Goal: Task Accomplishment & Management: Manage account settings

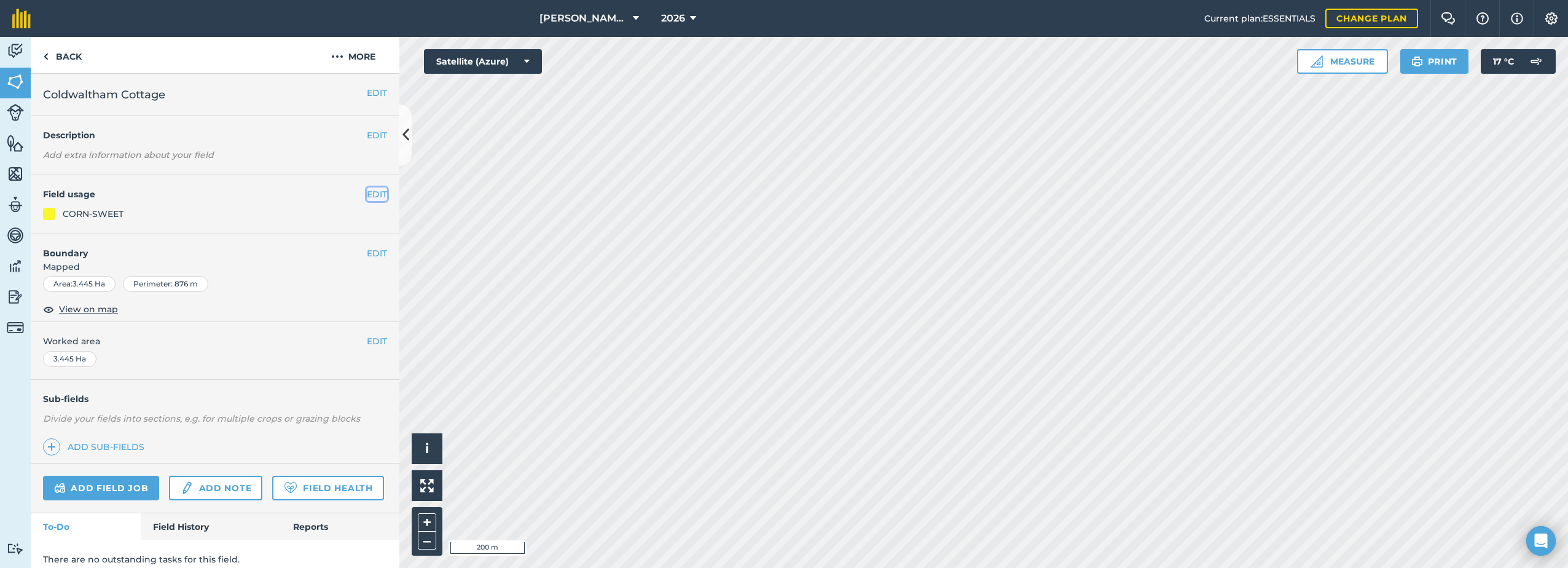
click at [369, 194] on button "EDIT" at bounding box center [377, 195] width 20 height 14
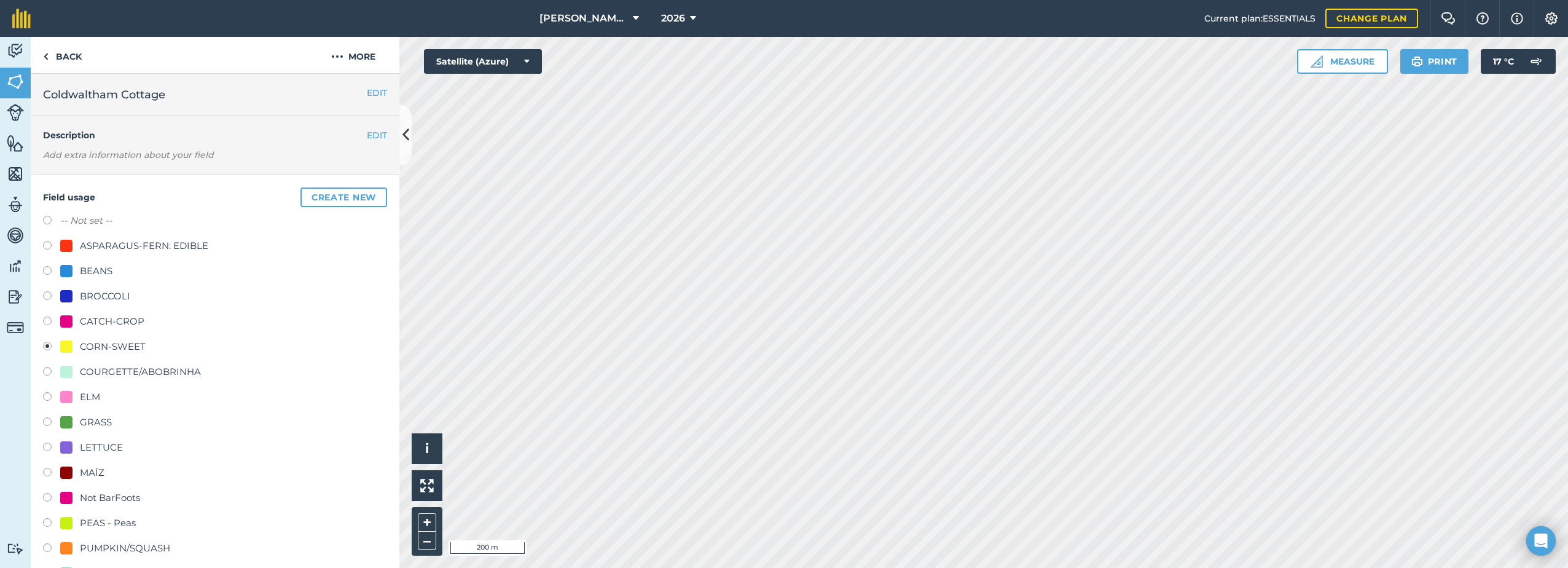
click at [99, 323] on div "CATCH-CROP" at bounding box center [112, 321] width 64 height 15
radio input "true"
radio input "false"
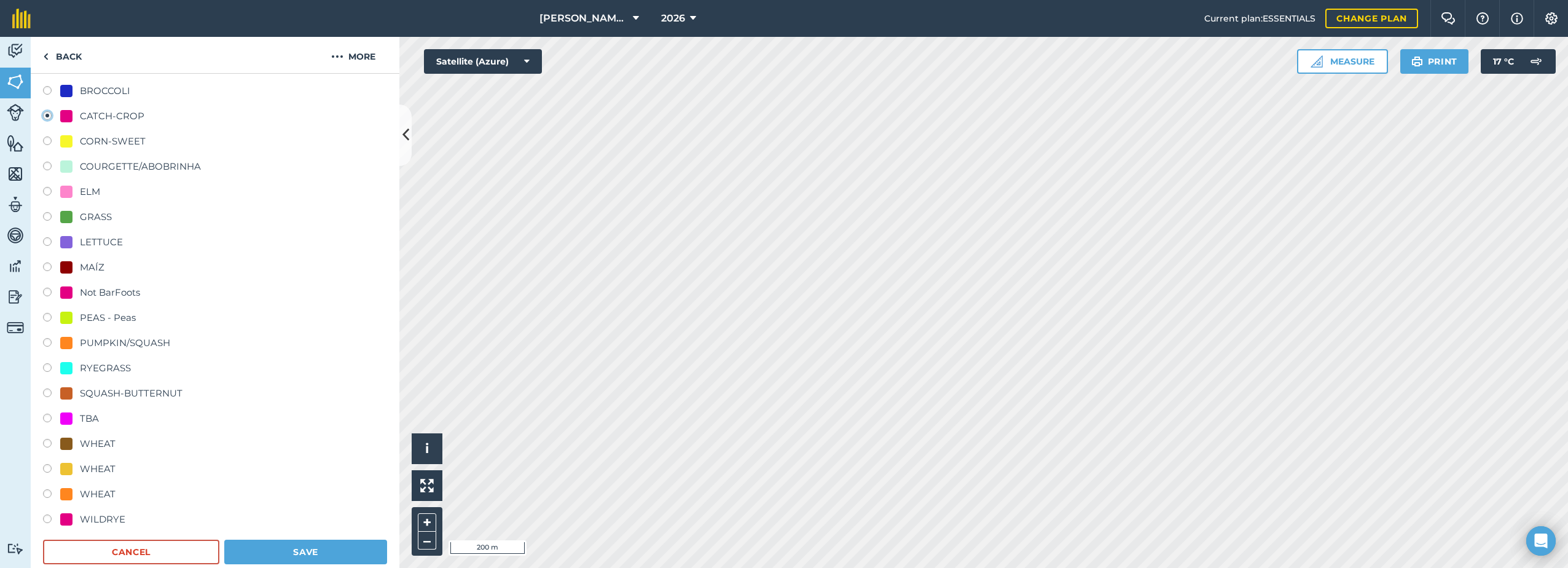
scroll to position [307, 0]
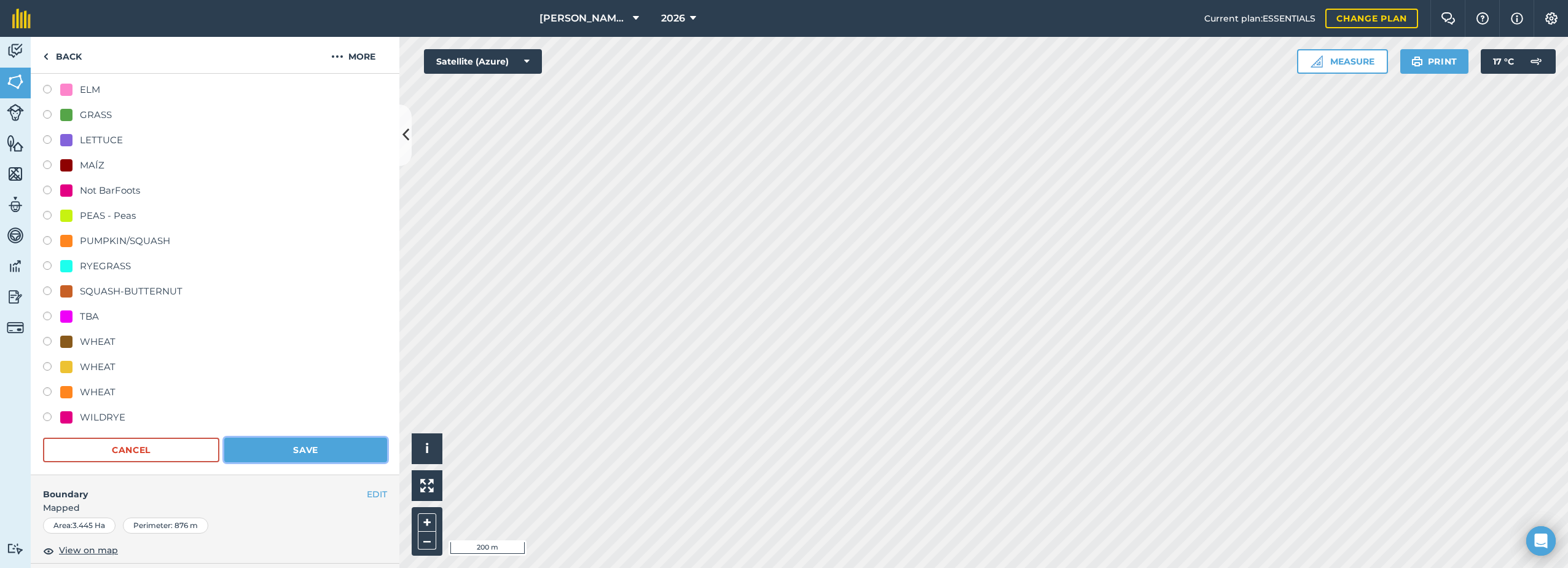
click at [335, 448] on button "Save" at bounding box center [306, 450] width 163 height 25
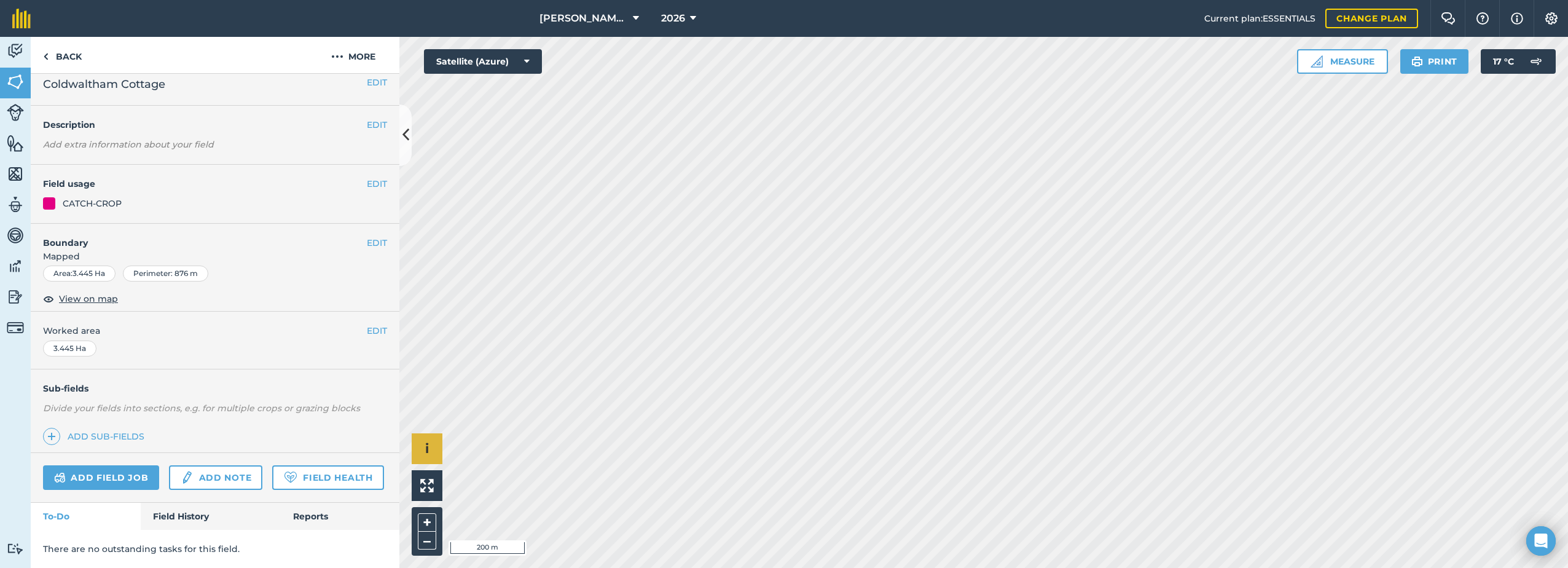
scroll to position [45, 0]
click at [367, 177] on button "EDIT" at bounding box center [377, 184] width 20 height 14
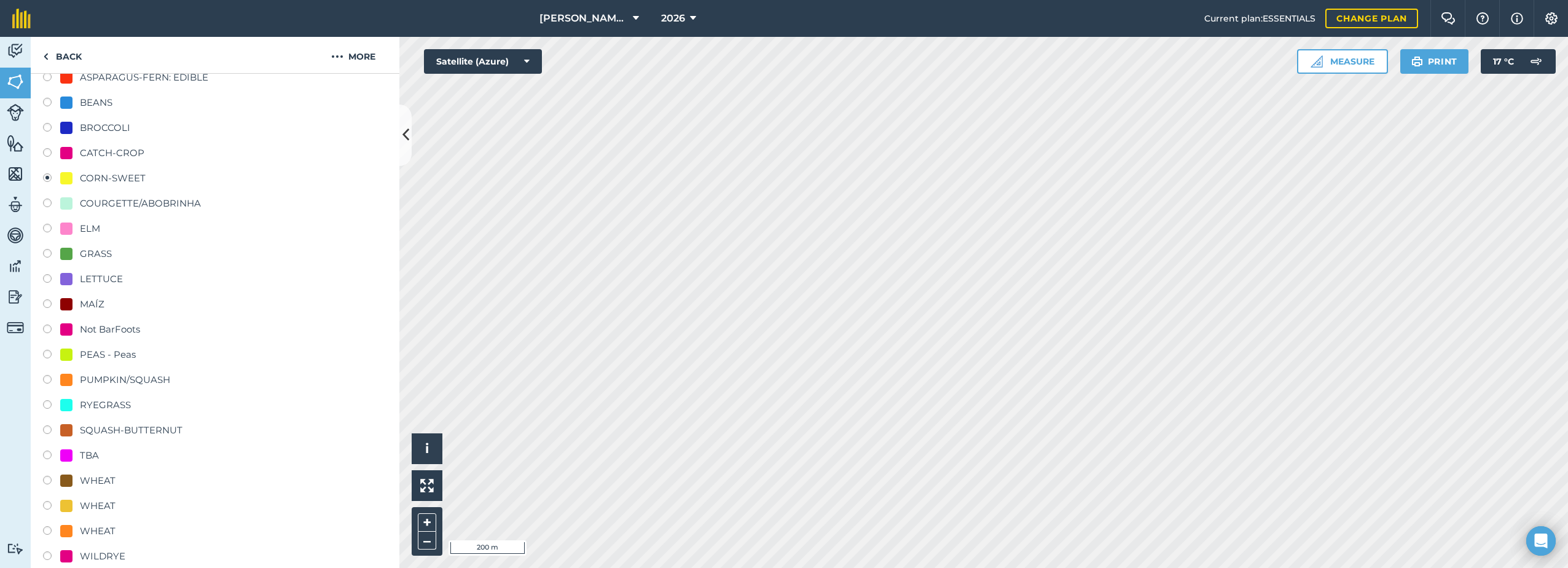
scroll to position [168, 0]
click at [84, 156] on div "CATCH-CROP" at bounding box center [112, 153] width 64 height 15
radio input "true"
radio input "false"
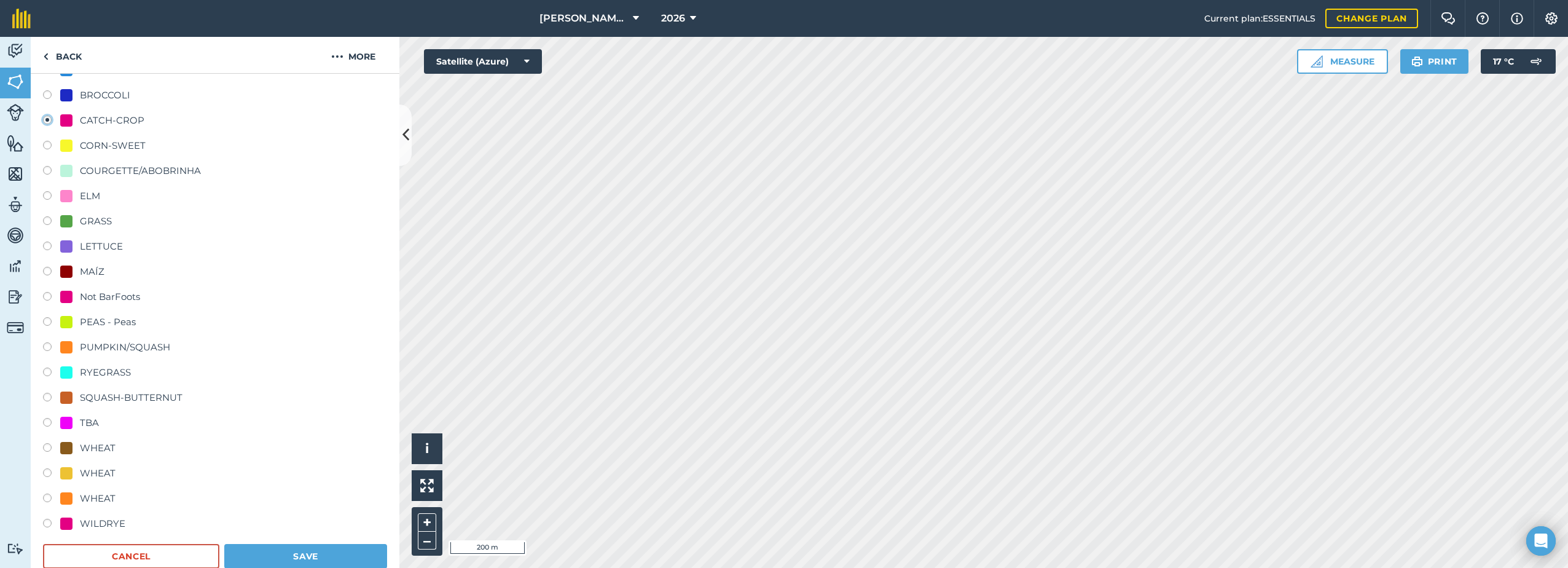
scroll to position [353, 0]
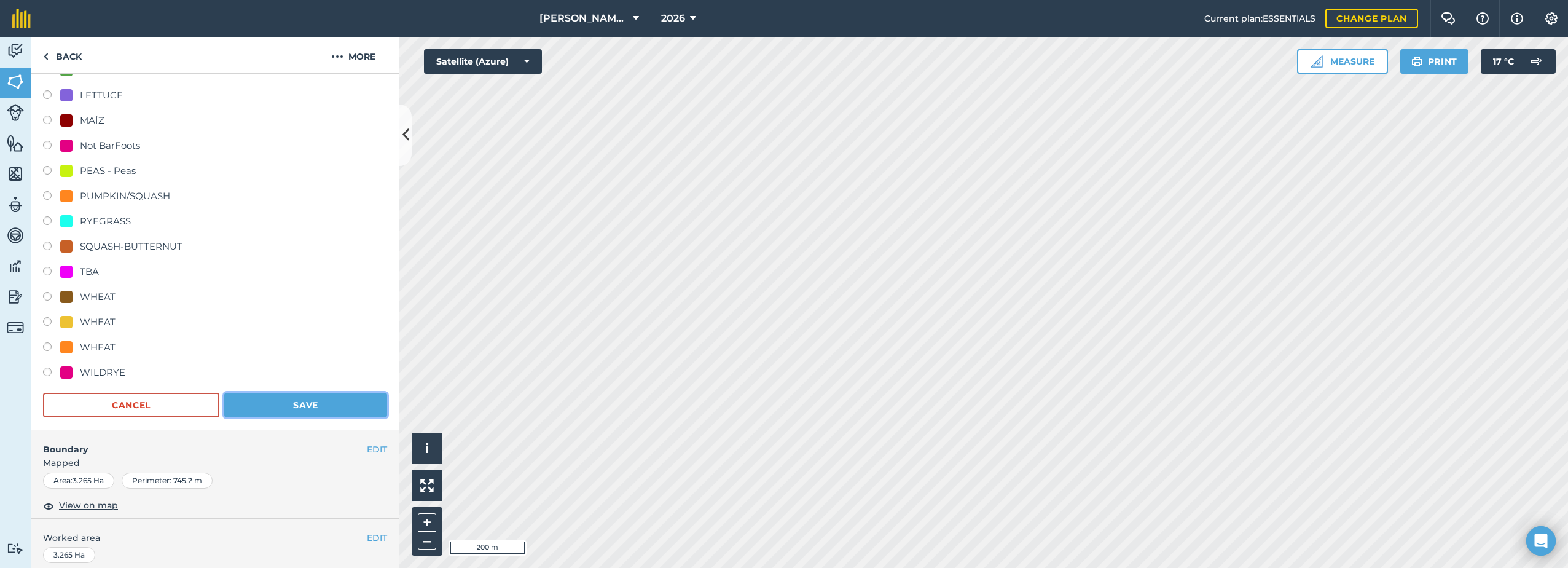
click at [300, 402] on button "Save" at bounding box center [306, 405] width 163 height 25
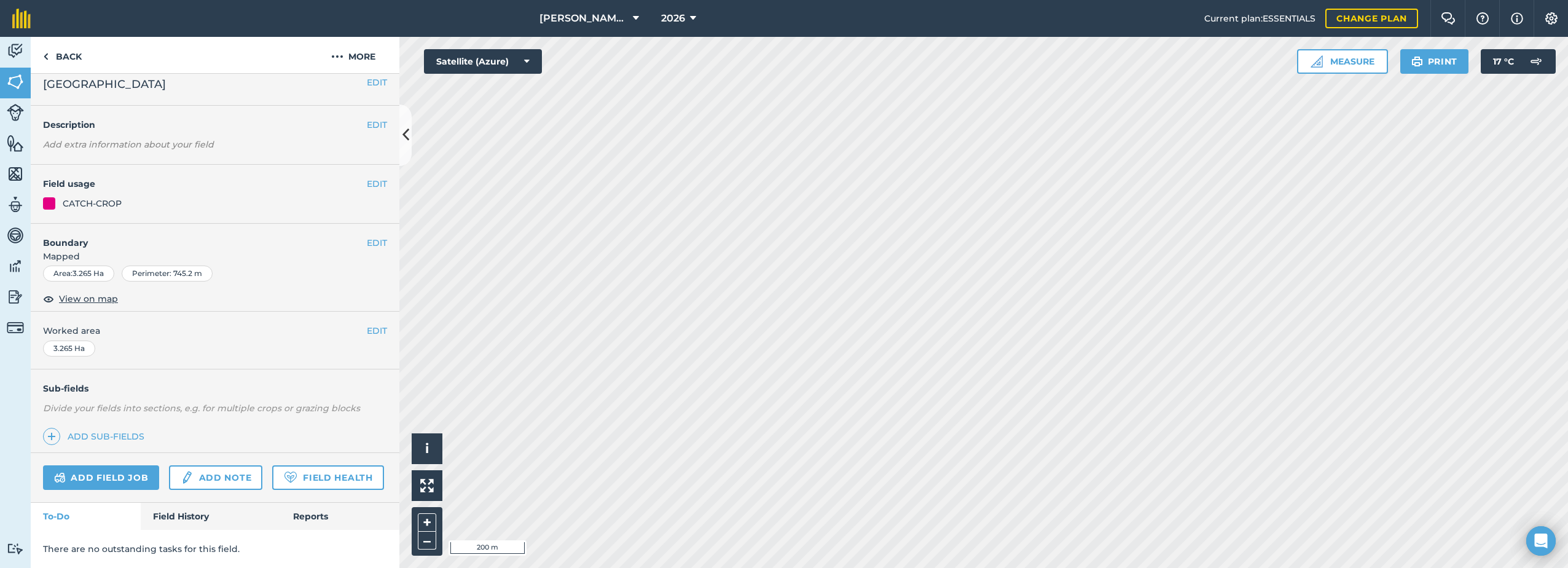
scroll to position [45, 0]
click at [367, 177] on button "EDIT" at bounding box center [377, 184] width 20 height 14
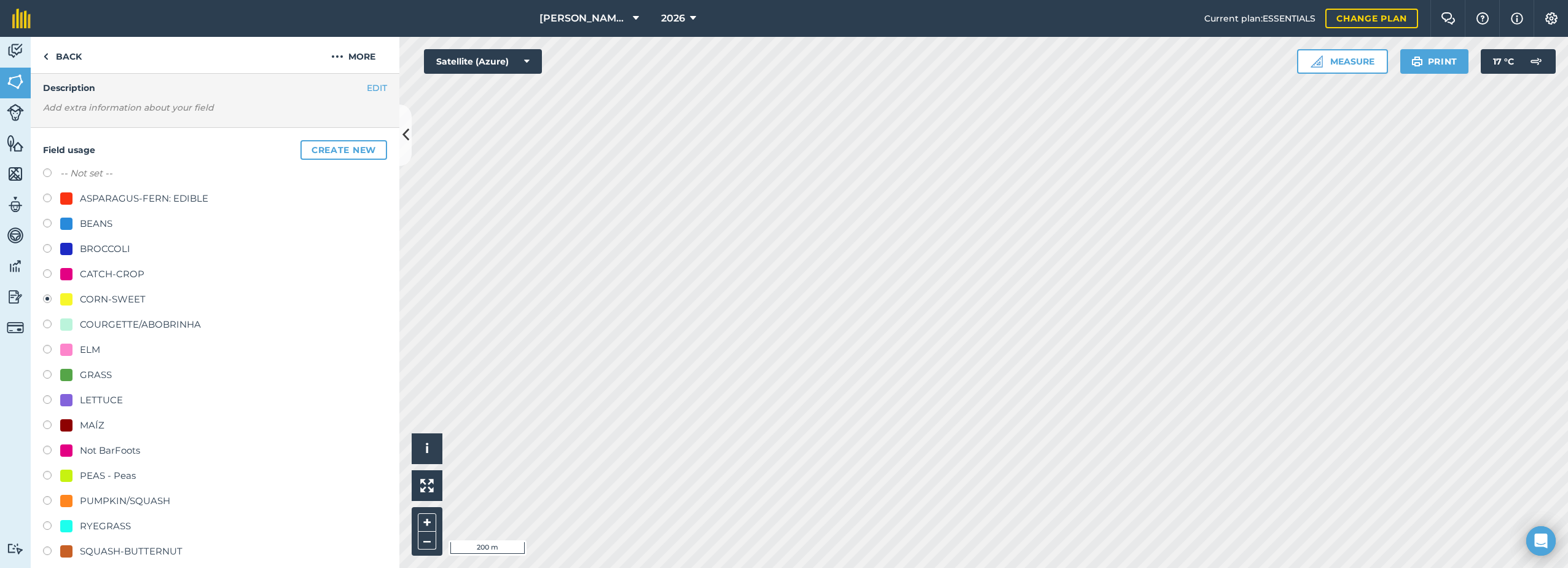
scroll to position [45, 0]
click at [105, 276] on div "CATCH-CROP" at bounding box center [112, 276] width 64 height 15
radio input "true"
radio input "false"
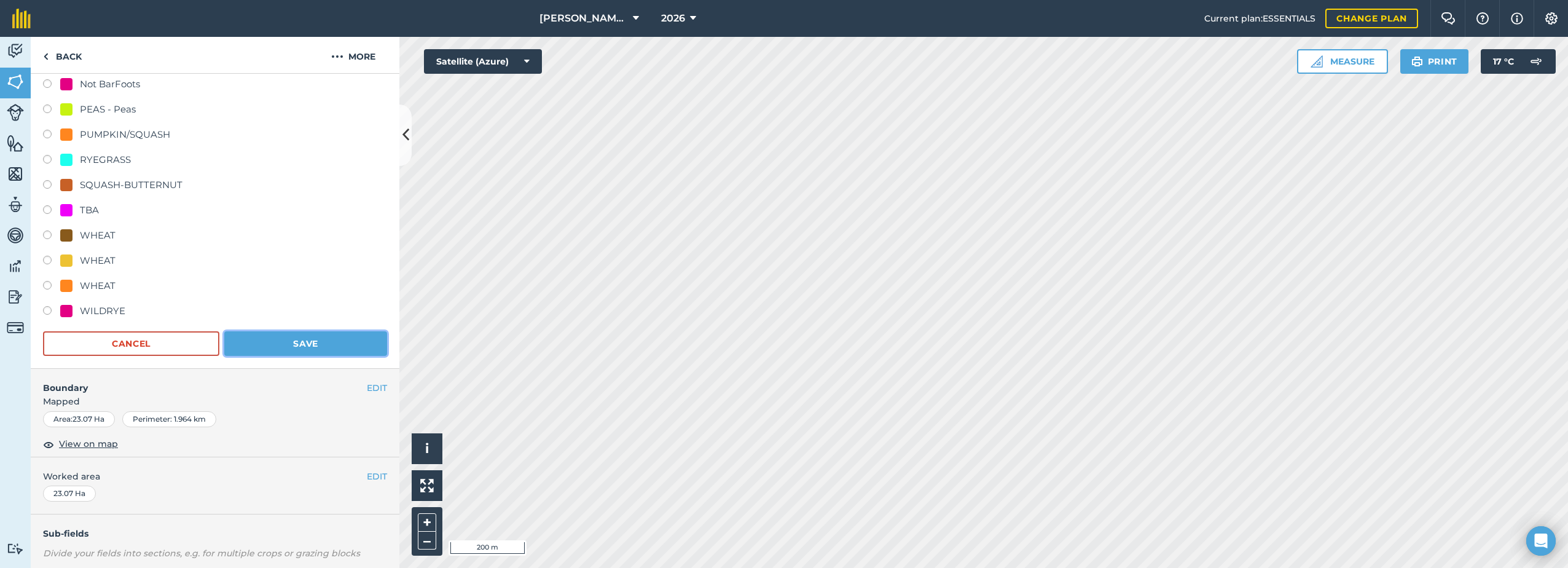
click at [301, 343] on button "Save" at bounding box center [306, 343] width 163 height 25
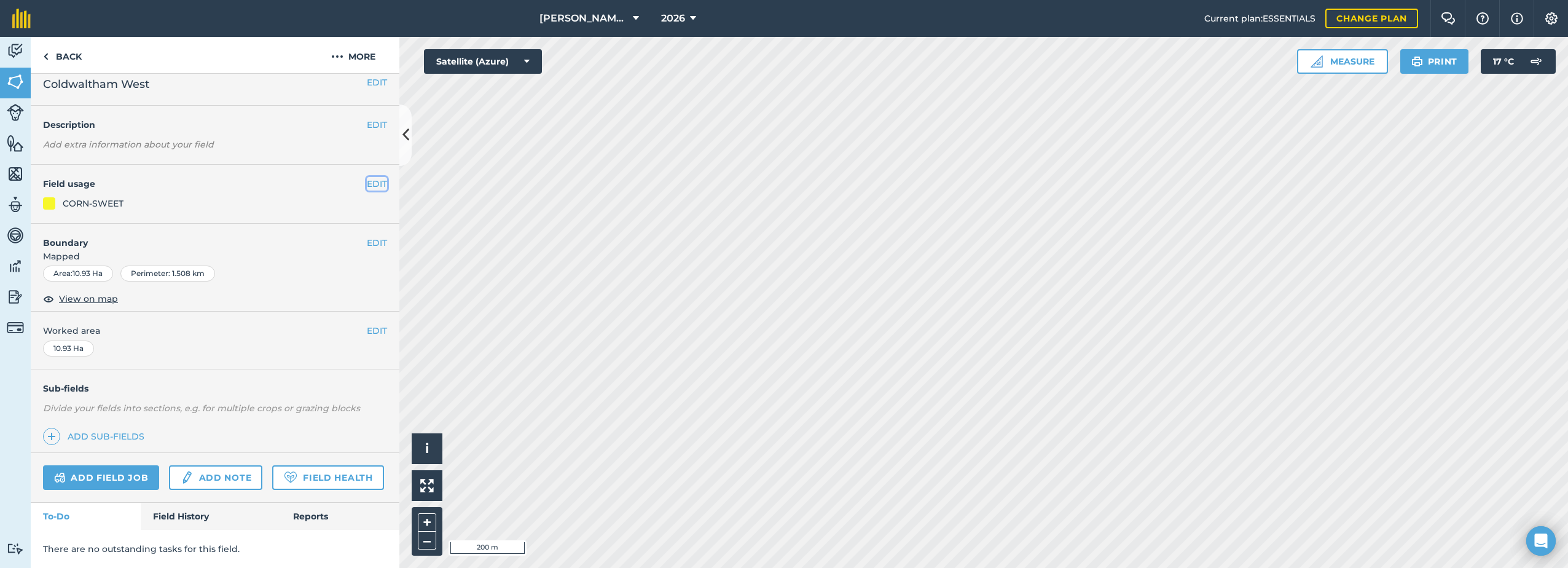
drag, startPoint x: 361, startPoint y: 151, endPoint x: 356, endPoint y: 167, distance: 16.8
click at [367, 177] on button "EDIT" at bounding box center [377, 184] width 20 height 14
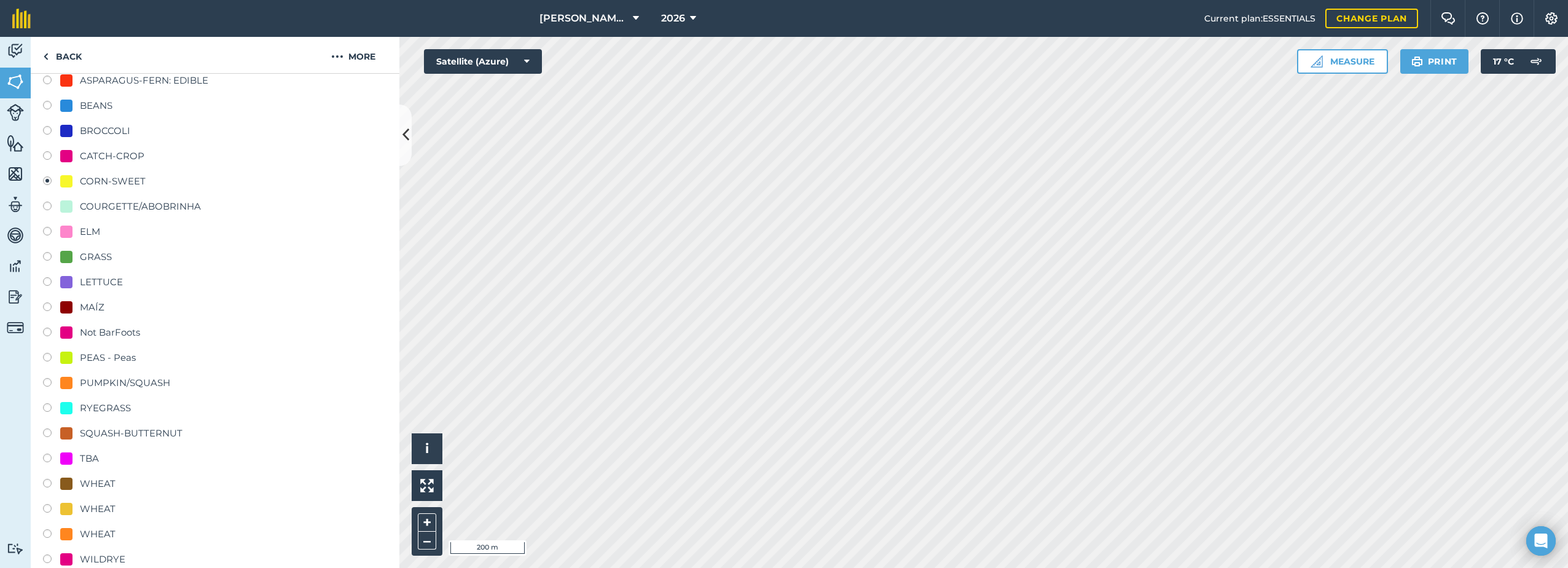
scroll to position [107, 0]
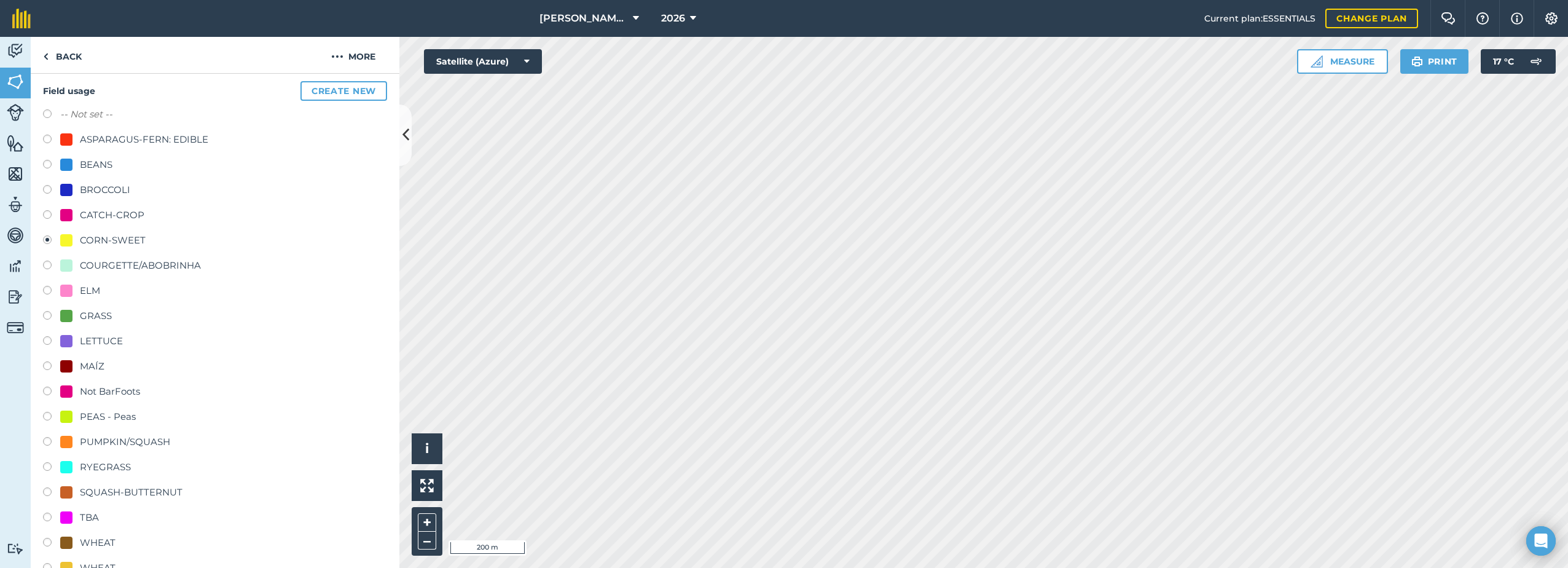
click at [70, 212] on div at bounding box center [67, 215] width 12 height 12
radio input "true"
radio input "false"
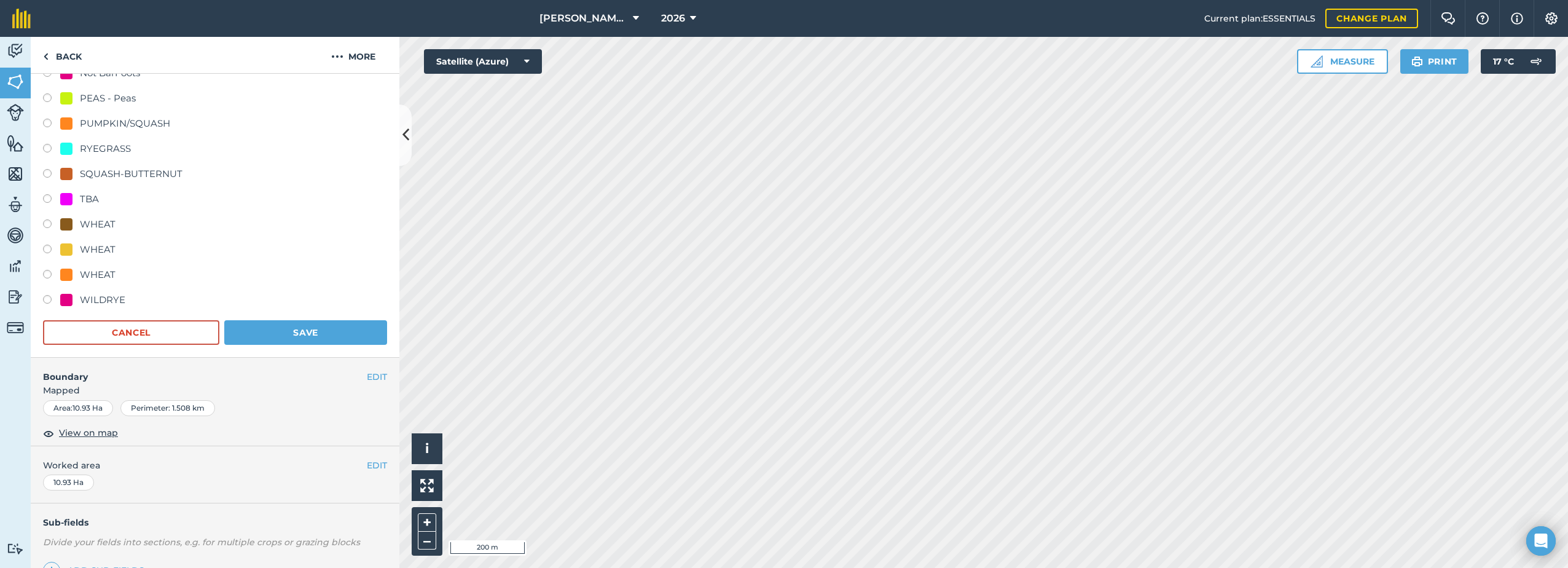
scroll to position [475, 0]
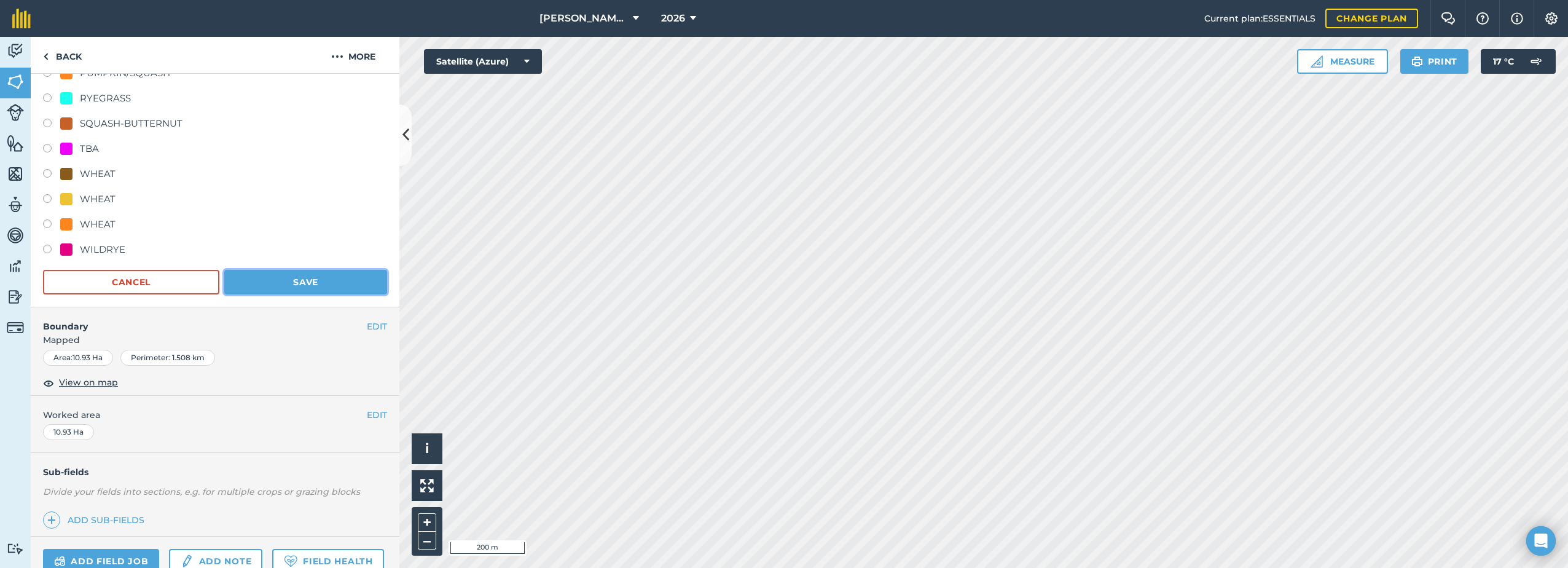
click at [270, 284] on button "Save" at bounding box center [306, 282] width 163 height 25
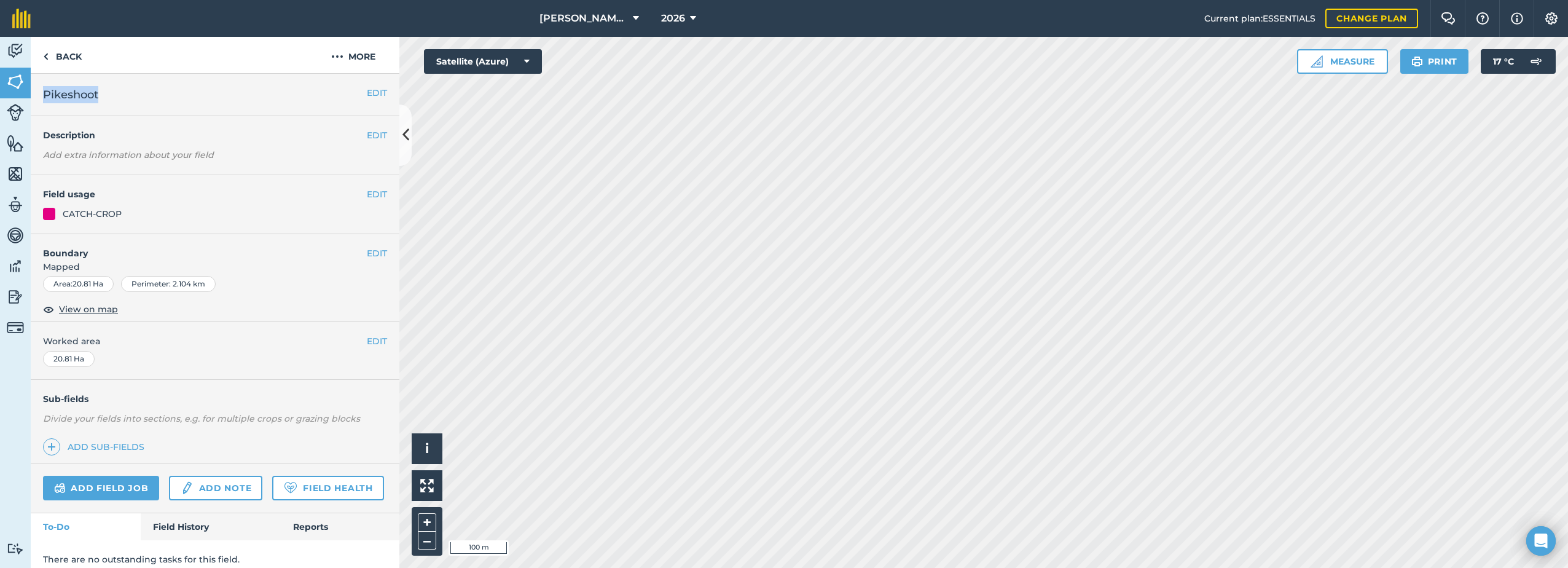
drag, startPoint x: 103, startPoint y: 89, endPoint x: 38, endPoint y: 103, distance: 66.5
click at [38, 103] on div "EDIT Pikeshoot" at bounding box center [214, 94] width 368 height 42
drag, startPoint x: 38, startPoint y: 103, endPoint x: 87, endPoint y: 99, distance: 49.2
copy span "Pikeshoot"
click at [349, 61] on button "More" at bounding box center [353, 54] width 92 height 36
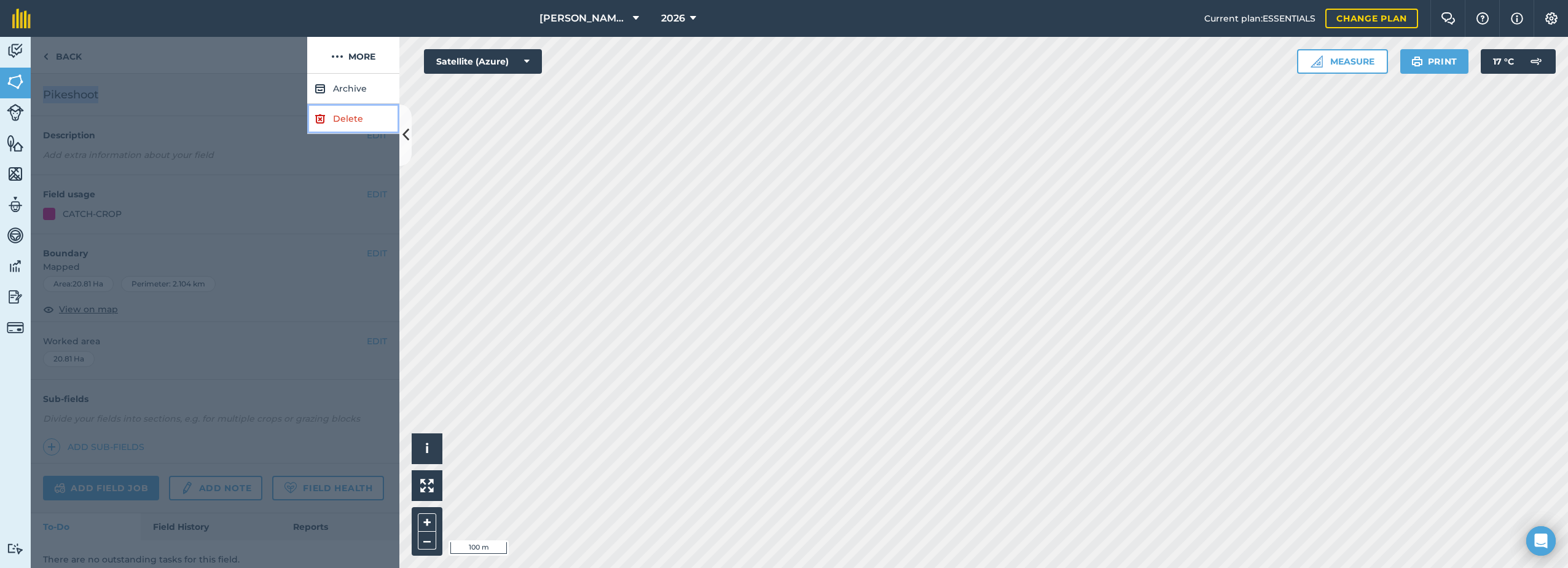
click at [327, 120] on link "Delete" at bounding box center [353, 119] width 92 height 30
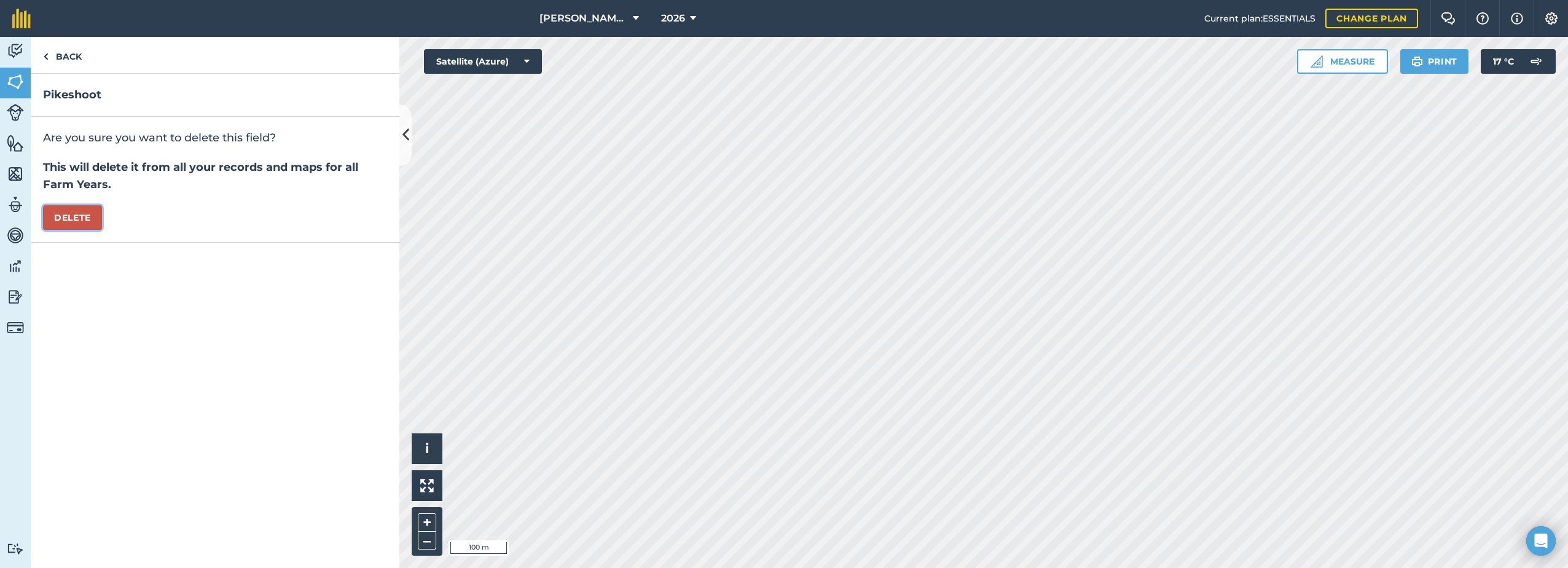
click at [88, 218] on button "Delete" at bounding box center [72, 218] width 59 height 25
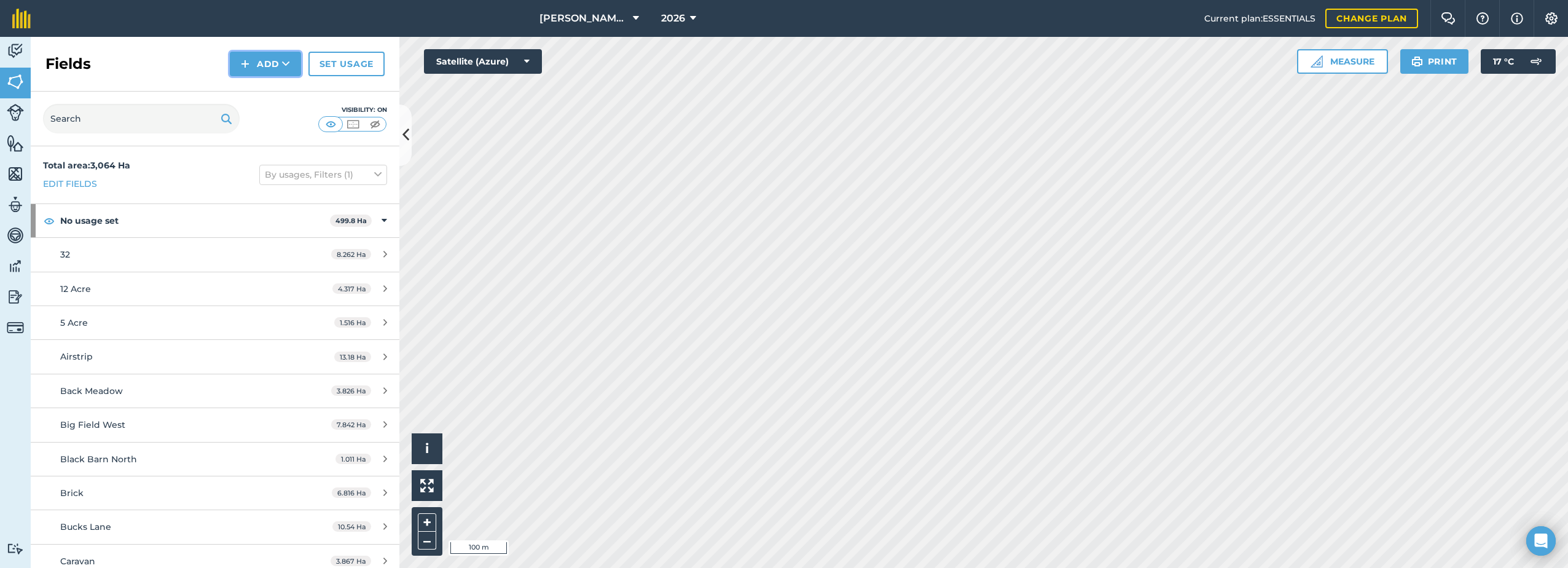
click at [261, 56] on button "Add" at bounding box center [265, 64] width 71 height 25
click at [280, 85] on link "Draw" at bounding box center [265, 91] width 67 height 27
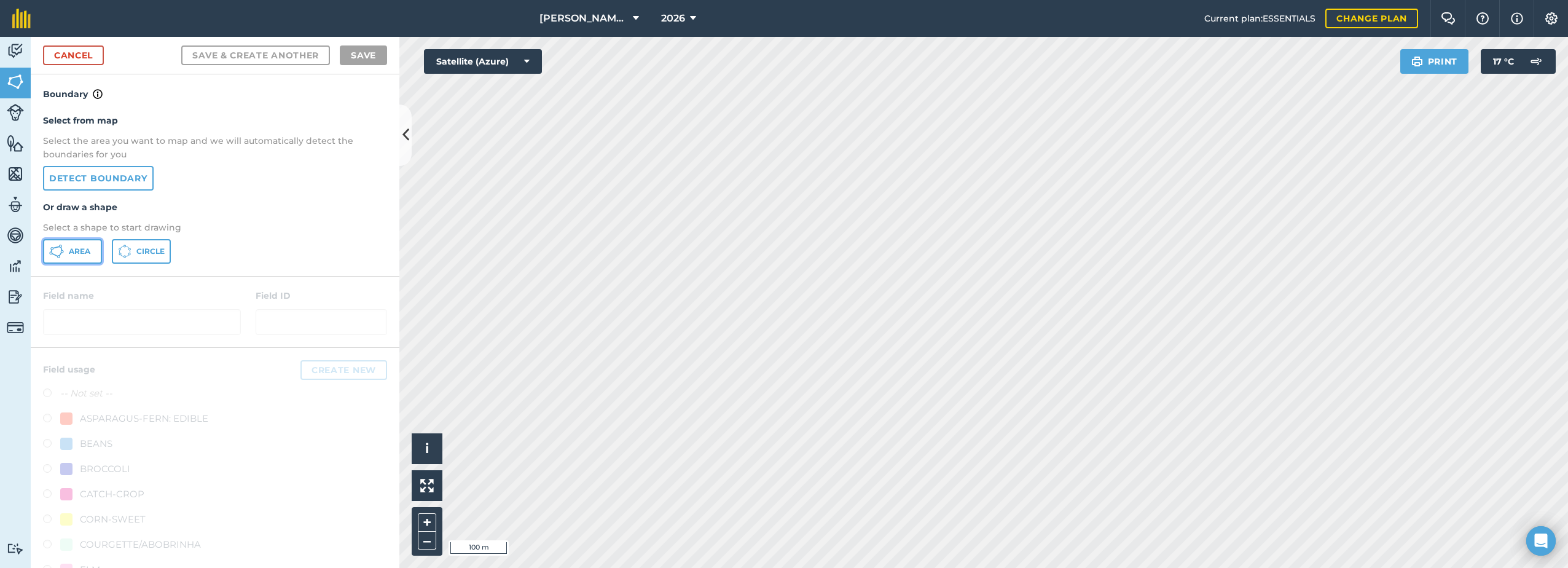
drag, startPoint x: 79, startPoint y: 255, endPoint x: 141, endPoint y: 262, distance: 62.4
click at [79, 254] on span "Area" at bounding box center [80, 251] width 21 height 10
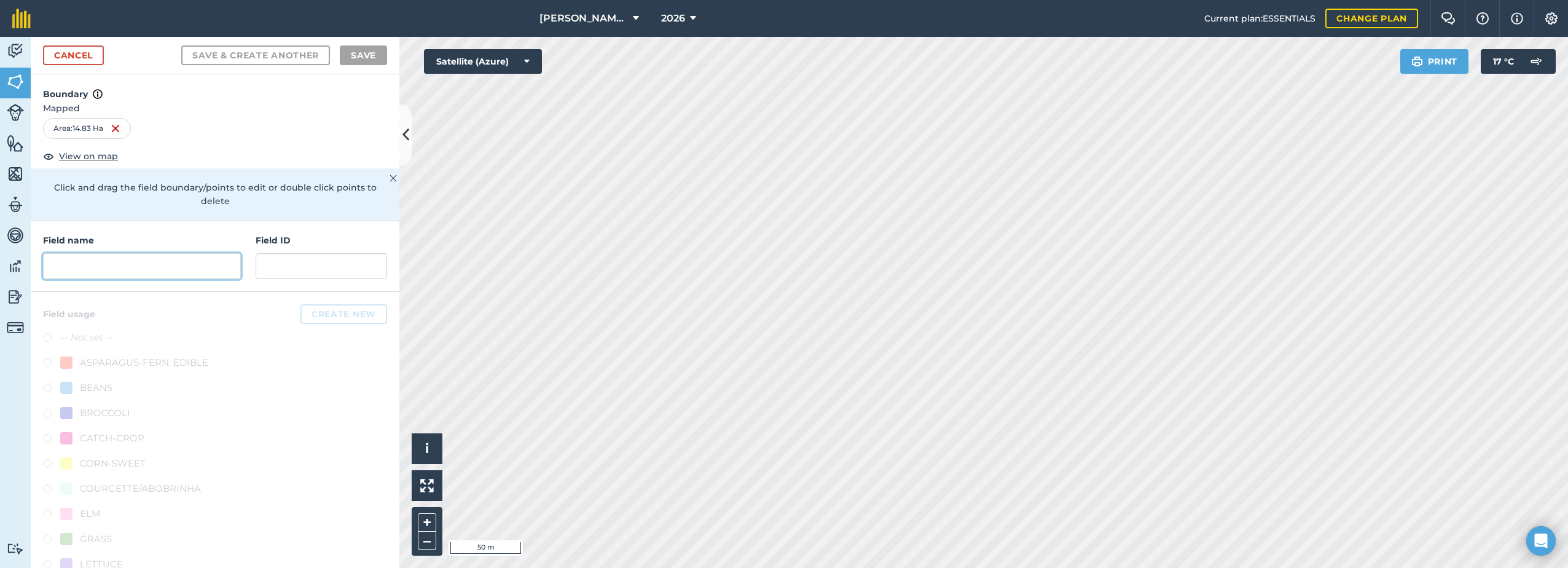
click at [163, 261] on input "text" at bounding box center [142, 266] width 198 height 26
paste input "Pikeshoot"
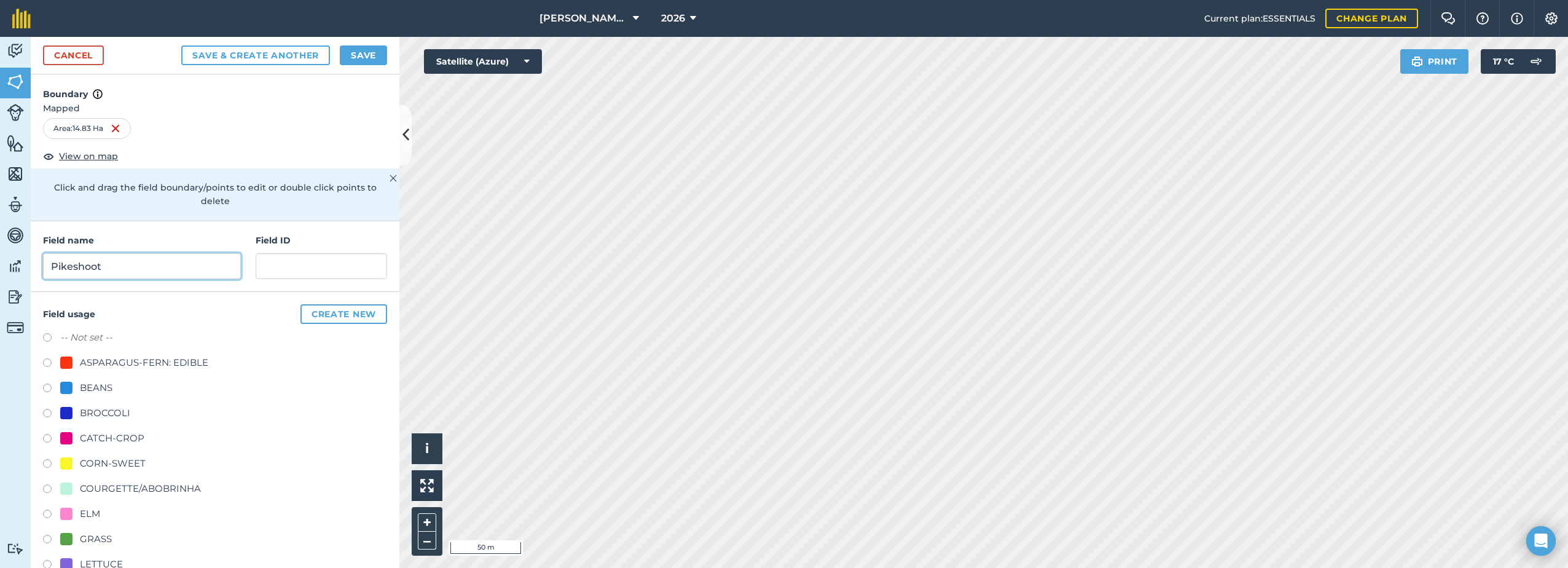
type input "Pikeshoot"
click at [91, 436] on div "CATCH-CROP" at bounding box center [112, 438] width 64 height 15
radio input "true"
click at [351, 56] on button "Save" at bounding box center [363, 55] width 47 height 20
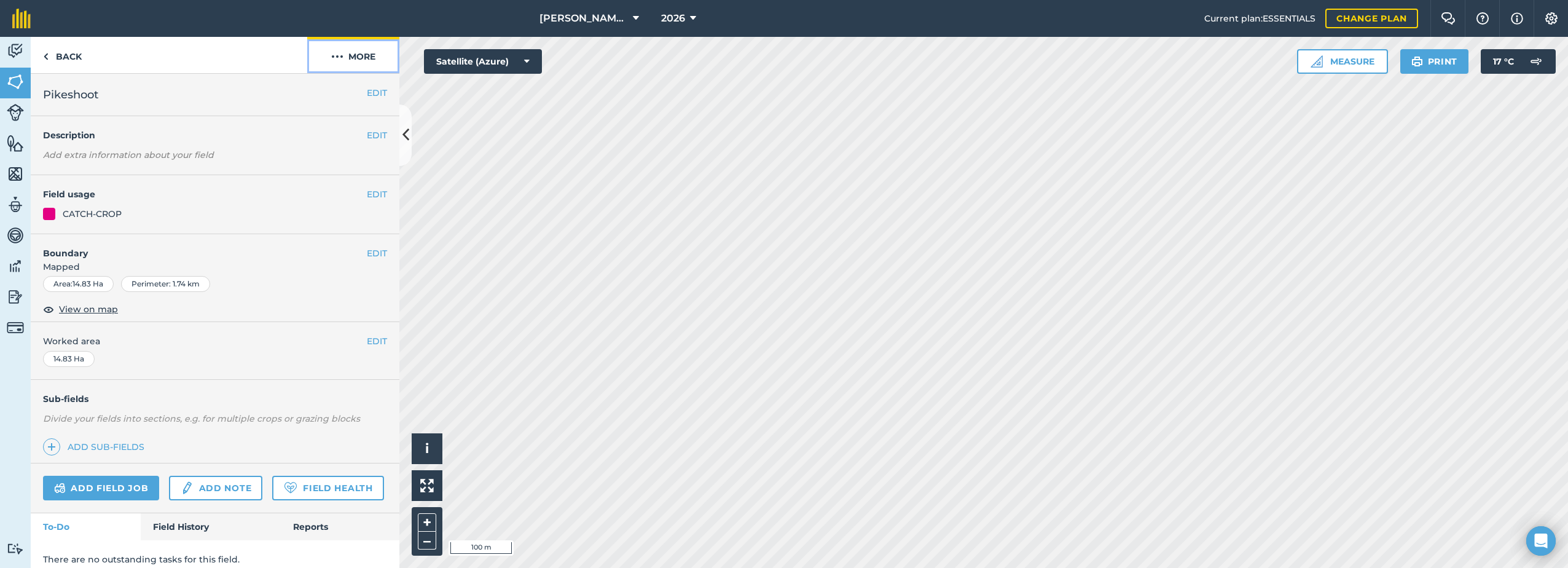
click at [331, 52] on img at bounding box center [337, 56] width 12 height 15
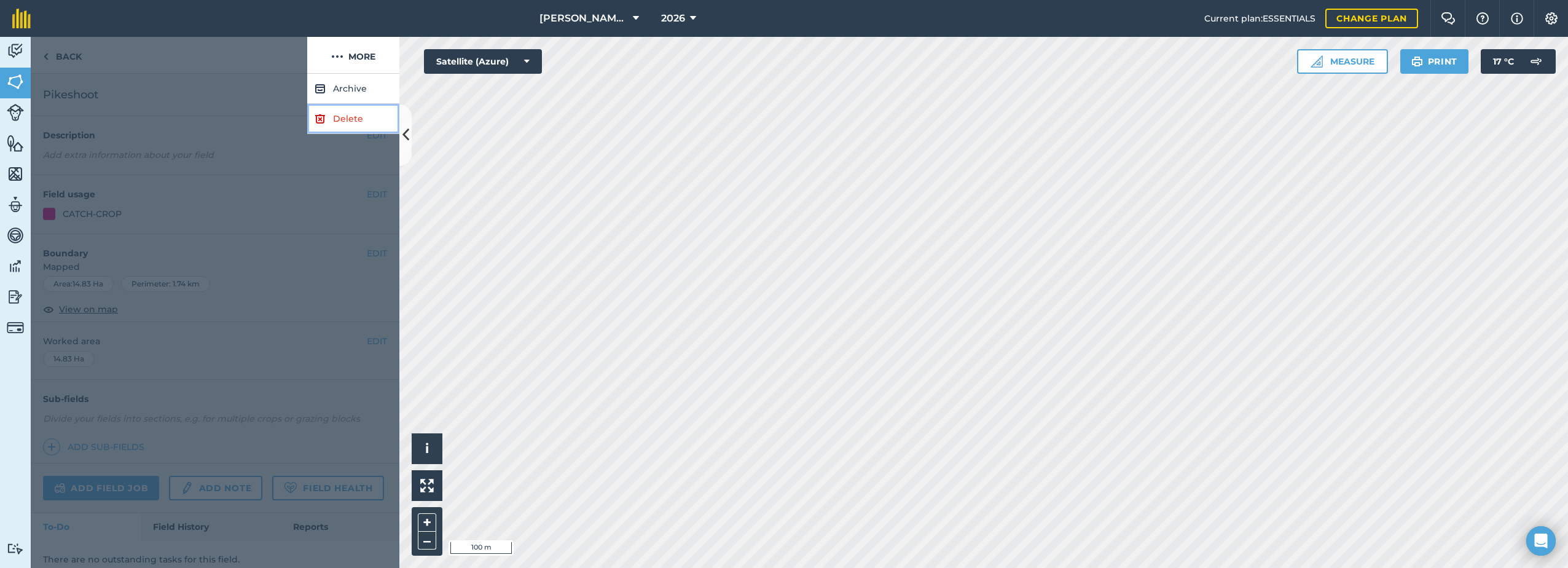
click at [319, 113] on img at bounding box center [320, 118] width 11 height 15
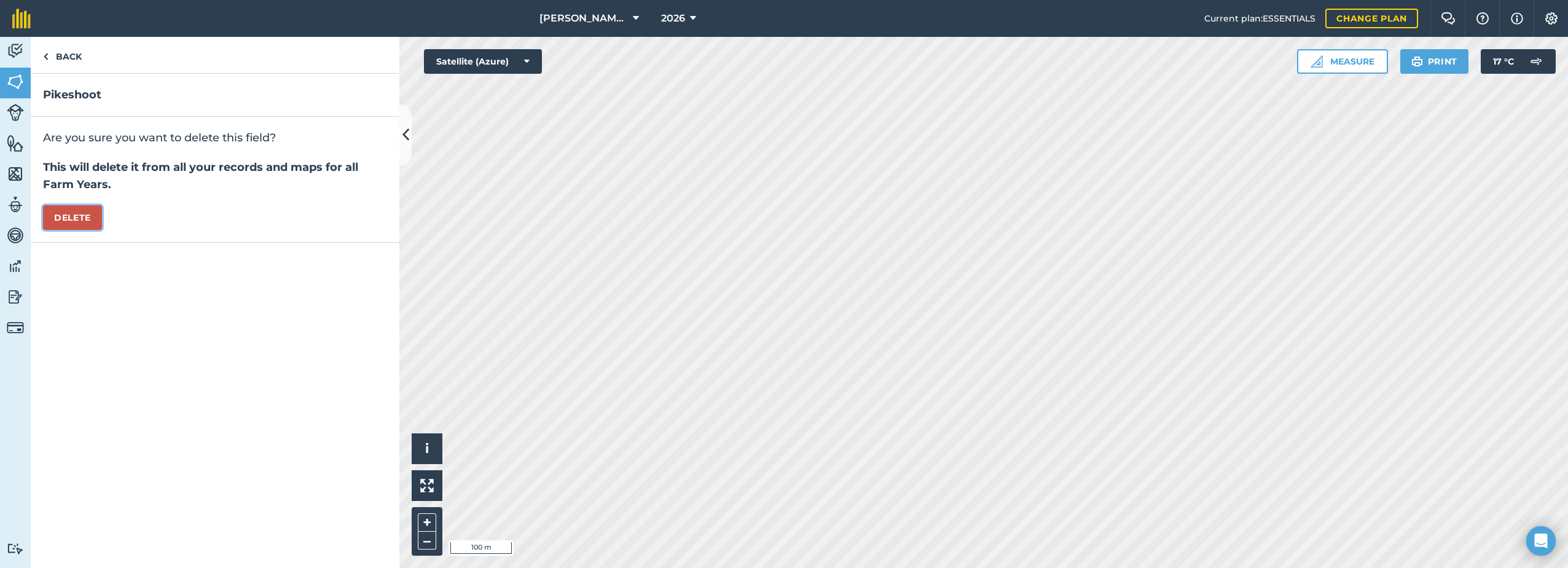
drag, startPoint x: 55, startPoint y: 218, endPoint x: 92, endPoint y: 222, distance: 37.2
click at [57, 218] on button "Delete" at bounding box center [72, 218] width 59 height 25
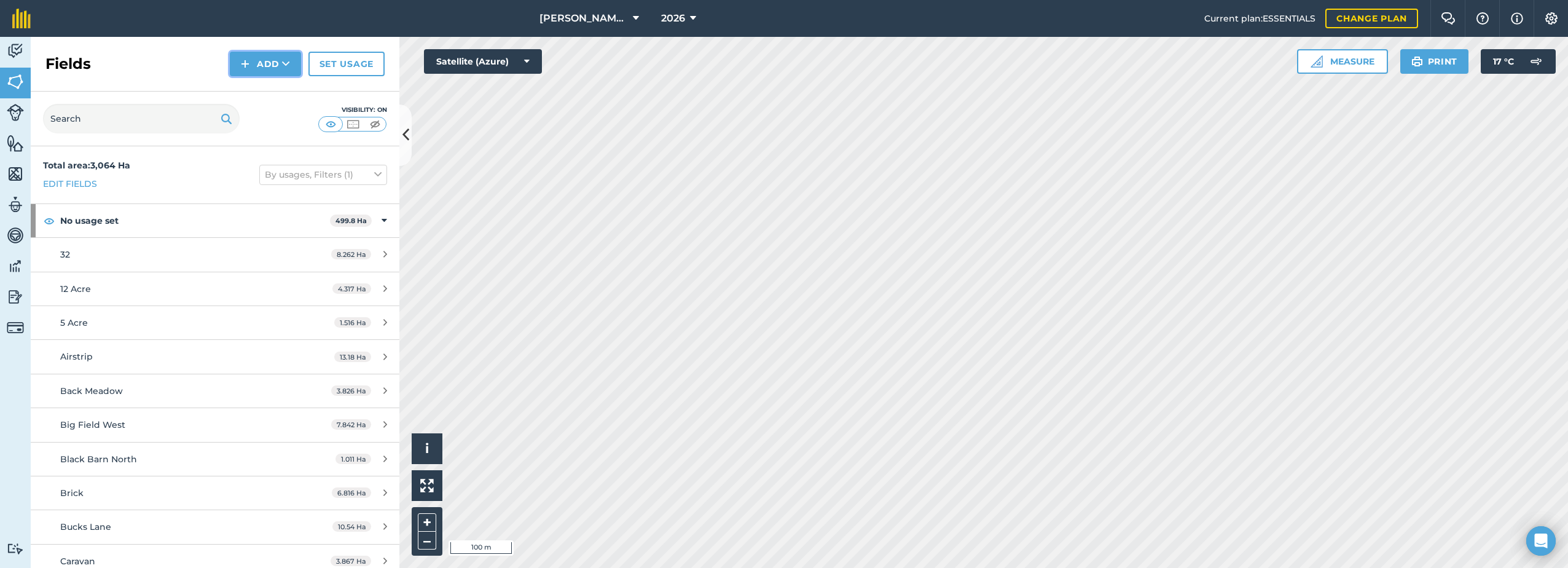
click at [275, 61] on button "Add" at bounding box center [265, 64] width 71 height 25
click at [257, 91] on link "Draw" at bounding box center [265, 91] width 67 height 27
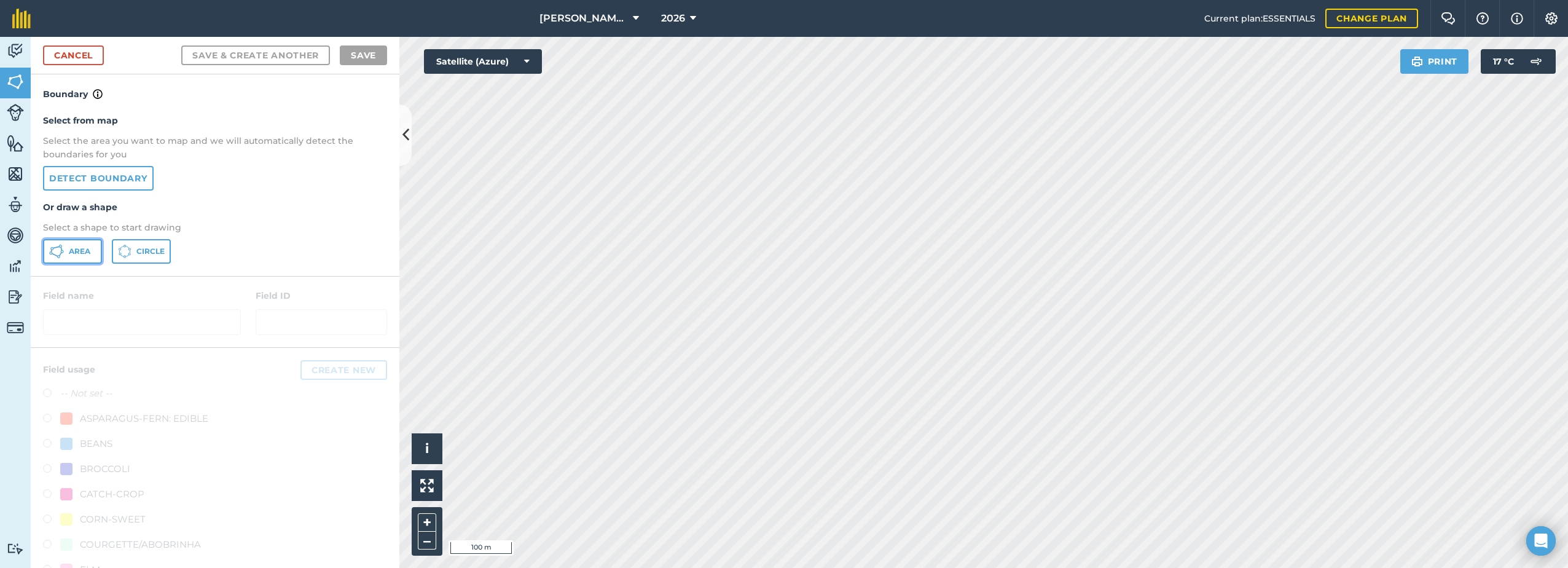
click at [70, 250] on span "Area" at bounding box center [80, 251] width 21 height 10
click at [62, 55] on link "Cancel" at bounding box center [73, 55] width 61 height 20
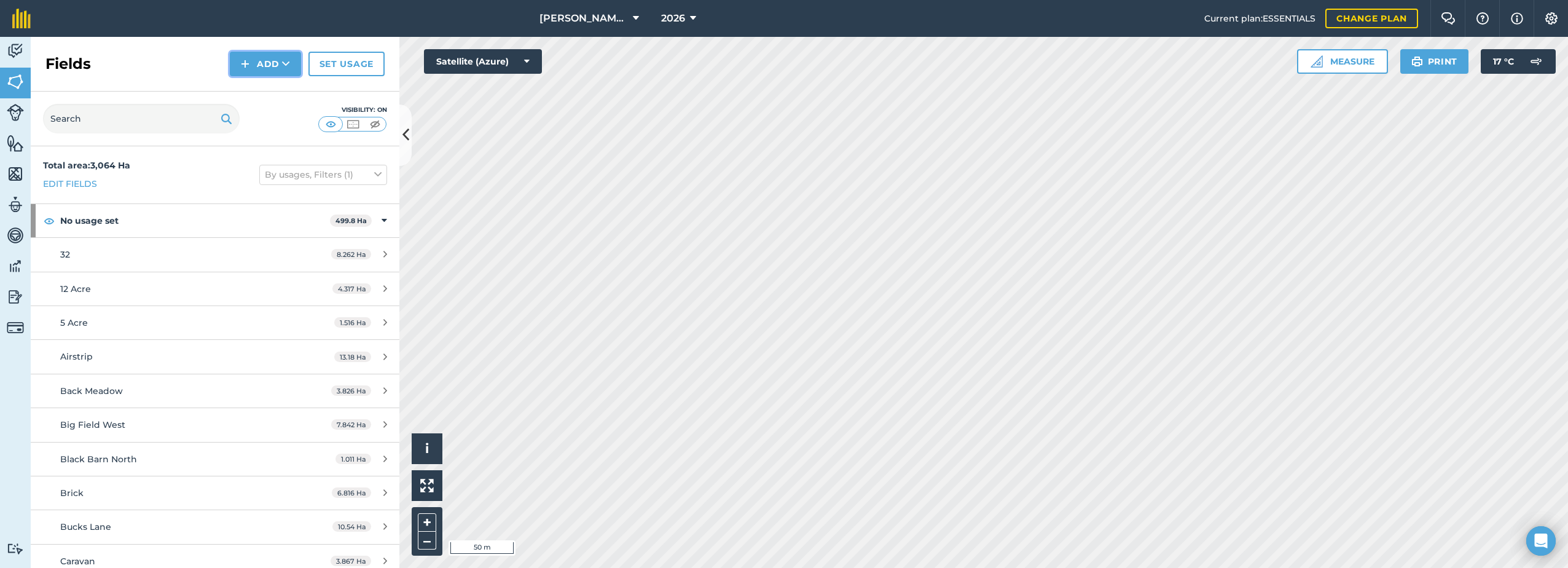
drag, startPoint x: 251, startPoint y: 68, endPoint x: 243, endPoint y: 76, distance: 11.3
click at [252, 68] on button "Add" at bounding box center [265, 64] width 71 height 25
click at [254, 94] on link "Draw" at bounding box center [265, 91] width 67 height 27
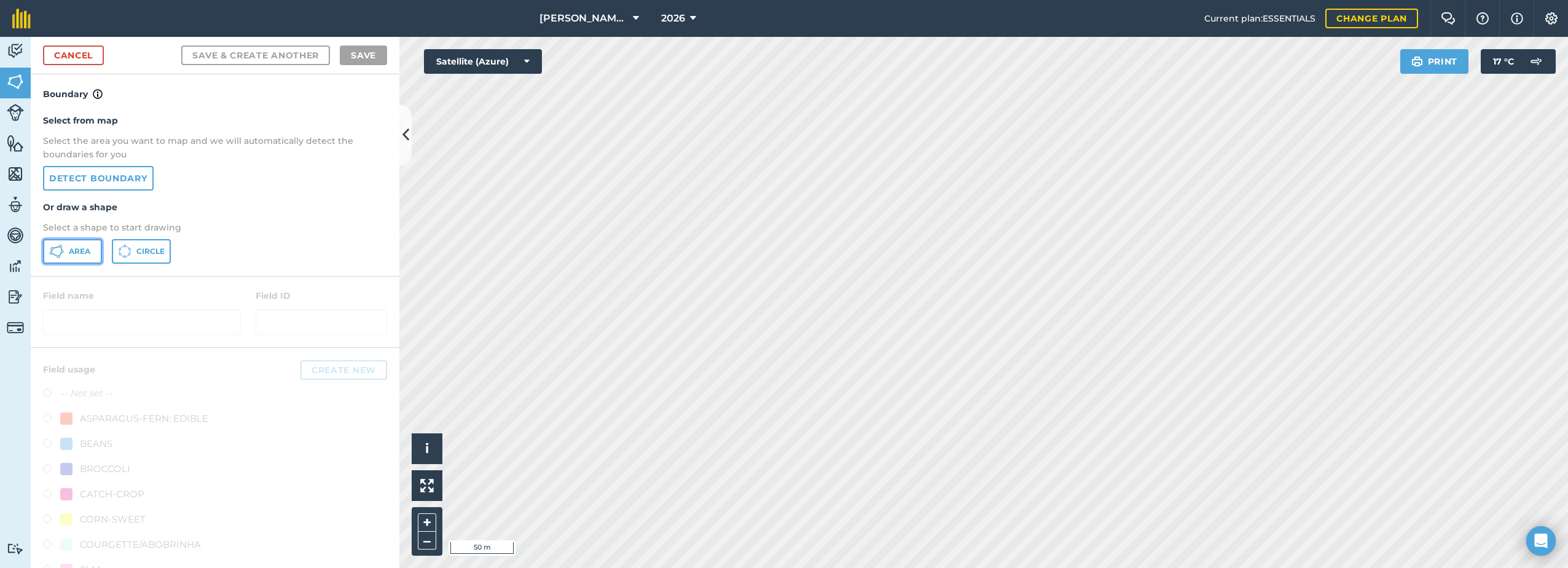
drag, startPoint x: 71, startPoint y: 250, endPoint x: 79, endPoint y: 250, distance: 8.0
click at [73, 250] on button "Area" at bounding box center [72, 251] width 59 height 25
click at [71, 56] on link "Cancel" at bounding box center [73, 55] width 61 height 20
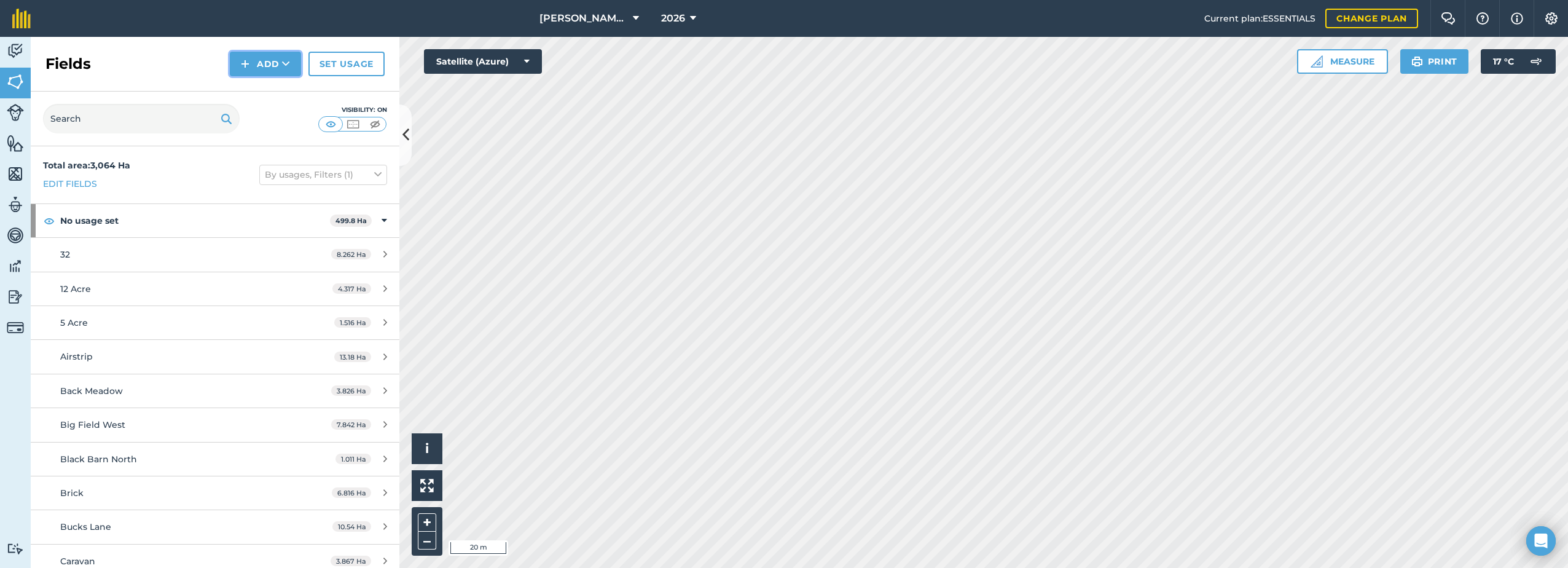
click at [258, 67] on button "Add" at bounding box center [265, 64] width 71 height 25
click at [277, 95] on link "Draw" at bounding box center [265, 91] width 67 height 27
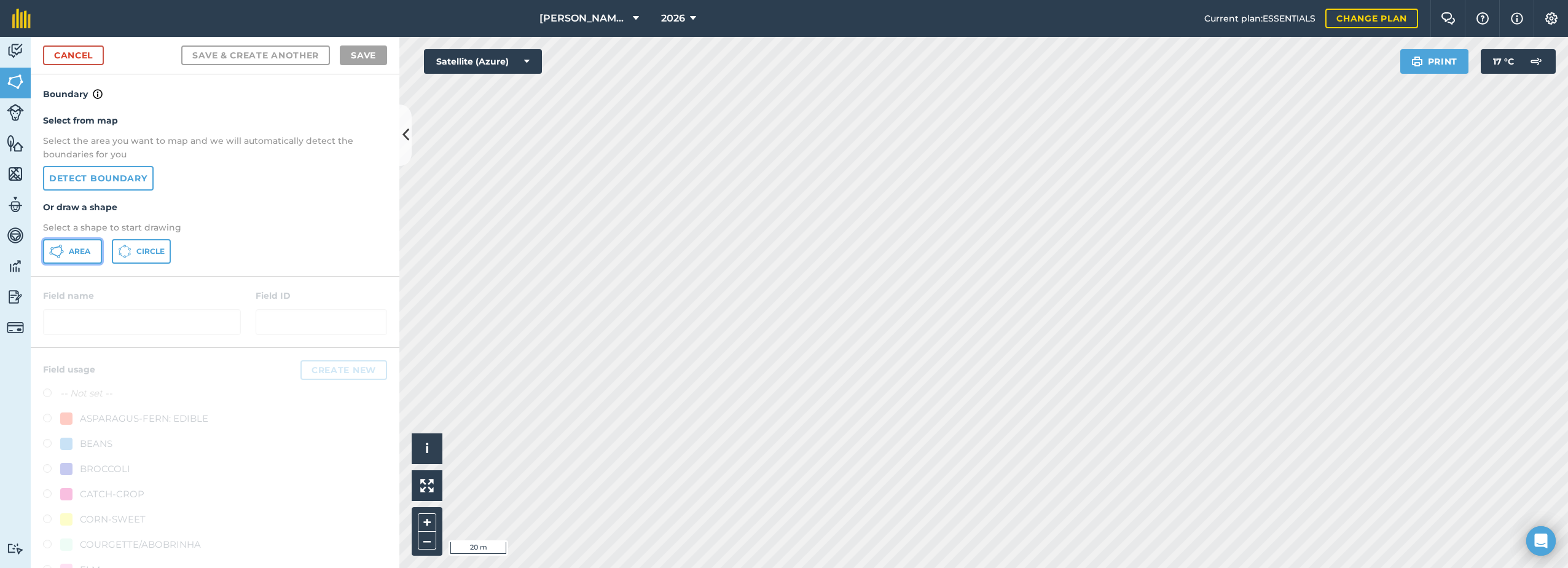
click at [82, 251] on span "Area" at bounding box center [80, 251] width 21 height 10
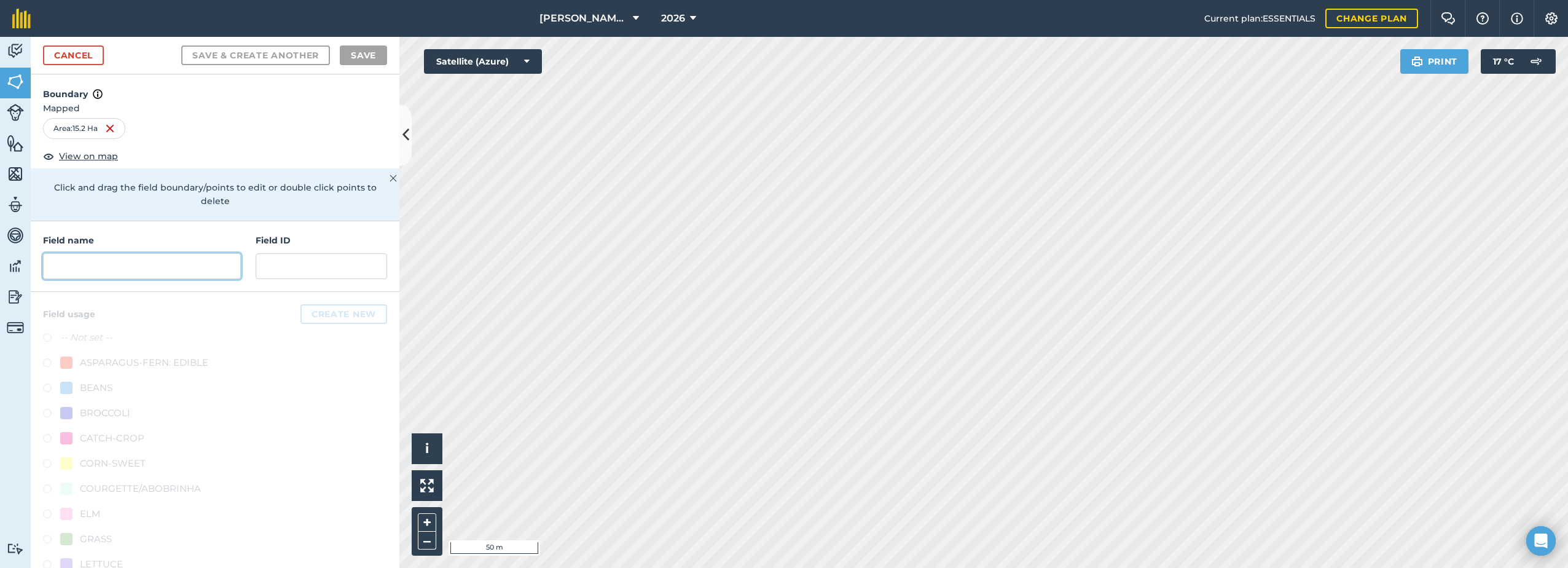
click at [112, 266] on input "text" at bounding box center [142, 266] width 198 height 26
paste input "Pikeshoot"
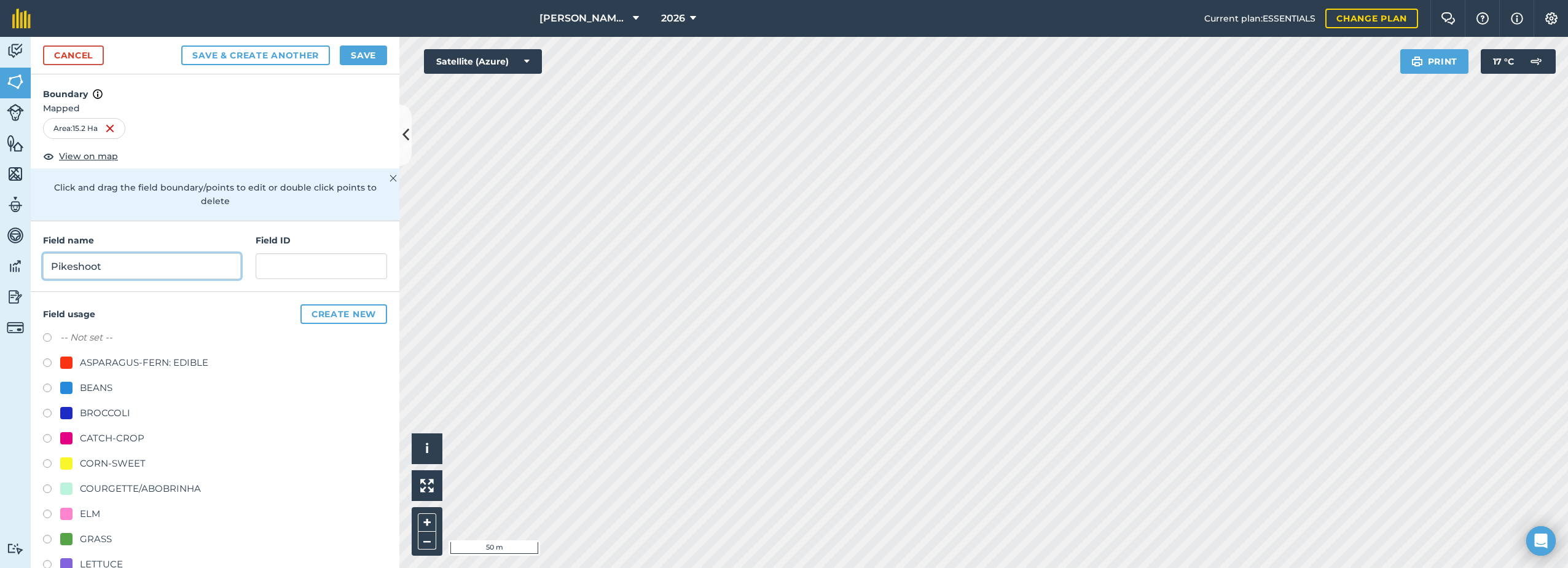
type input "Pikeshoot"
click at [87, 436] on div "CATCH-CROP" at bounding box center [112, 438] width 64 height 15
radio input "true"
click at [368, 54] on button "Save" at bounding box center [363, 55] width 47 height 20
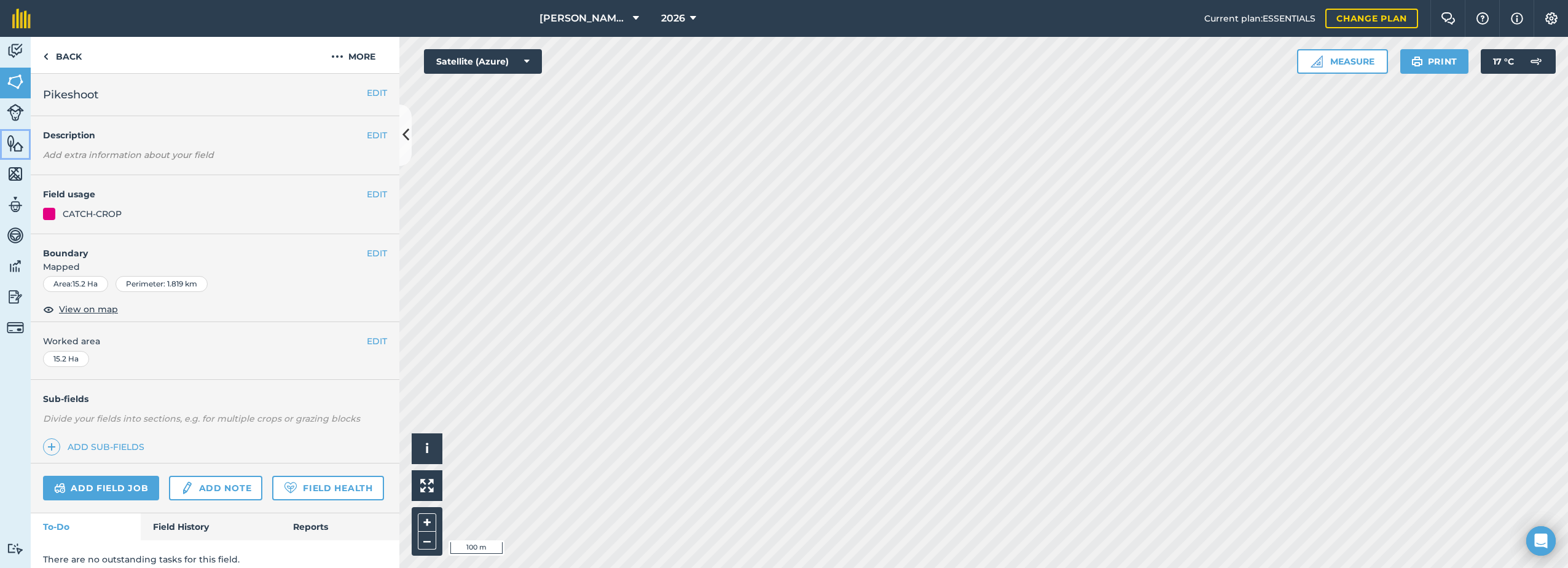
click at [18, 153] on link "Features" at bounding box center [15, 144] width 31 height 31
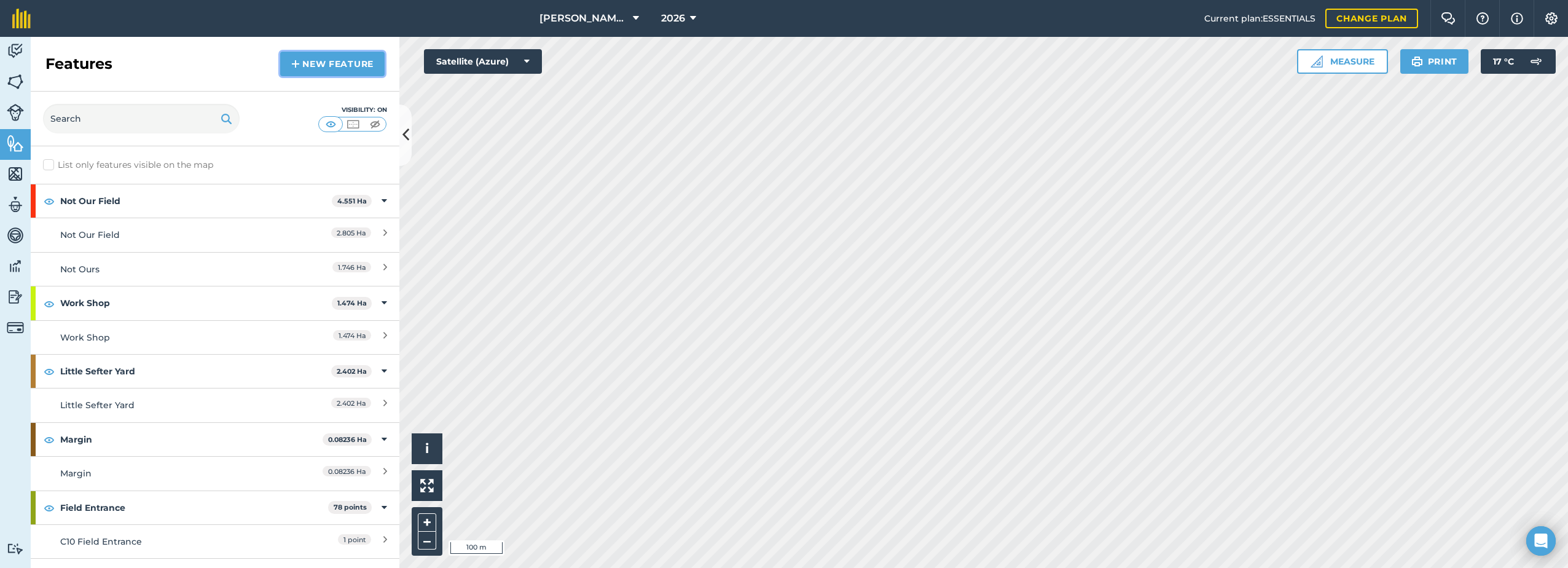
click at [301, 65] on link "New feature" at bounding box center [332, 64] width 104 height 25
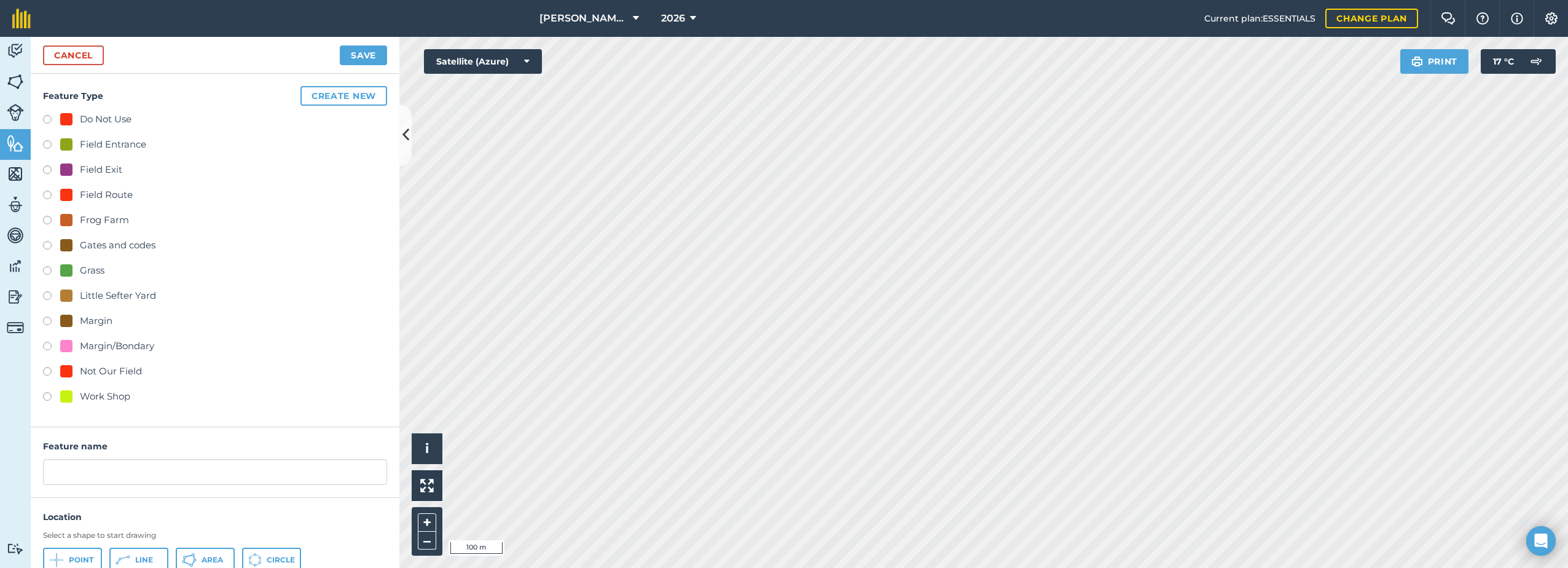
click at [83, 271] on div "Grass" at bounding box center [92, 270] width 25 height 15
radio input "true"
click at [127, 471] on input "Grass 10" at bounding box center [214, 472] width 344 height 26
type input "Grass"
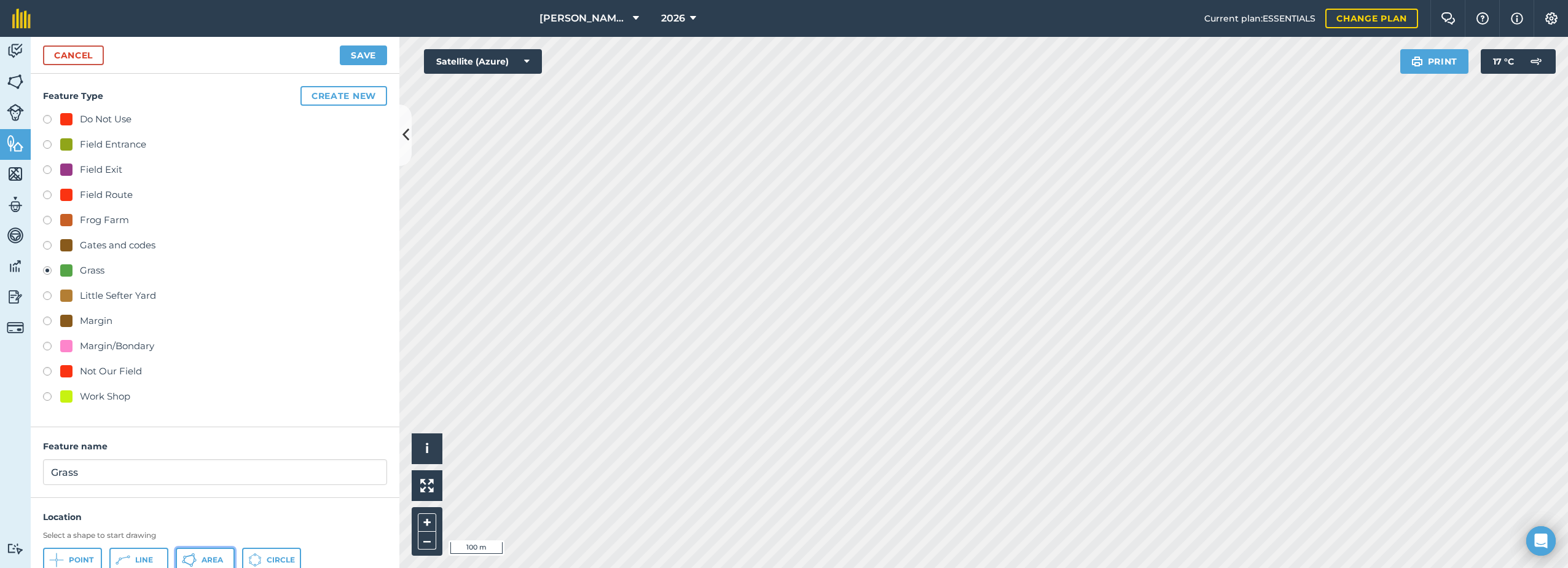
click at [197, 554] on button "Area" at bounding box center [205, 560] width 59 height 25
click at [354, 54] on button "Save" at bounding box center [363, 55] width 47 height 20
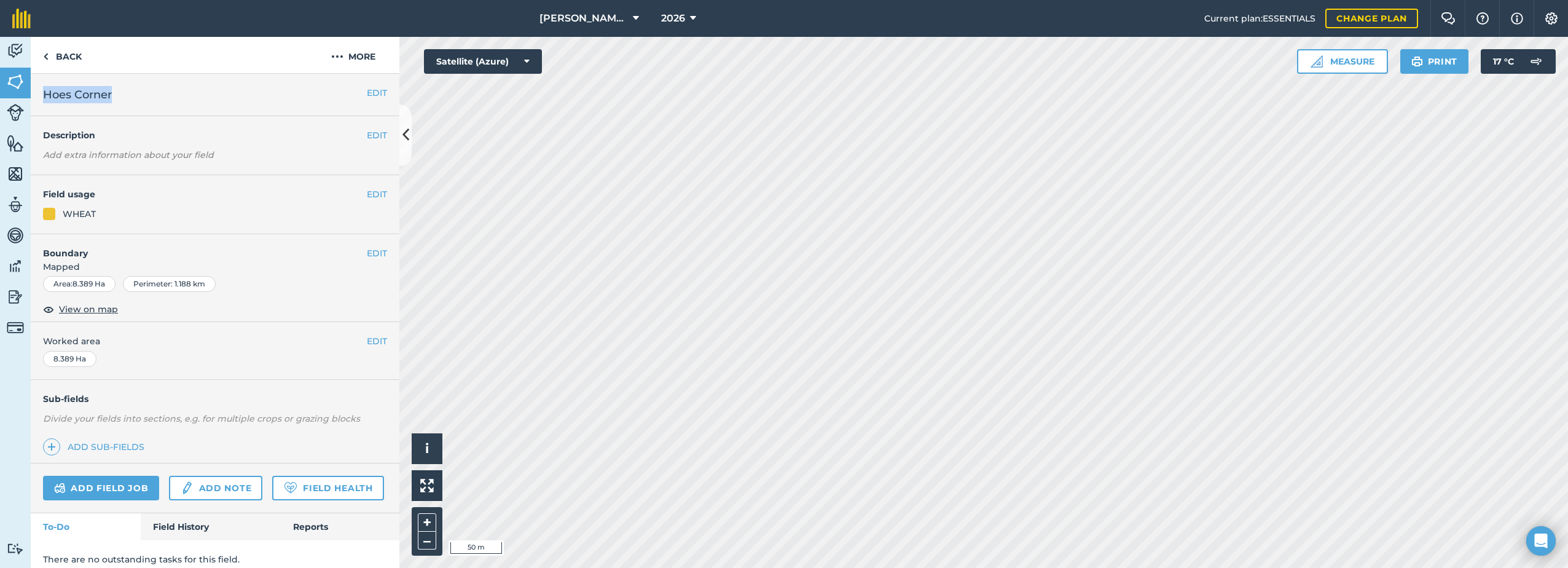
drag, startPoint x: 126, startPoint y: 91, endPoint x: 35, endPoint y: 96, distance: 91.1
click at [35, 96] on div "EDIT Hoes Corner" at bounding box center [214, 94] width 368 height 42
drag, startPoint x: 35, startPoint y: 96, endPoint x: 89, endPoint y: 98, distance: 54.0
copy span "Hoes Corner"
click at [347, 51] on button "More" at bounding box center [353, 54] width 92 height 36
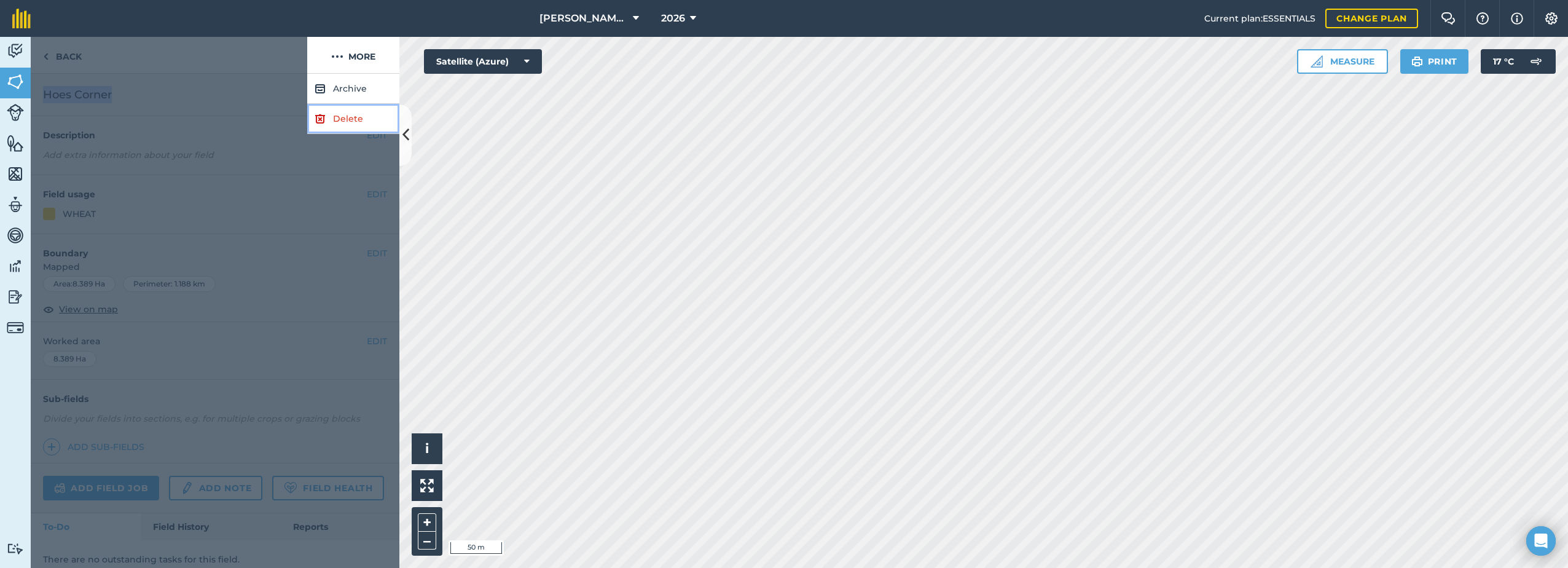
click at [333, 124] on link "Delete" at bounding box center [353, 119] width 92 height 30
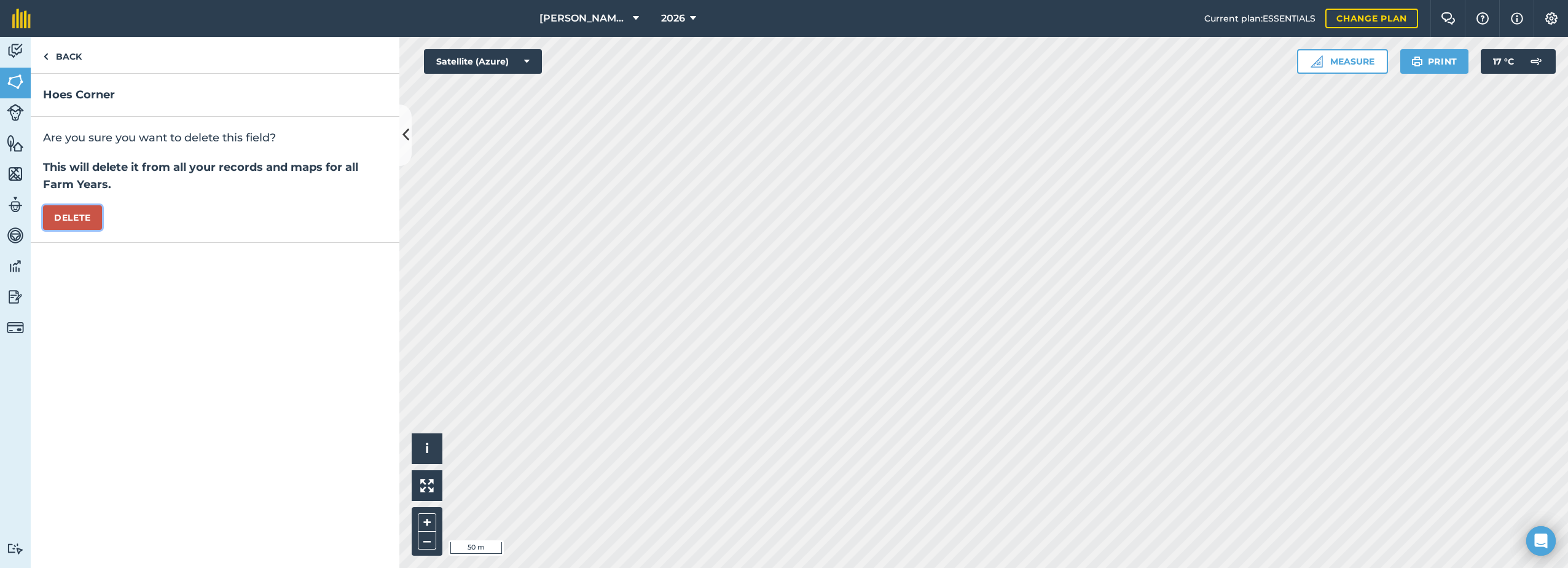
click at [74, 215] on button "Delete" at bounding box center [72, 218] width 59 height 25
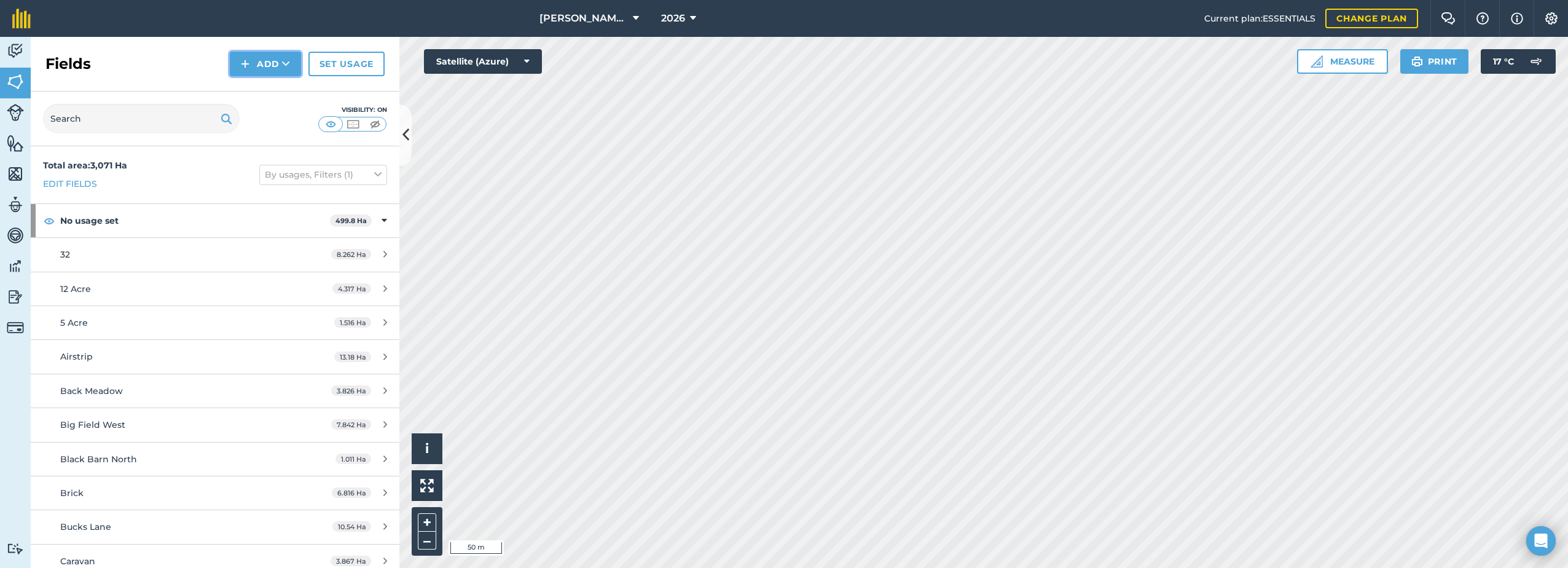
click at [254, 55] on button "Add" at bounding box center [265, 64] width 71 height 25
click at [274, 87] on link "Draw" at bounding box center [265, 91] width 67 height 27
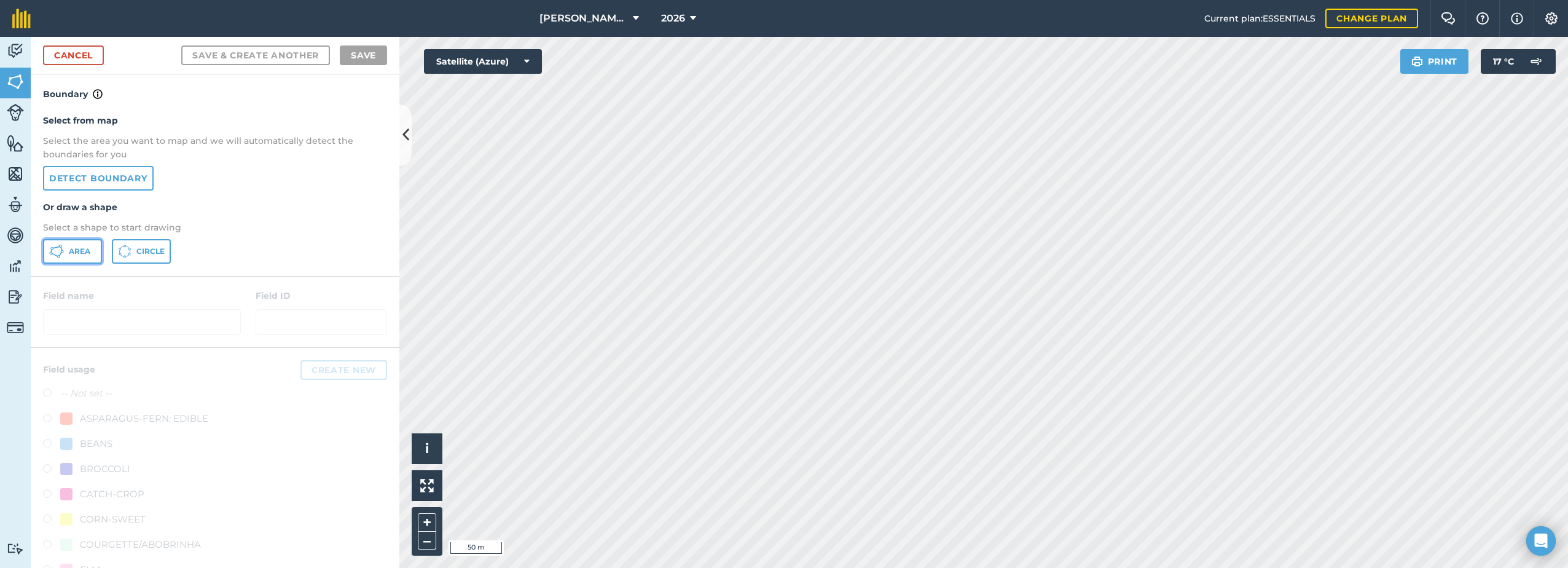
click at [62, 252] on icon at bounding box center [56, 251] width 15 height 15
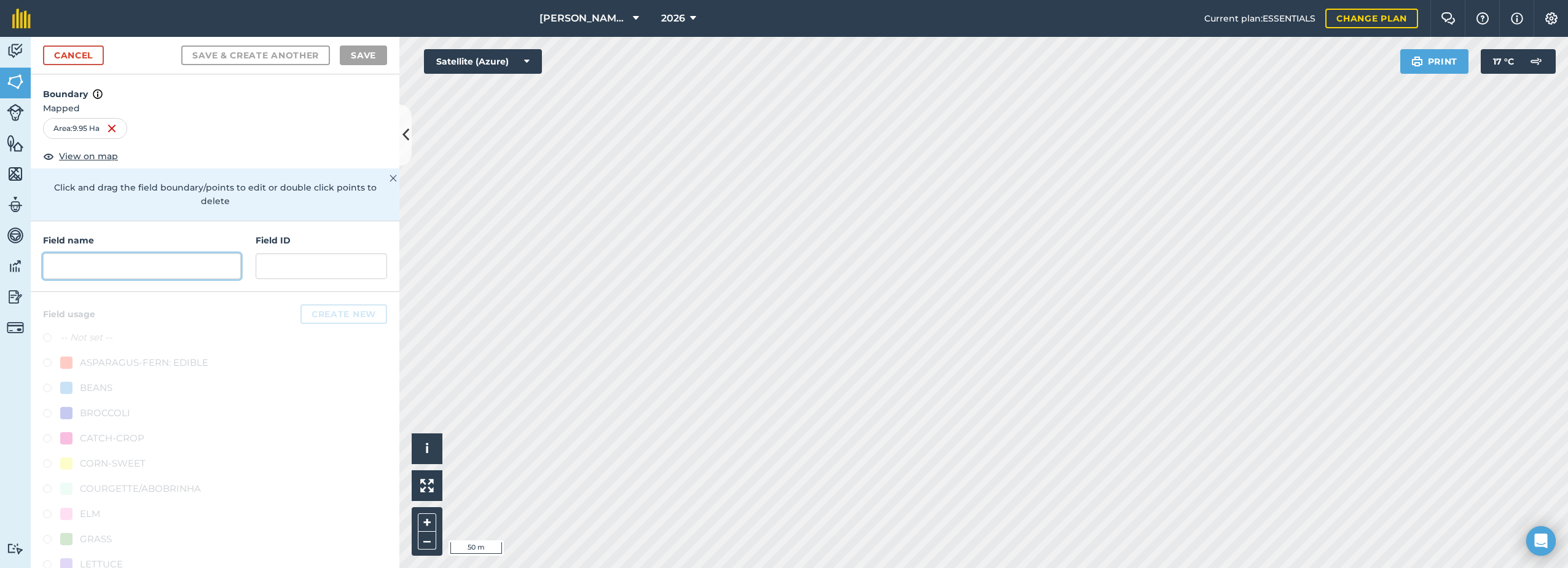
click at [147, 272] on input "text" at bounding box center [142, 266] width 198 height 26
paste input "Hoes Corner"
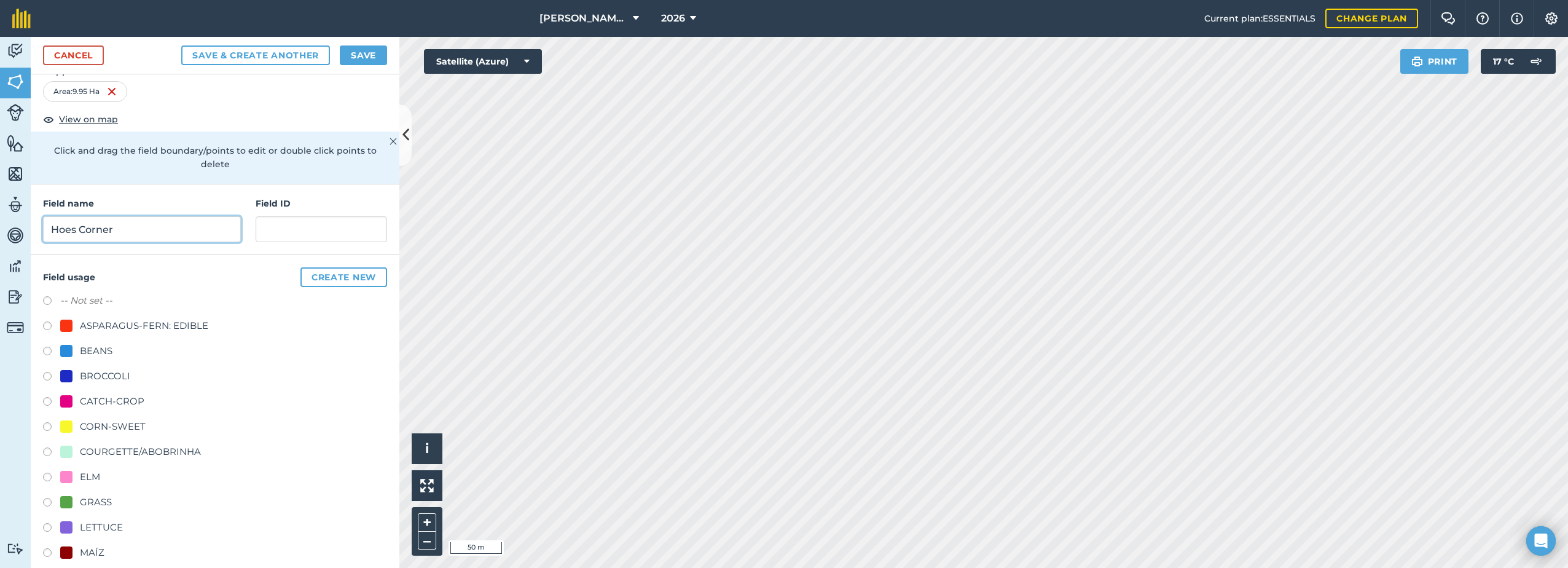
scroll to position [304, 0]
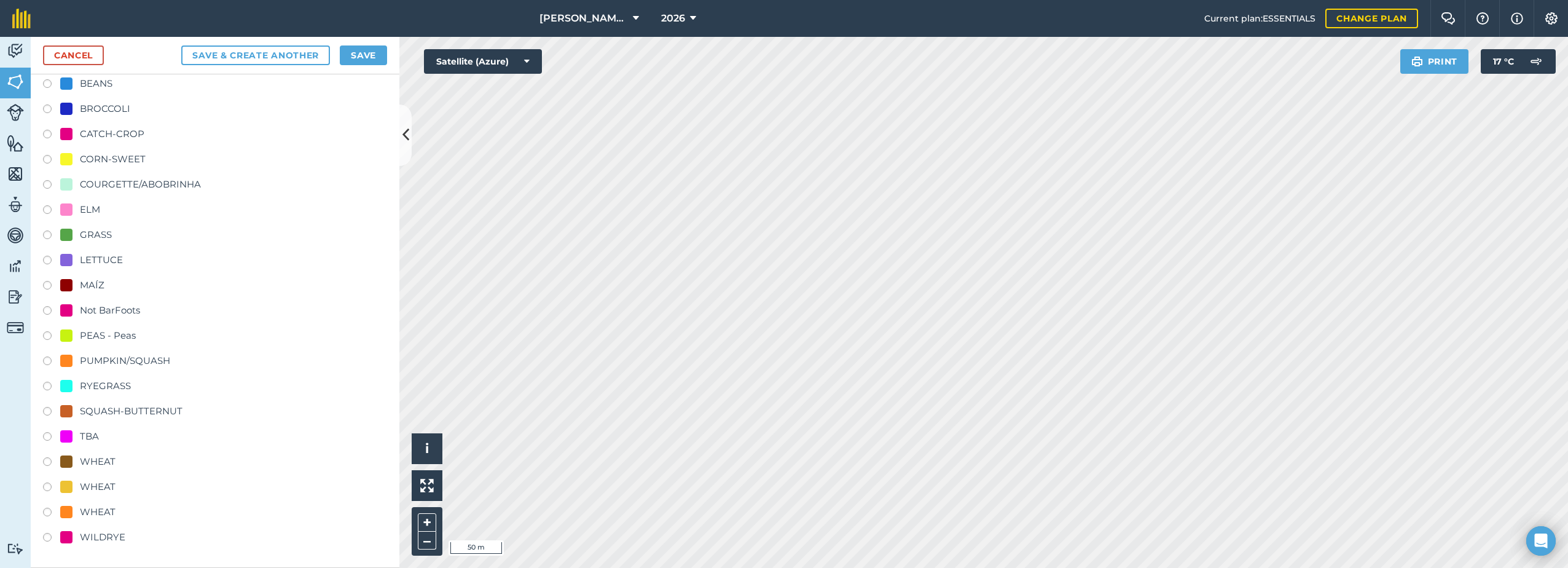
type input "Hoes Corner"
click at [77, 465] on div "WHEAT" at bounding box center [88, 461] width 55 height 15
radio input "true"
click at [365, 56] on button "Save" at bounding box center [363, 55] width 47 height 20
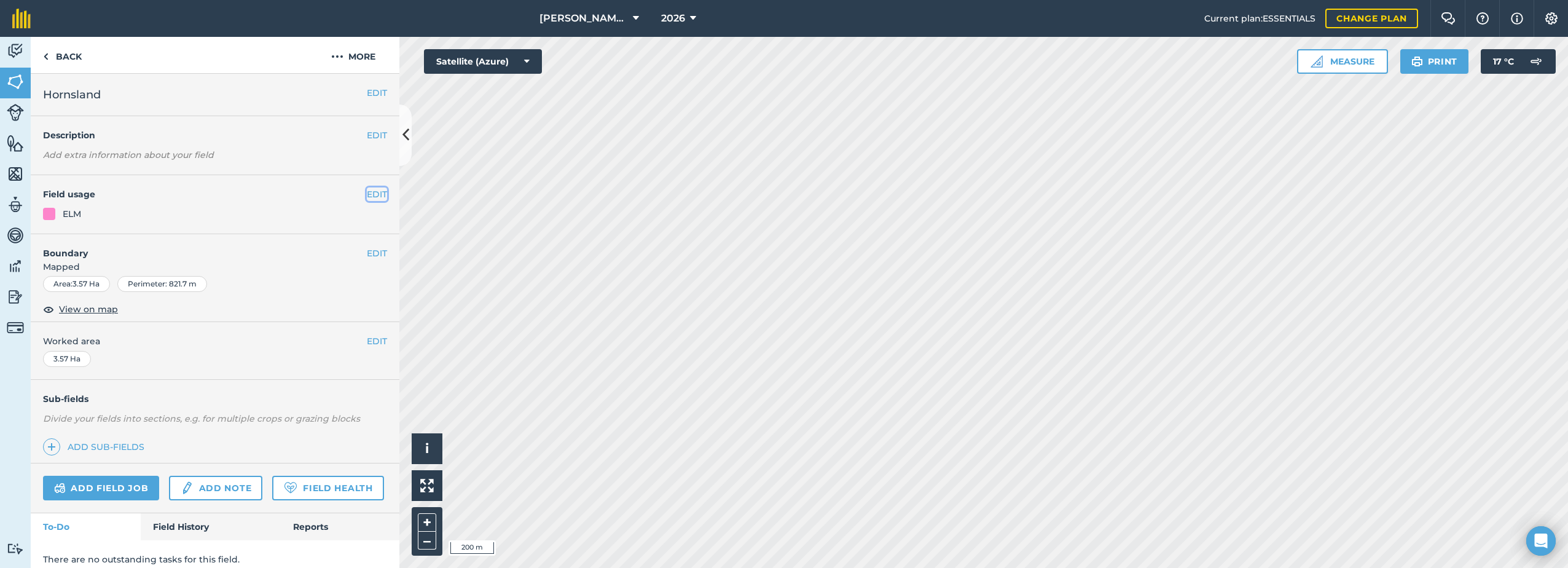
click at [367, 191] on button "EDIT" at bounding box center [377, 195] width 20 height 14
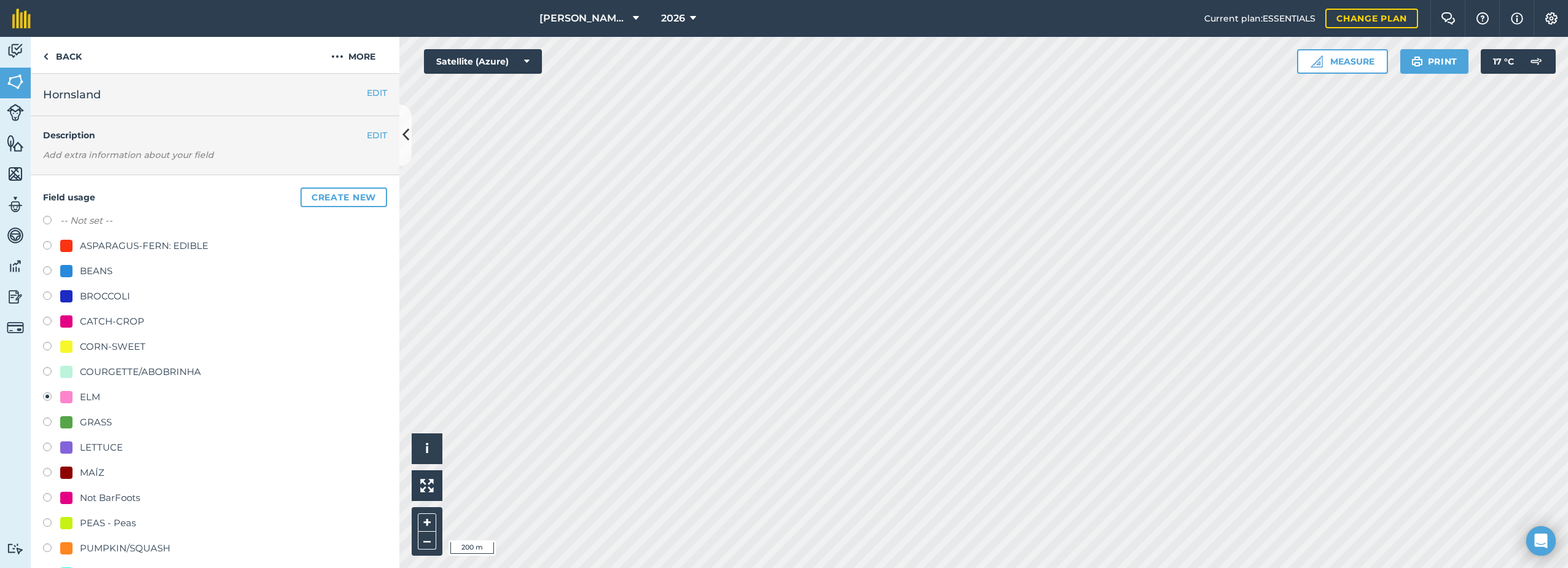
click at [119, 318] on div "CATCH-CROP" at bounding box center [112, 321] width 64 height 15
radio input "true"
radio input "false"
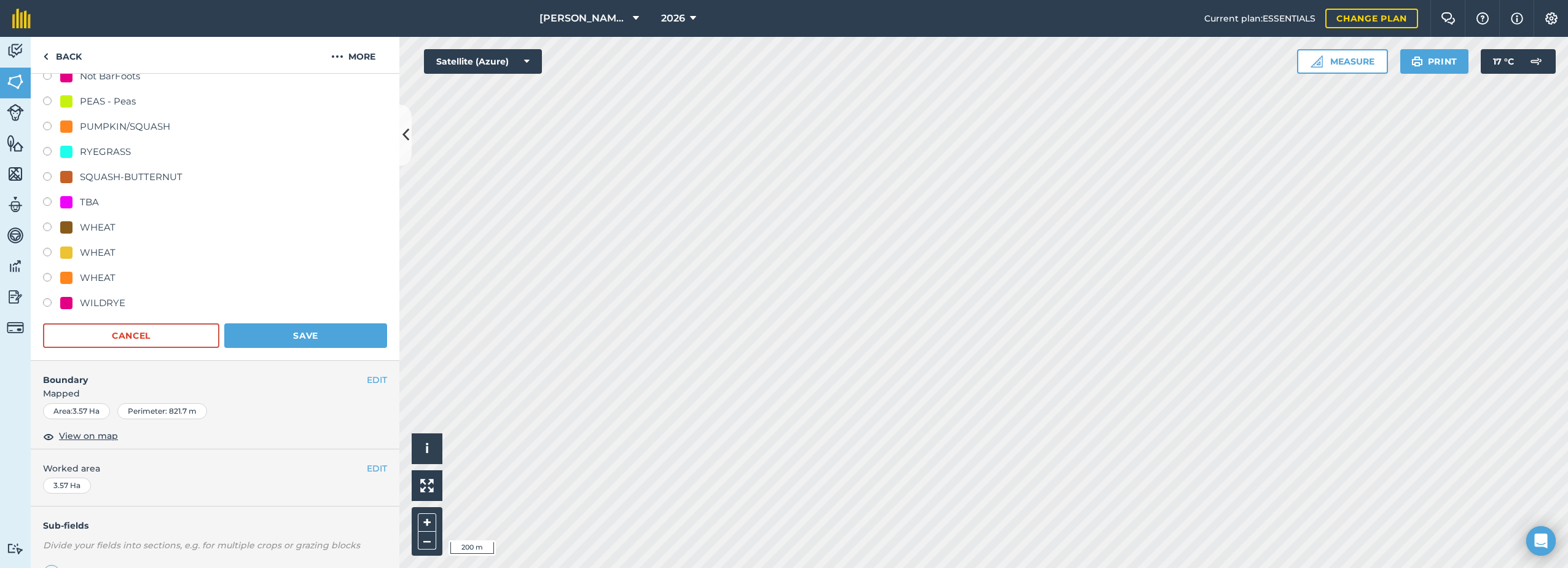
scroll to position [492, 0]
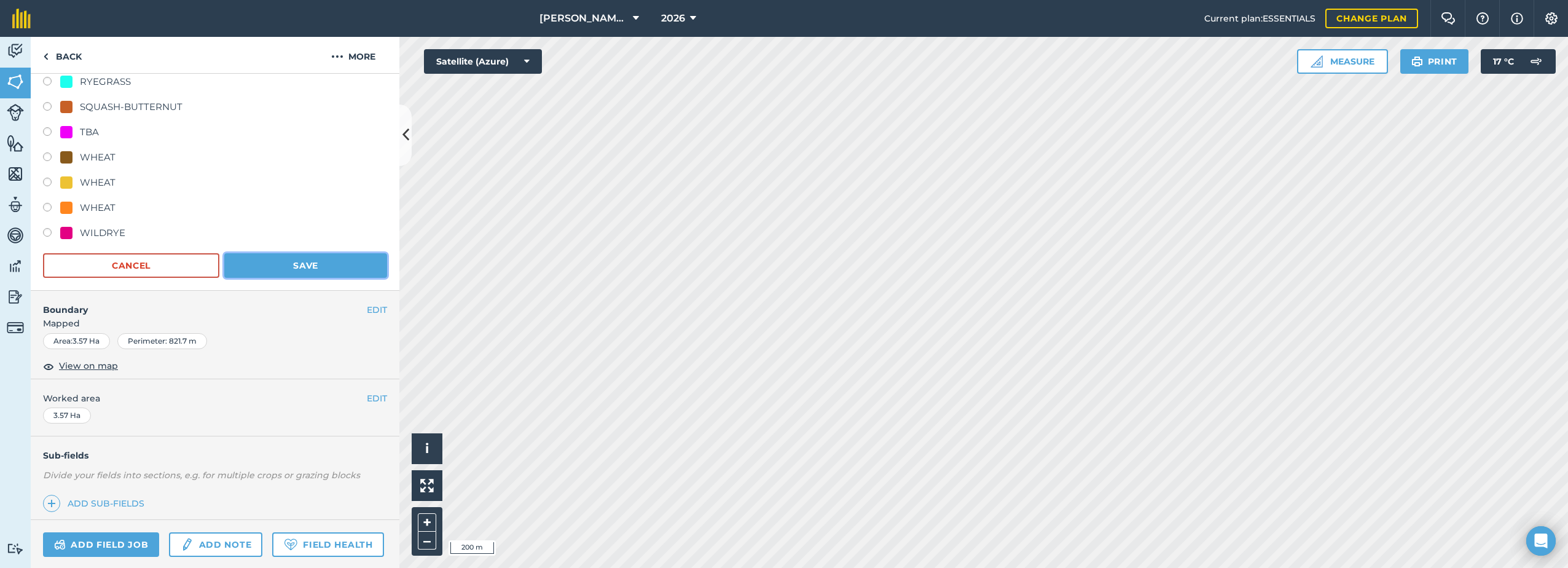
click at [303, 268] on button "Save" at bounding box center [306, 265] width 163 height 25
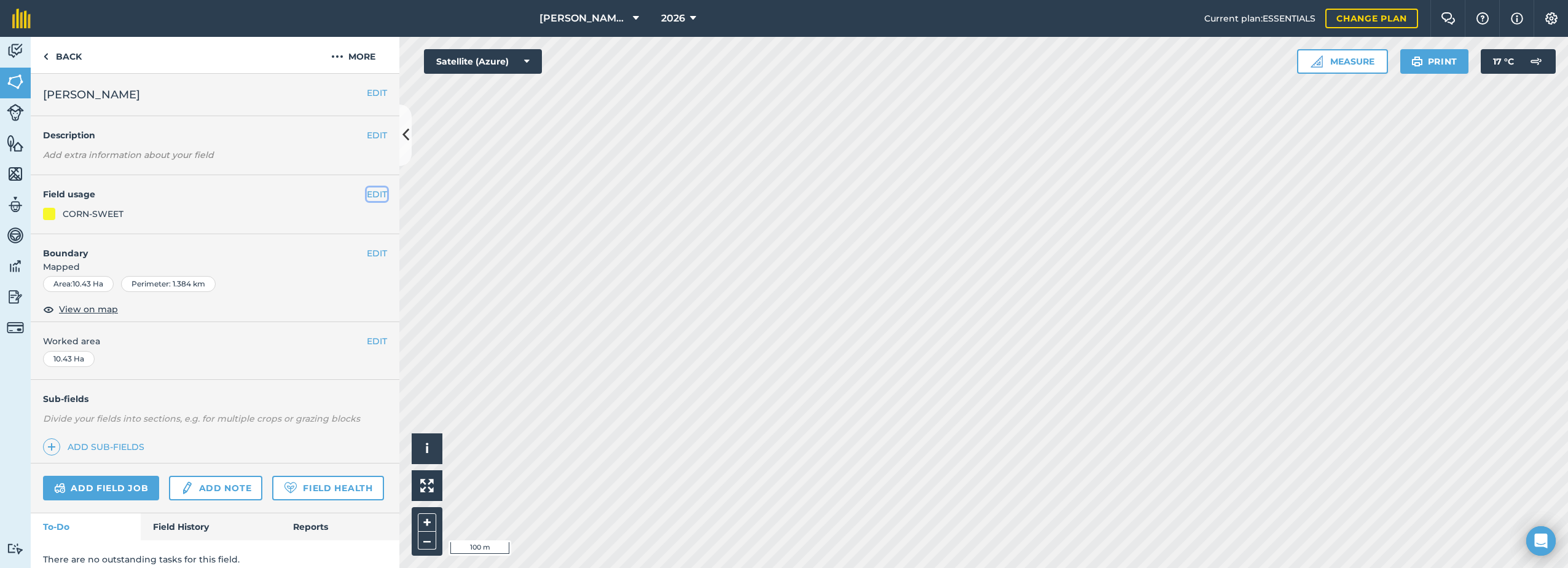
click at [367, 196] on button "EDIT" at bounding box center [377, 195] width 20 height 14
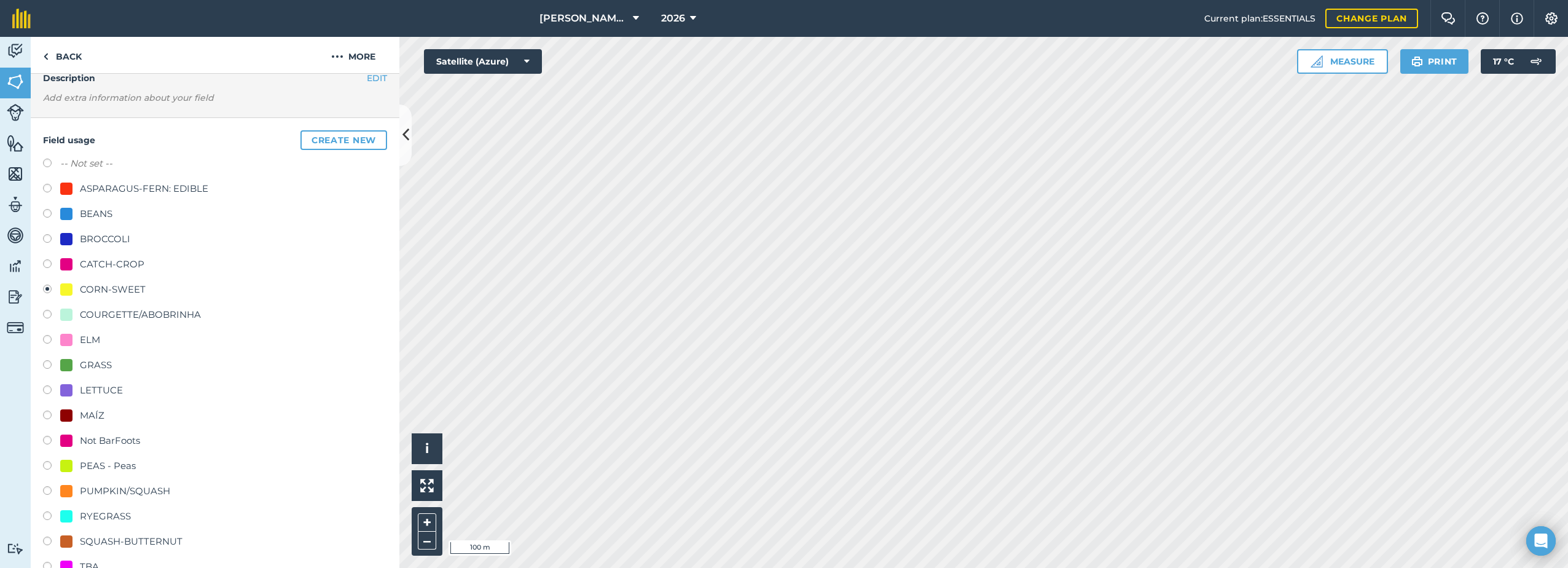
scroll to position [61, 0]
click at [71, 364] on div at bounding box center [67, 361] width 12 height 12
radio input "true"
radio input "false"
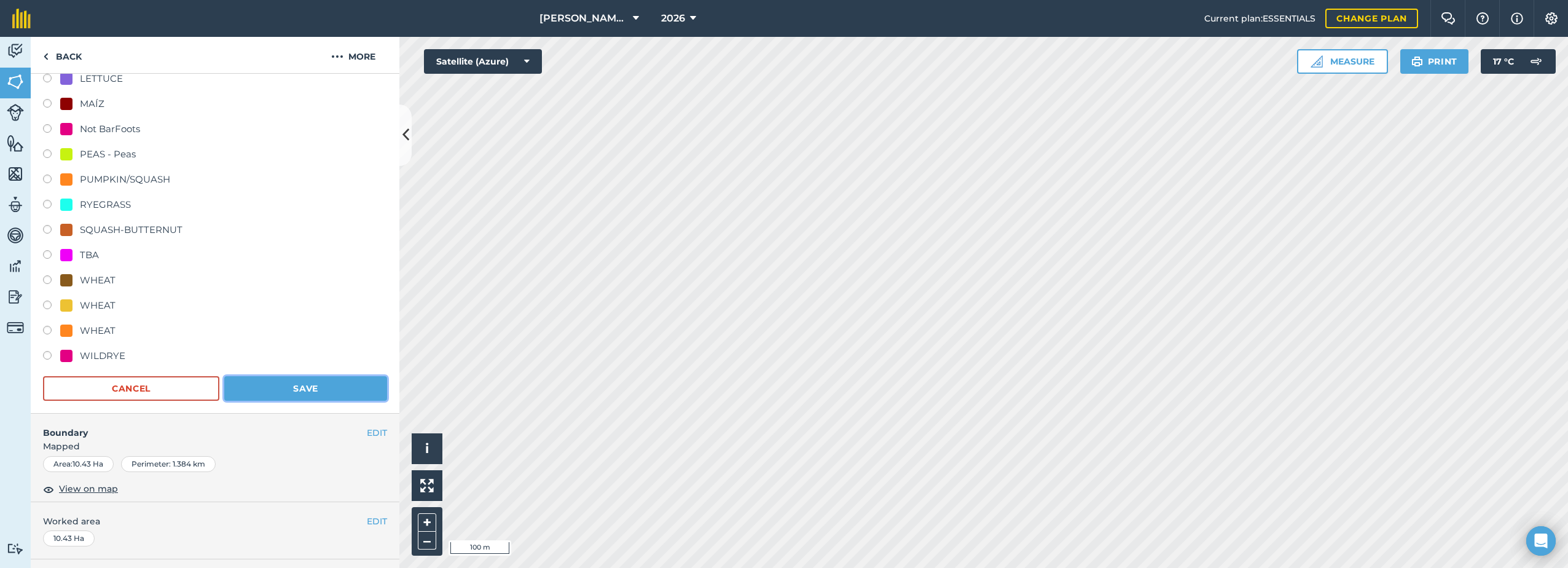
drag, startPoint x: 309, startPoint y: 392, endPoint x: 368, endPoint y: 399, distance: 59.4
click at [309, 392] on button "Save" at bounding box center [306, 389] width 163 height 25
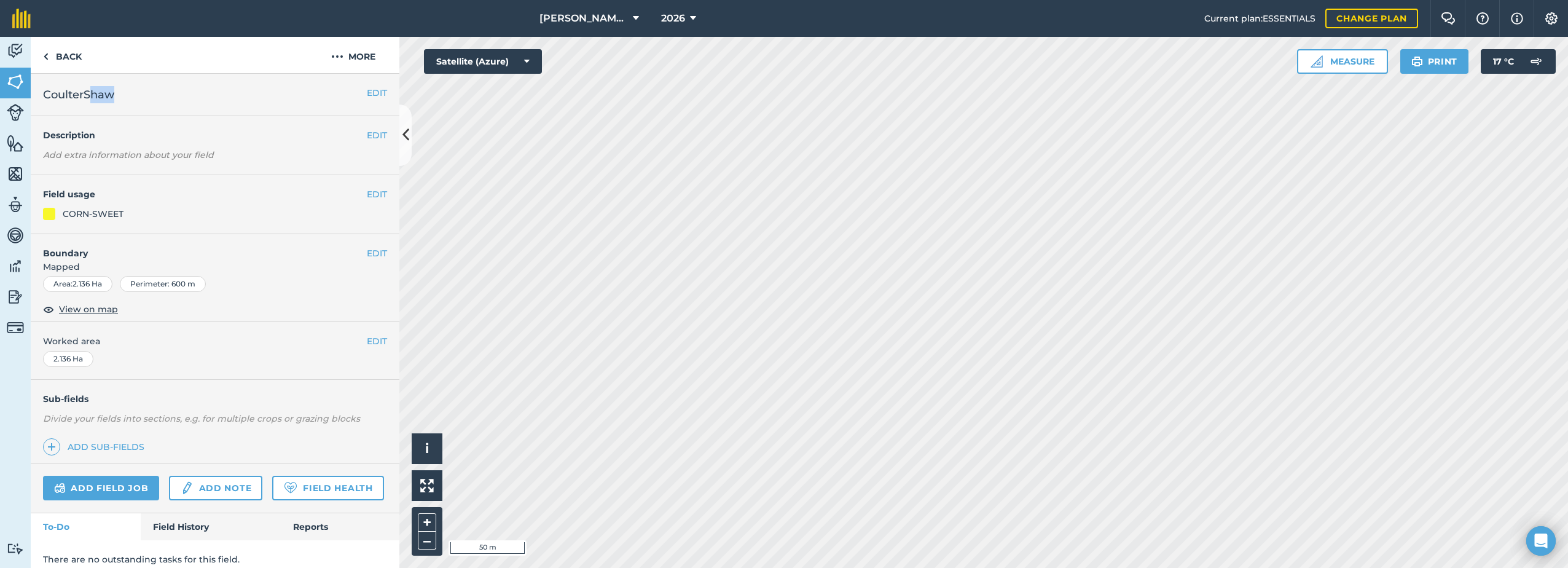
drag, startPoint x: 118, startPoint y: 95, endPoint x: 89, endPoint y: 93, distance: 29.1
click at [89, 93] on h2 "CoulterShaw" at bounding box center [205, 94] width 324 height 17
drag, startPoint x: 89, startPoint y: 93, endPoint x: 273, endPoint y: 63, distance: 186.4
click at [273, 63] on div "Back More" at bounding box center [214, 55] width 368 height 37
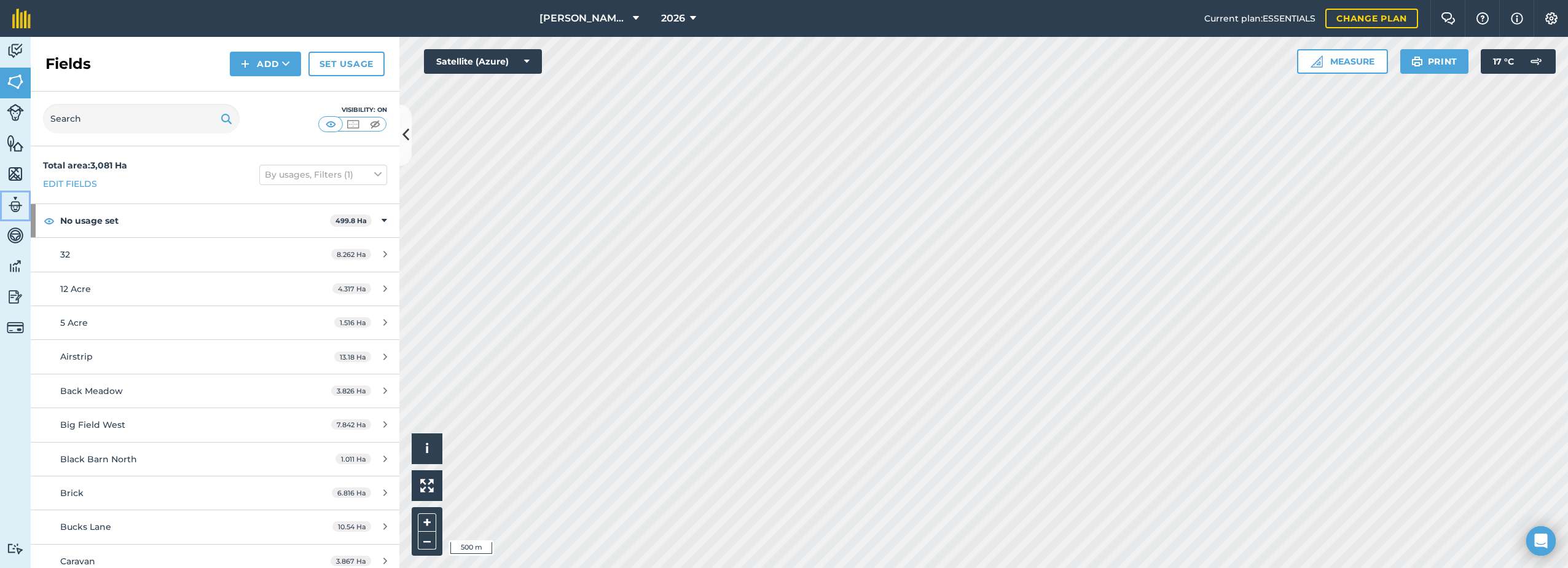
click at [14, 198] on img at bounding box center [15, 205] width 17 height 18
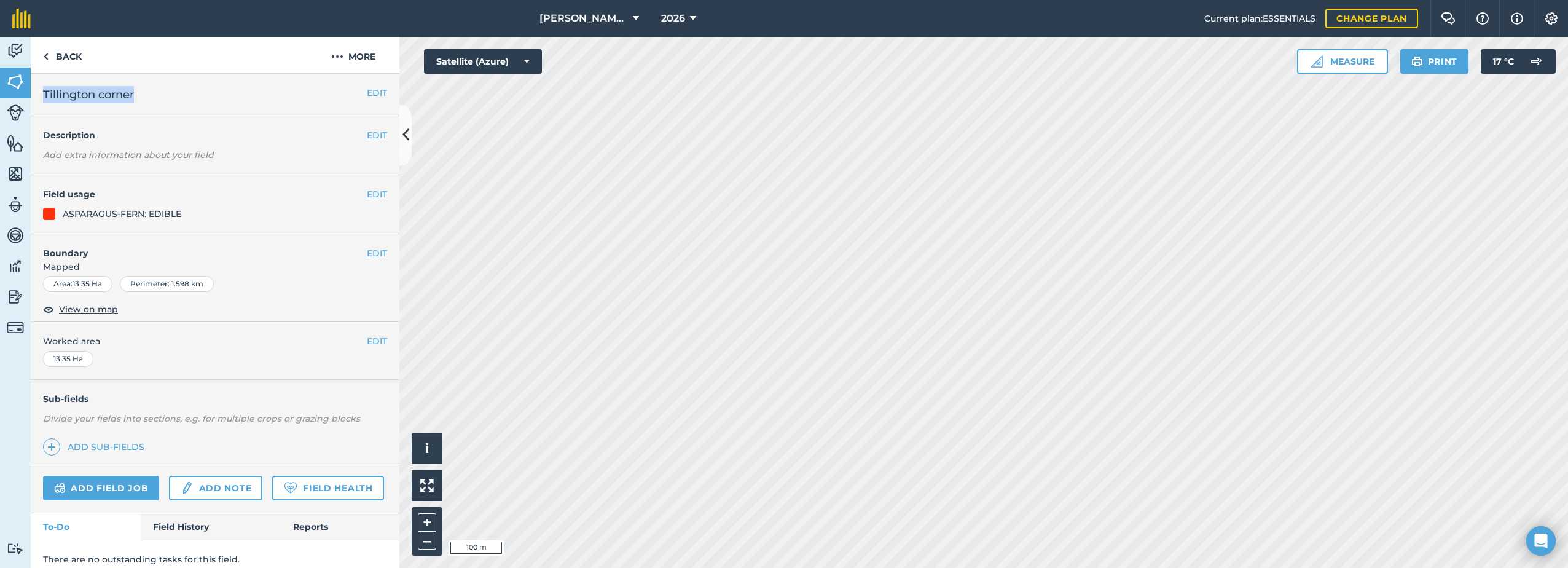
drag, startPoint x: 139, startPoint y: 94, endPoint x: 42, endPoint y: 92, distance: 97.0
click at [42, 92] on div "EDIT Tillington corner" at bounding box center [214, 94] width 368 height 42
copy span "Tillington corner"
click at [339, 53] on img at bounding box center [337, 56] width 12 height 15
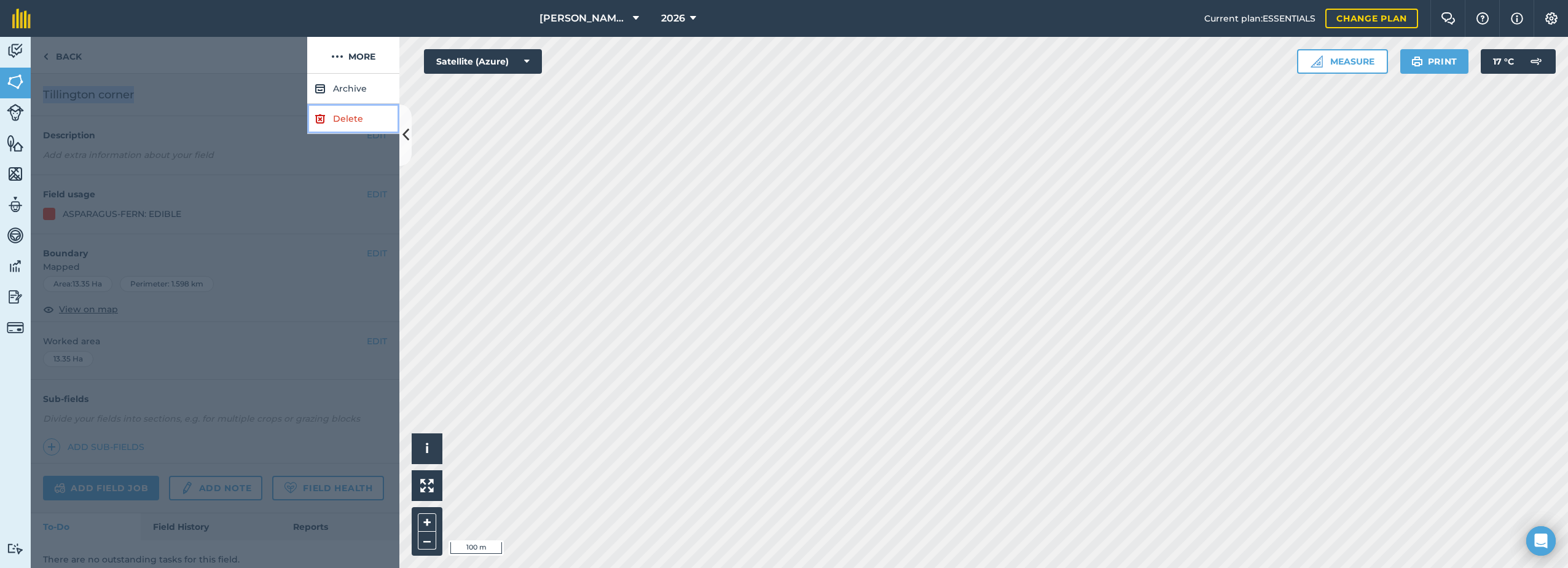
click at [323, 117] on img at bounding box center [320, 118] width 11 height 15
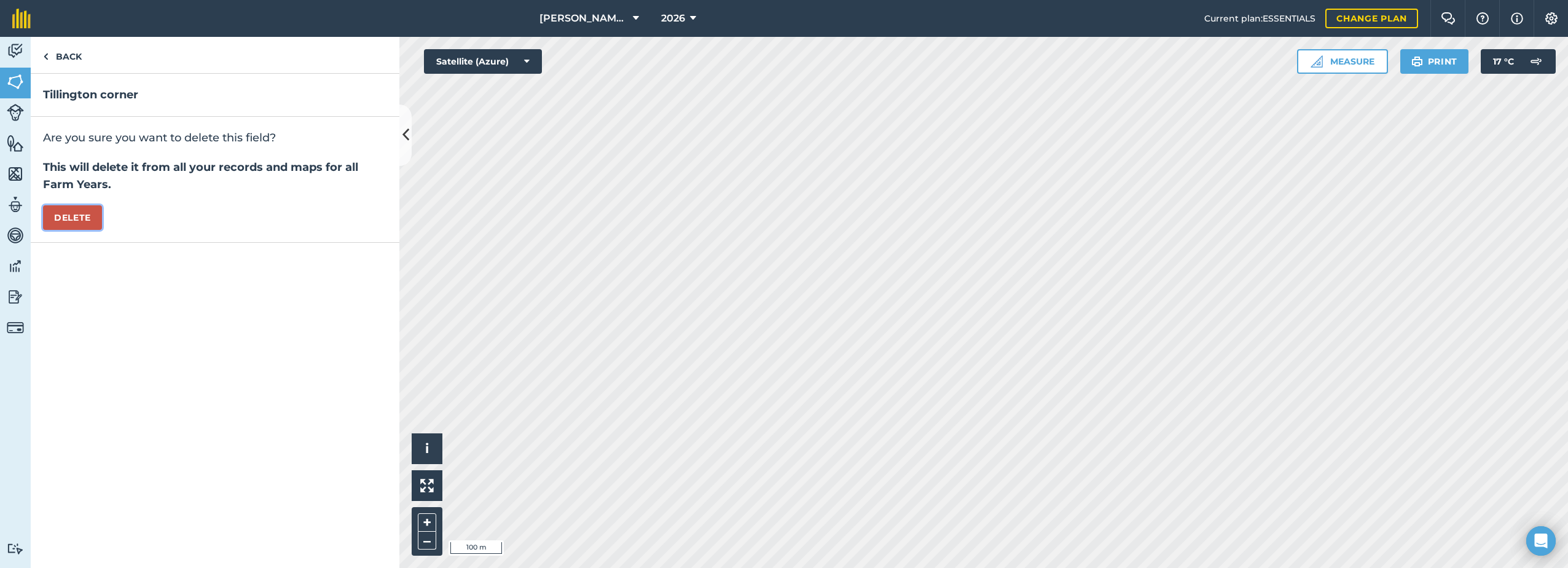
click at [67, 211] on button "Delete" at bounding box center [72, 218] width 59 height 25
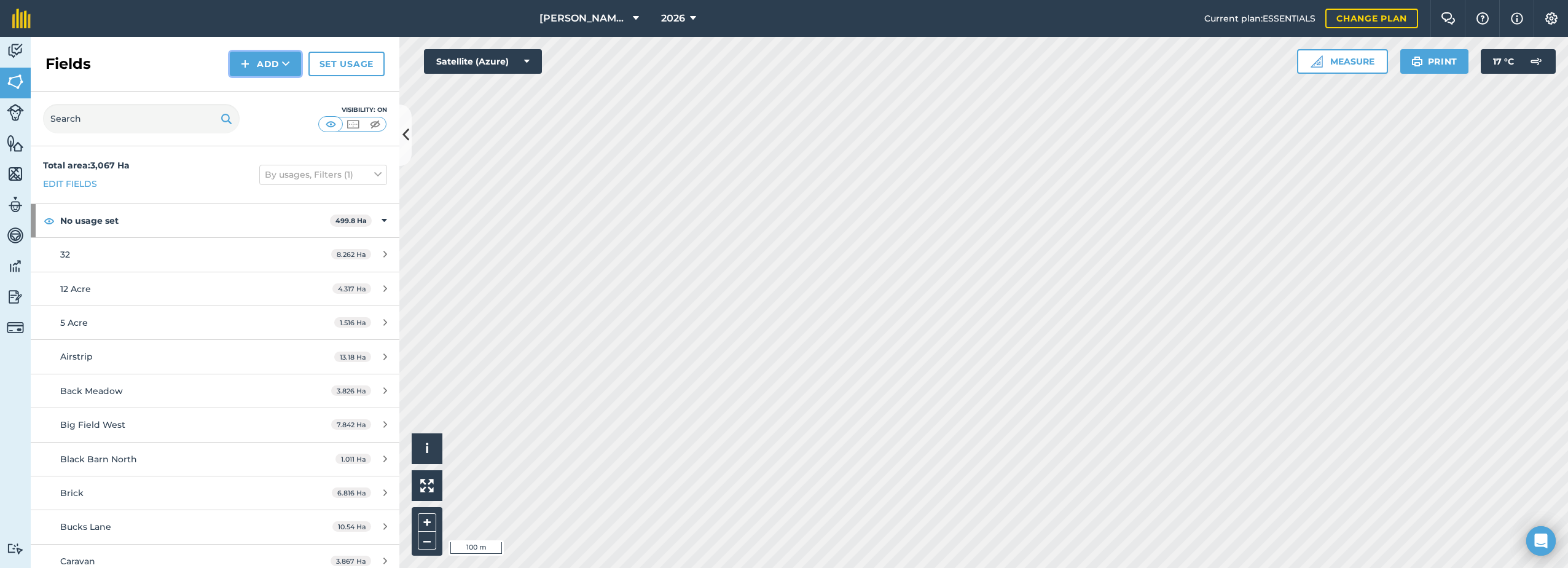
drag, startPoint x: 266, startPoint y: 61, endPoint x: 259, endPoint y: 67, distance: 9.2
click at [266, 63] on button "Add" at bounding box center [265, 64] width 71 height 25
click at [257, 88] on link "Draw" at bounding box center [265, 91] width 67 height 27
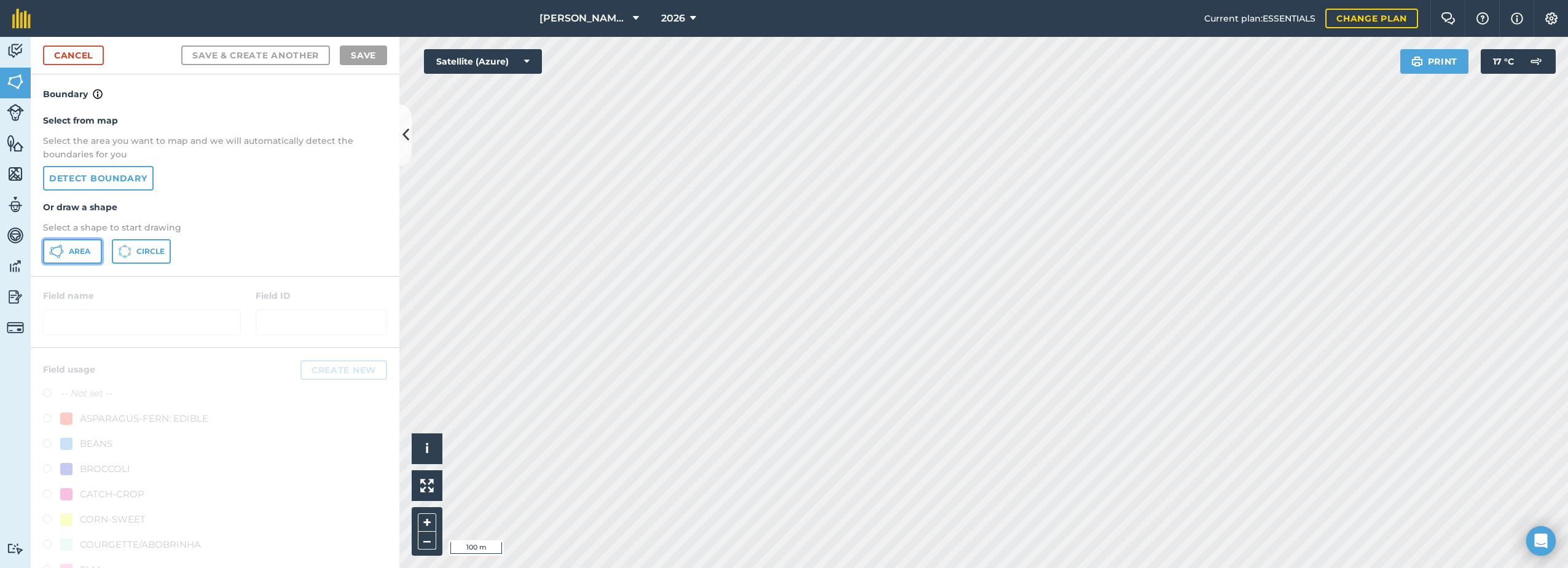
click at [75, 247] on button "Area" at bounding box center [72, 251] width 59 height 25
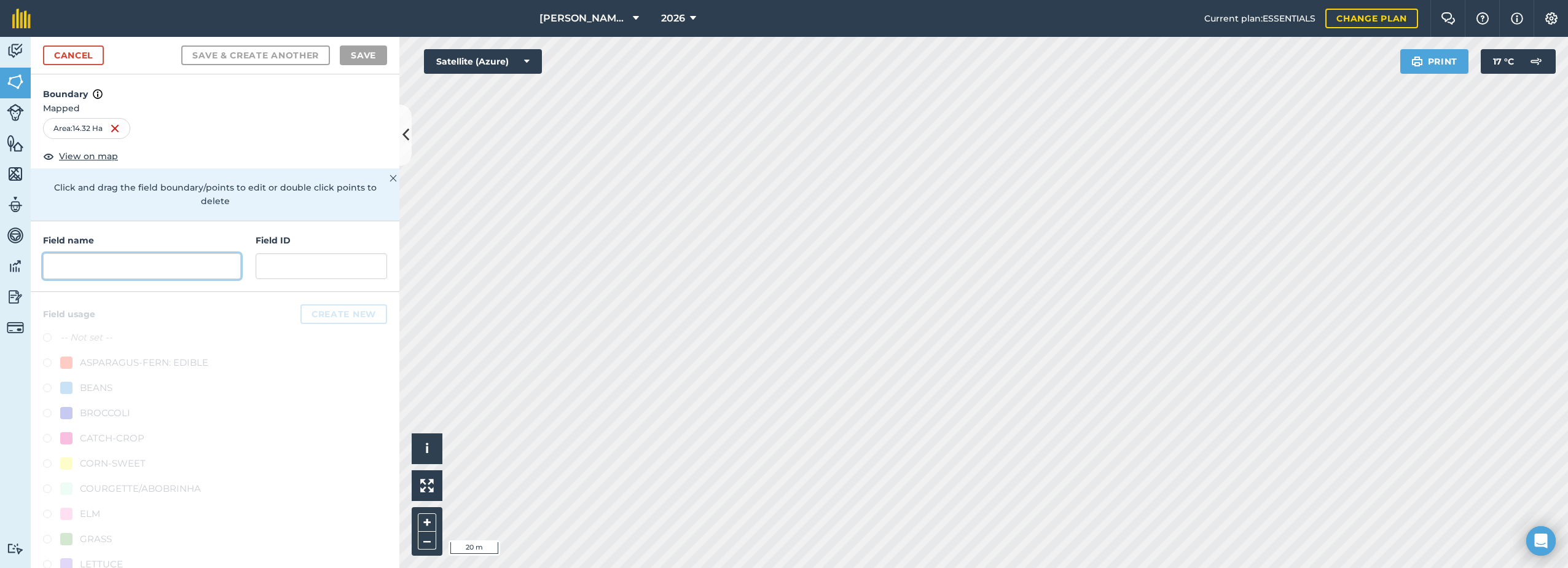
click at [107, 266] on input "text" at bounding box center [142, 266] width 198 height 26
paste input "Tillington corner"
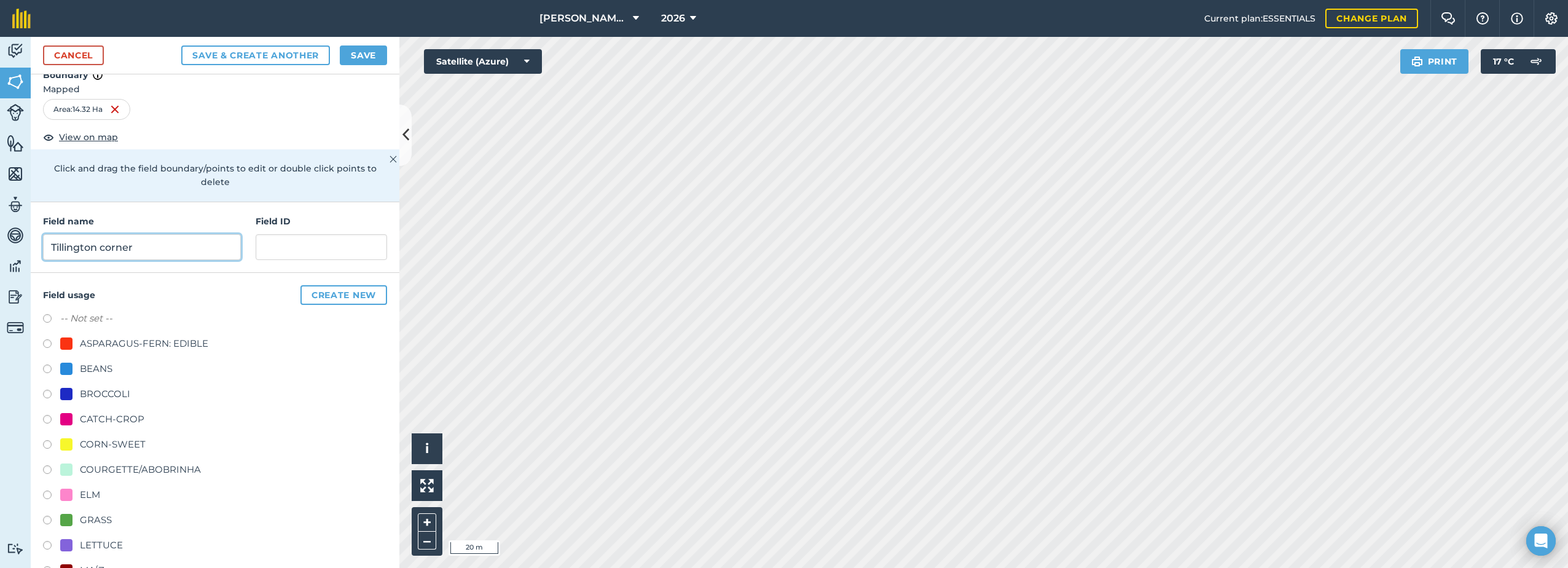
scroll to position [61, 0]
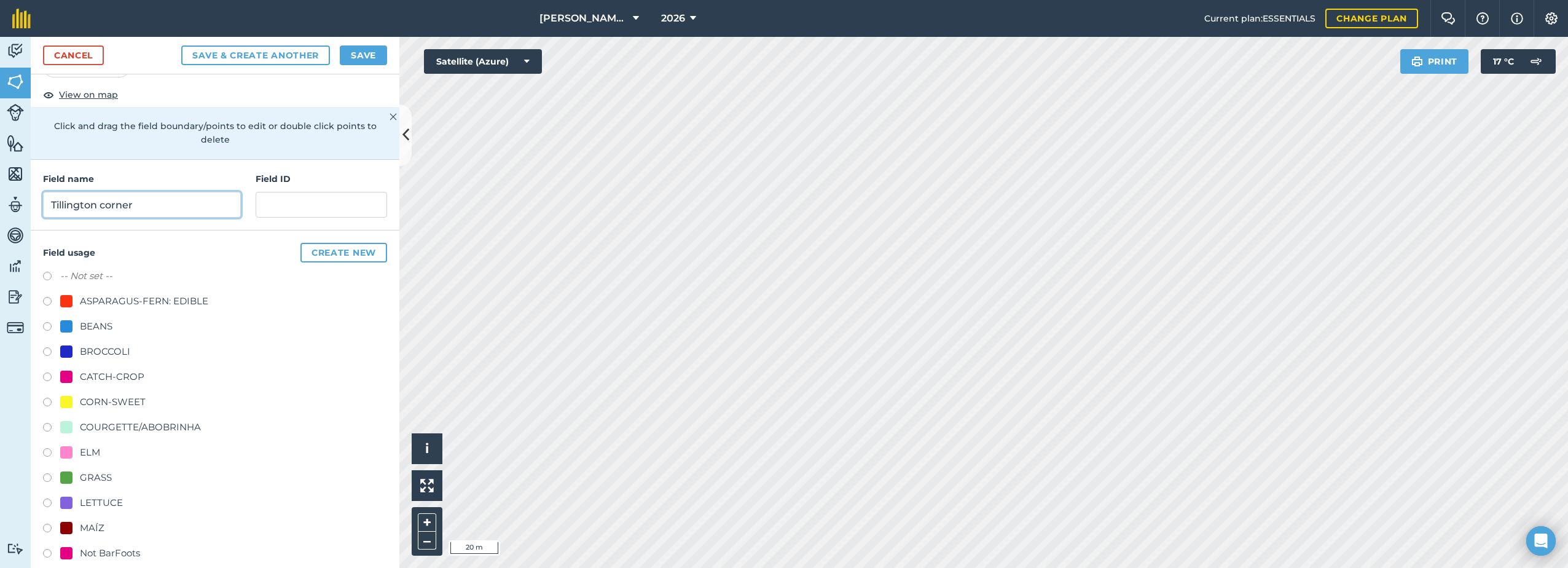
type input "Tillington corner"
click at [91, 405] on div "CORN-SWEET" at bounding box center [113, 402] width 66 height 15
radio input "true"
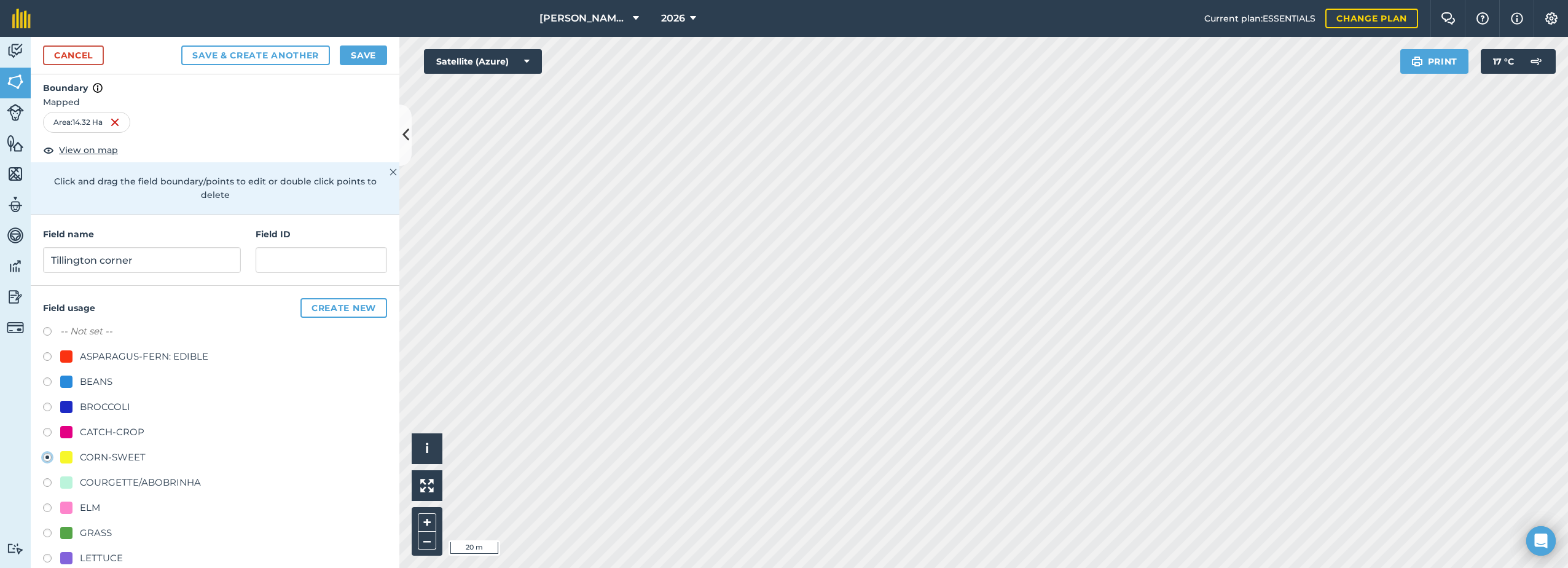
scroll to position [0, 0]
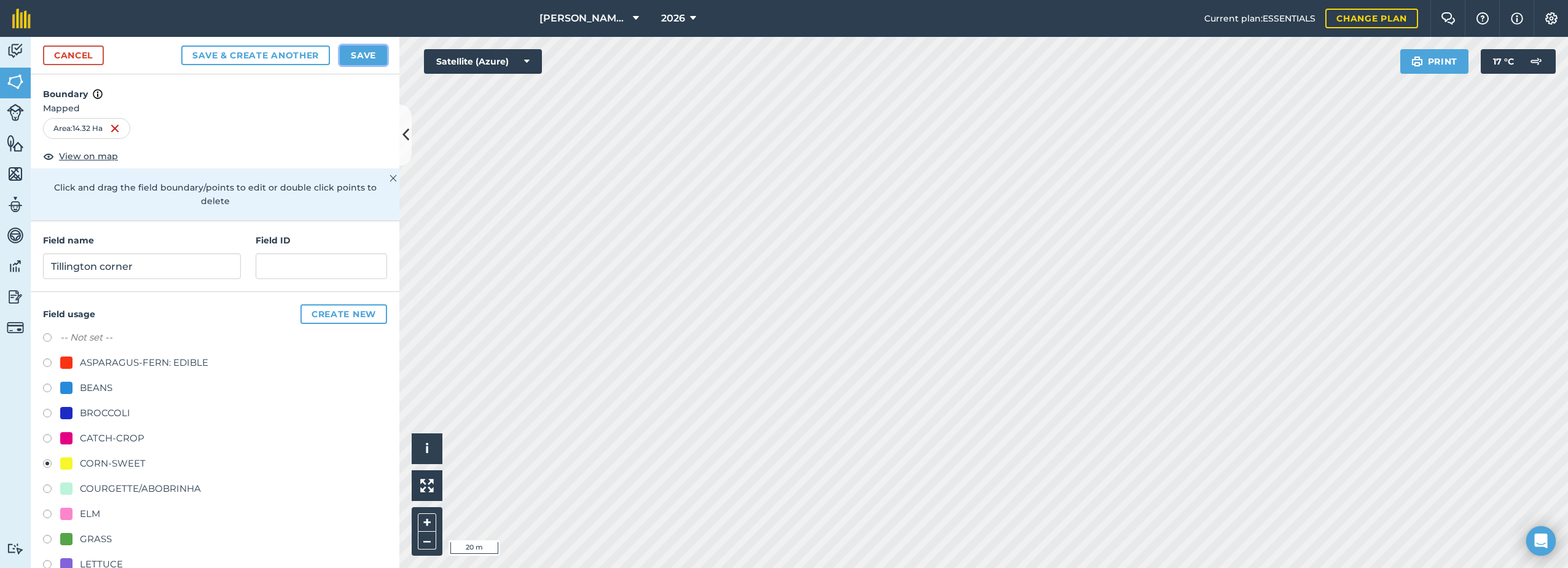
click at [366, 45] on button "Save" at bounding box center [363, 55] width 47 height 20
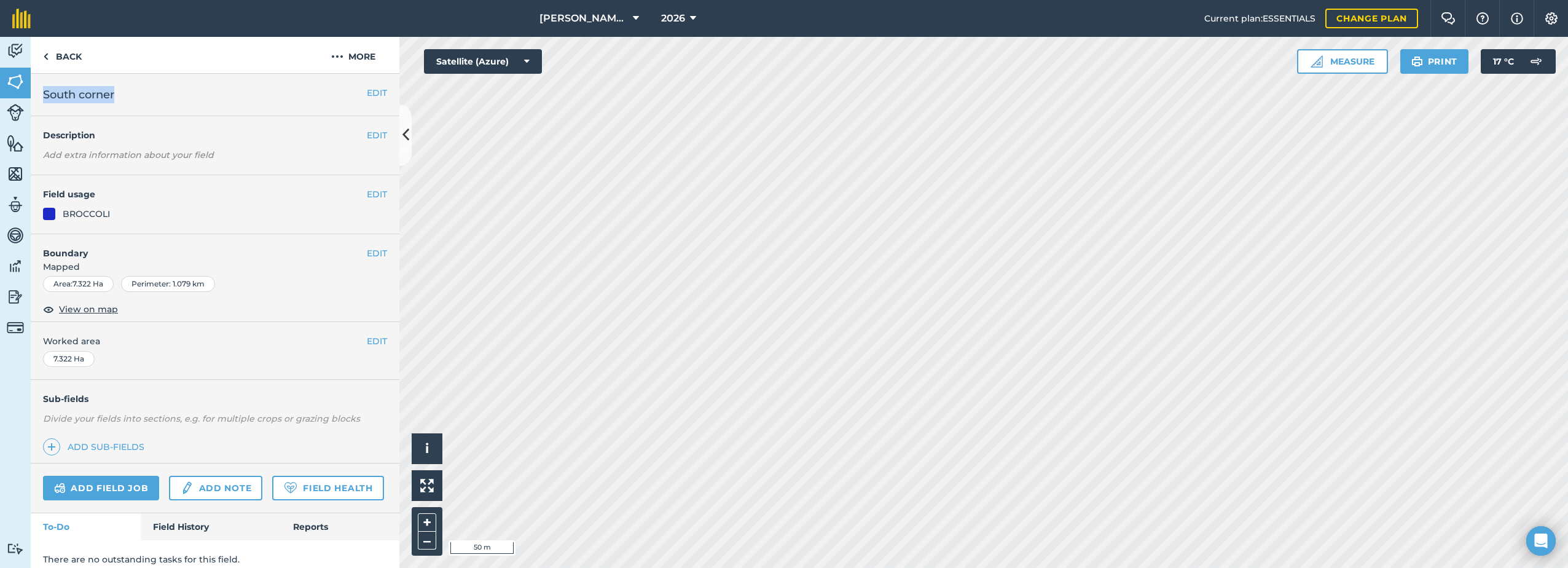
drag, startPoint x: 121, startPoint y: 97, endPoint x: 39, endPoint y: 99, distance: 82.0
click at [39, 99] on div "EDIT South corner" at bounding box center [214, 94] width 368 height 42
copy span "South corner"
click at [336, 57] on img at bounding box center [337, 56] width 12 height 15
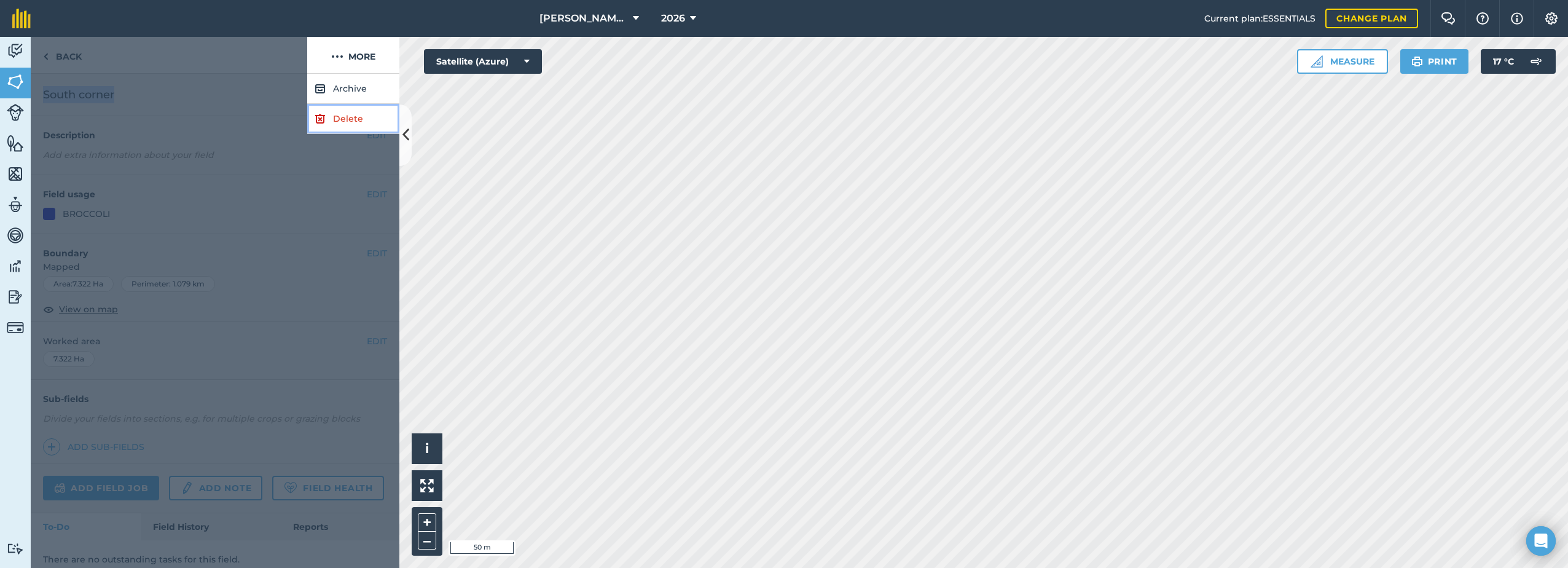
click at [332, 116] on link "Delete" at bounding box center [353, 119] width 92 height 30
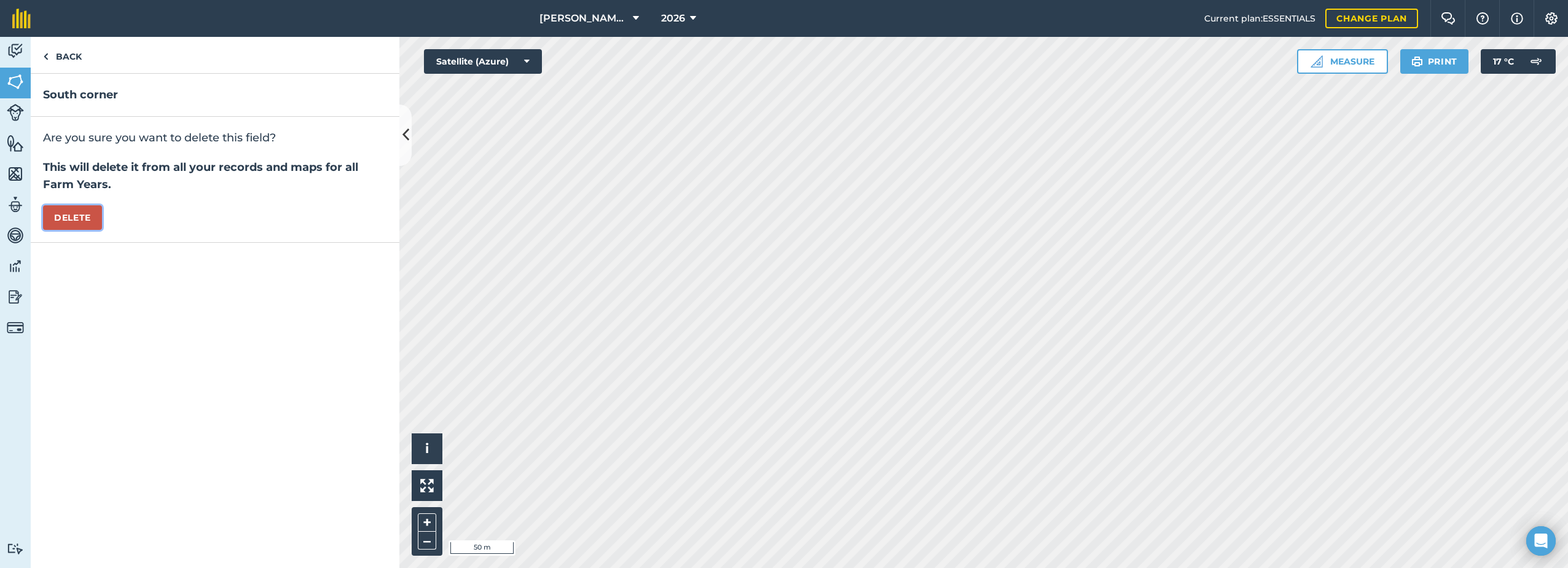
drag, startPoint x: 76, startPoint y: 220, endPoint x: 175, endPoint y: 245, distance: 102.1
click at [76, 220] on button "Delete" at bounding box center [72, 218] width 59 height 25
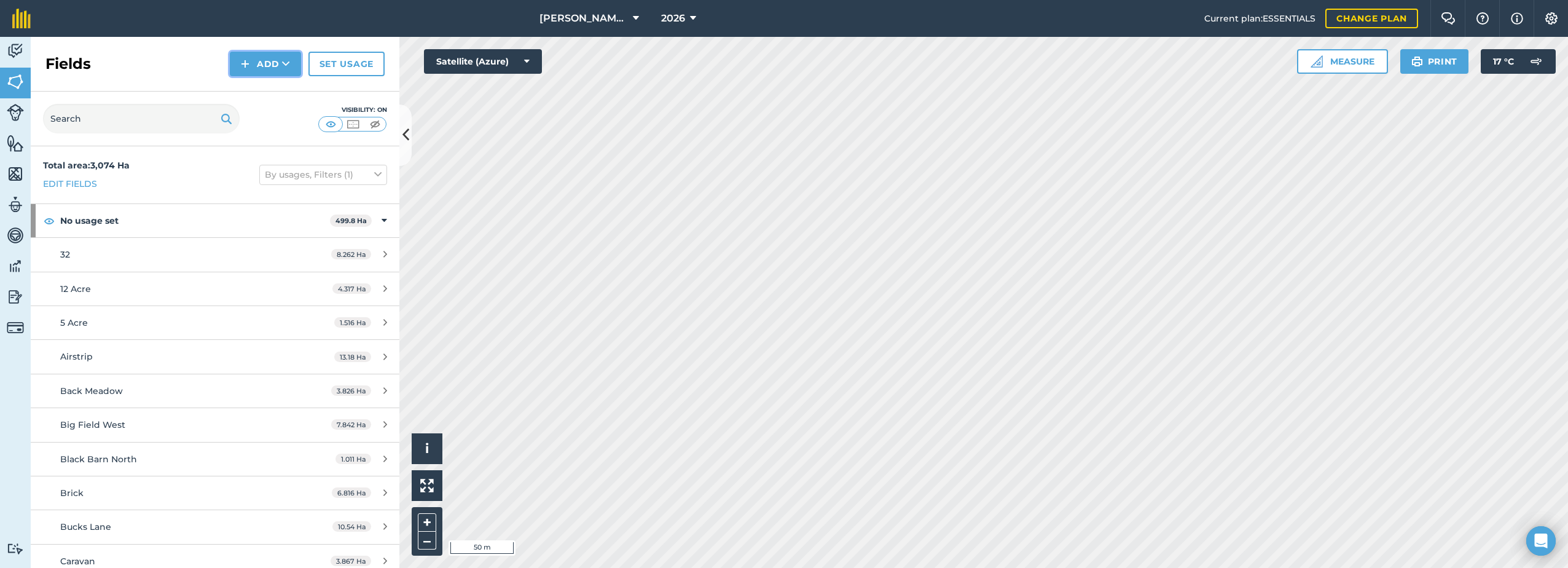
click at [270, 64] on button "Add" at bounding box center [265, 64] width 71 height 25
click at [260, 85] on link "Draw" at bounding box center [265, 91] width 67 height 27
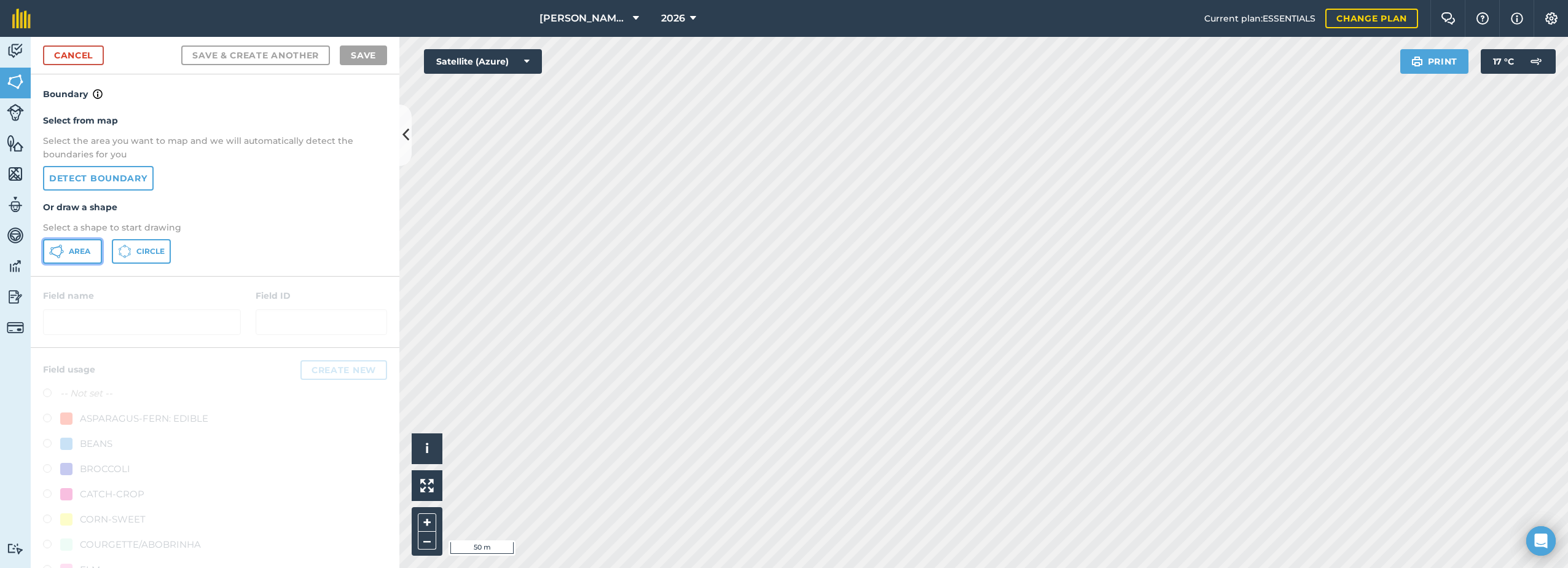
drag, startPoint x: 65, startPoint y: 250, endPoint x: 74, endPoint y: 256, distance: 10.8
click at [66, 250] on button "Area" at bounding box center [72, 251] width 59 height 25
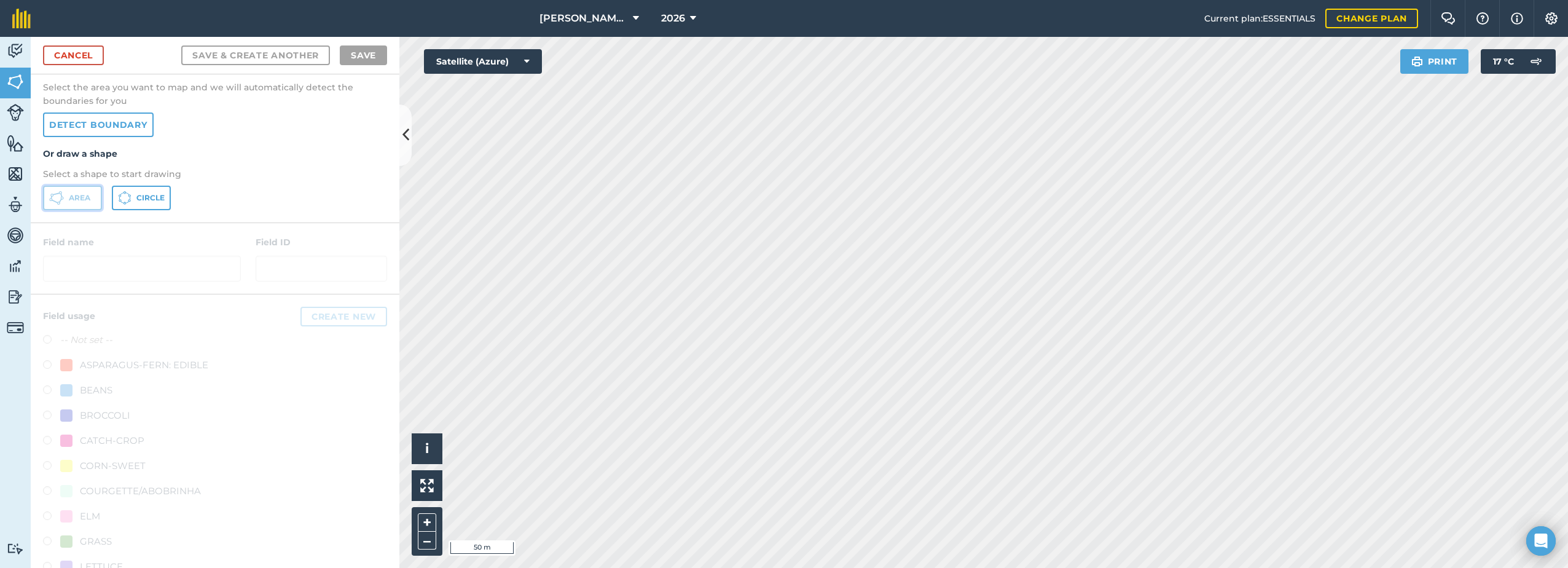
scroll to position [61, 0]
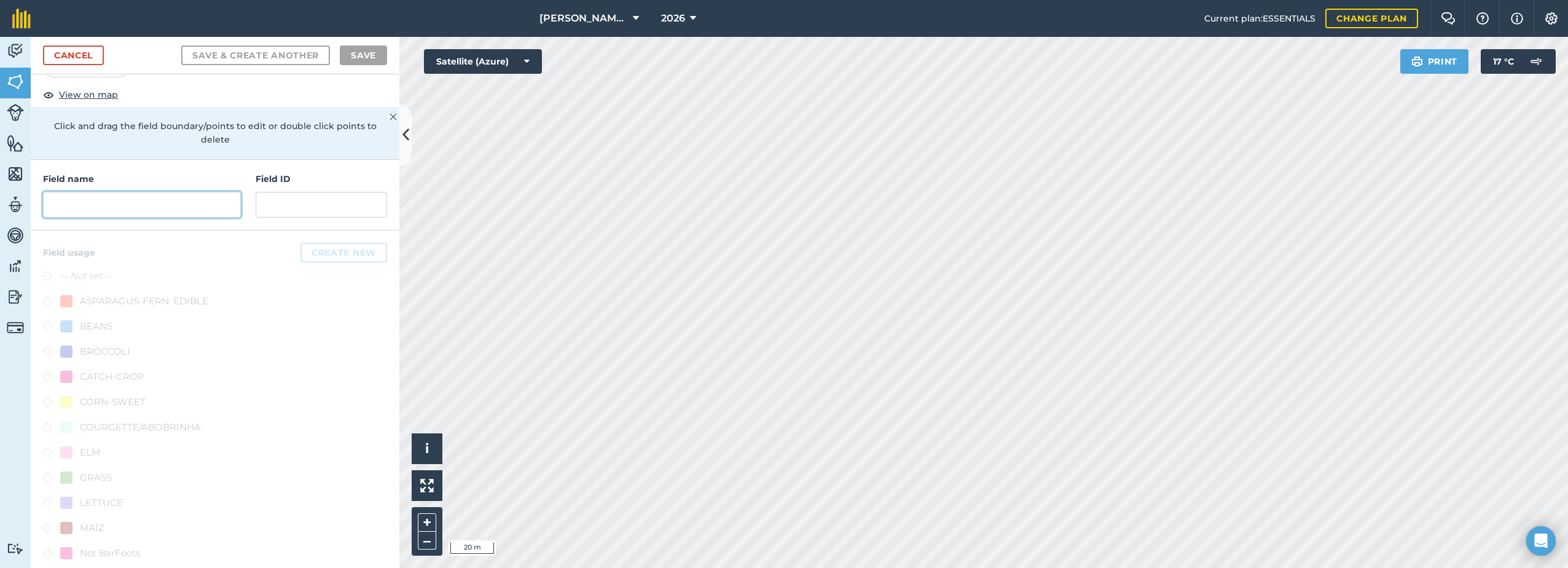
click at [101, 209] on input "text" at bounding box center [142, 205] width 198 height 26
paste input "South corner"
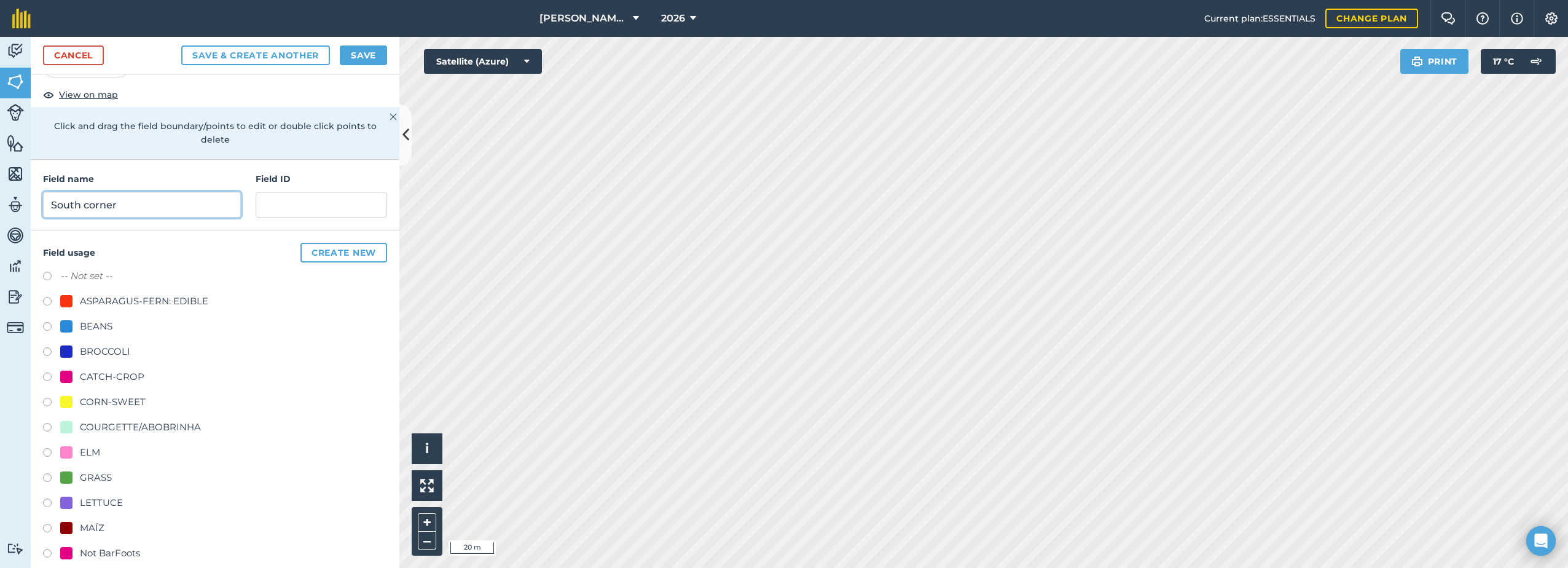
type input "South corner"
click at [362, 53] on button "Save" at bounding box center [363, 55] width 47 height 20
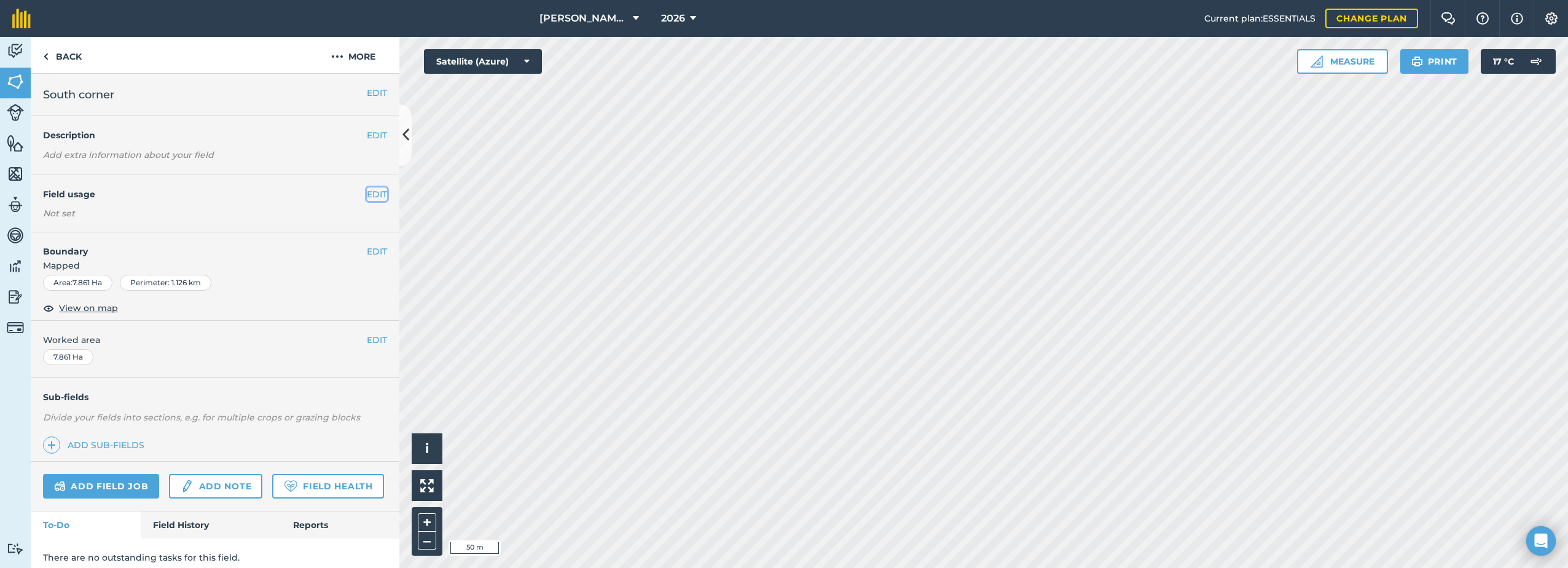
click at [374, 196] on button "EDIT" at bounding box center [377, 195] width 20 height 14
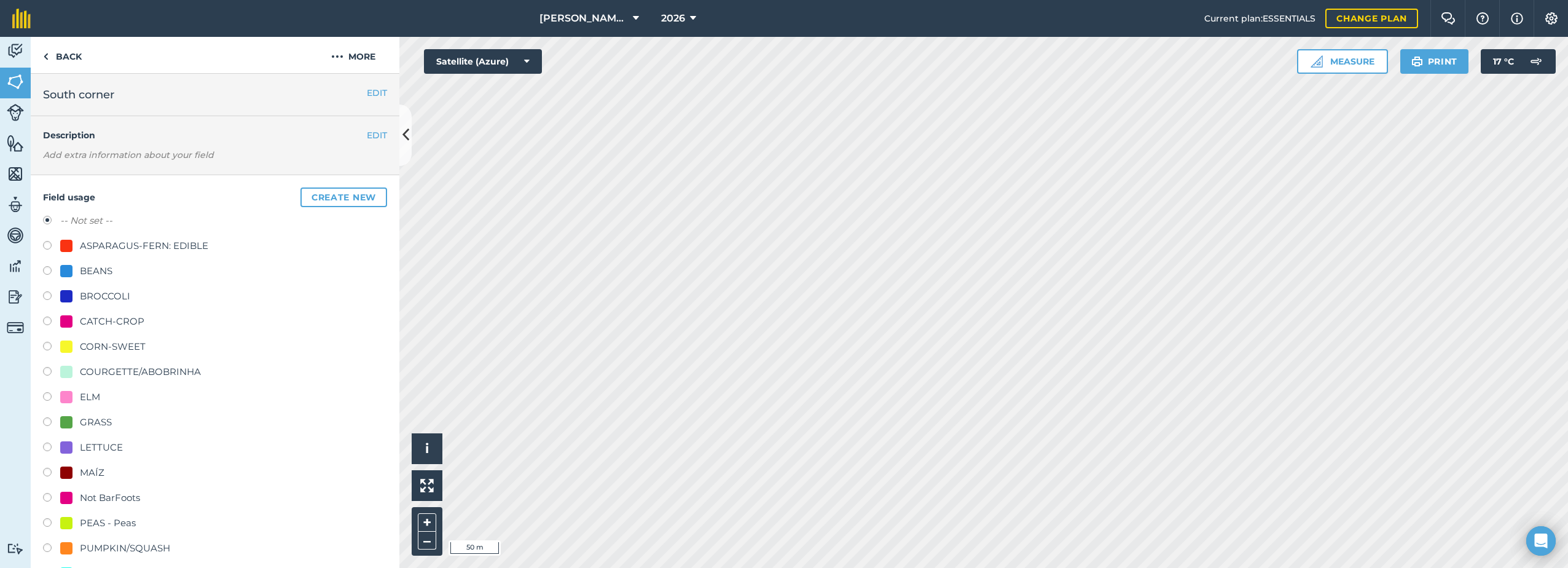
click at [77, 349] on div "CORN-SWEET" at bounding box center [103, 346] width 85 height 15
radio input "true"
radio input "false"
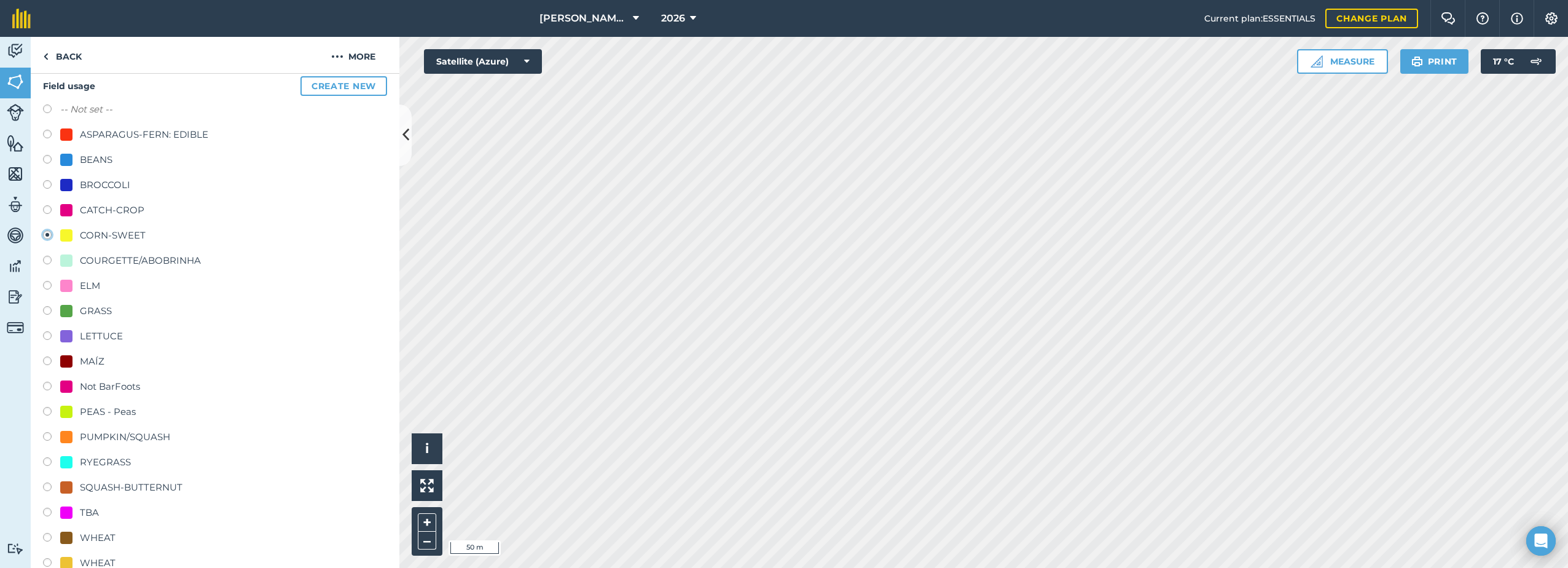
scroll to position [492, 0]
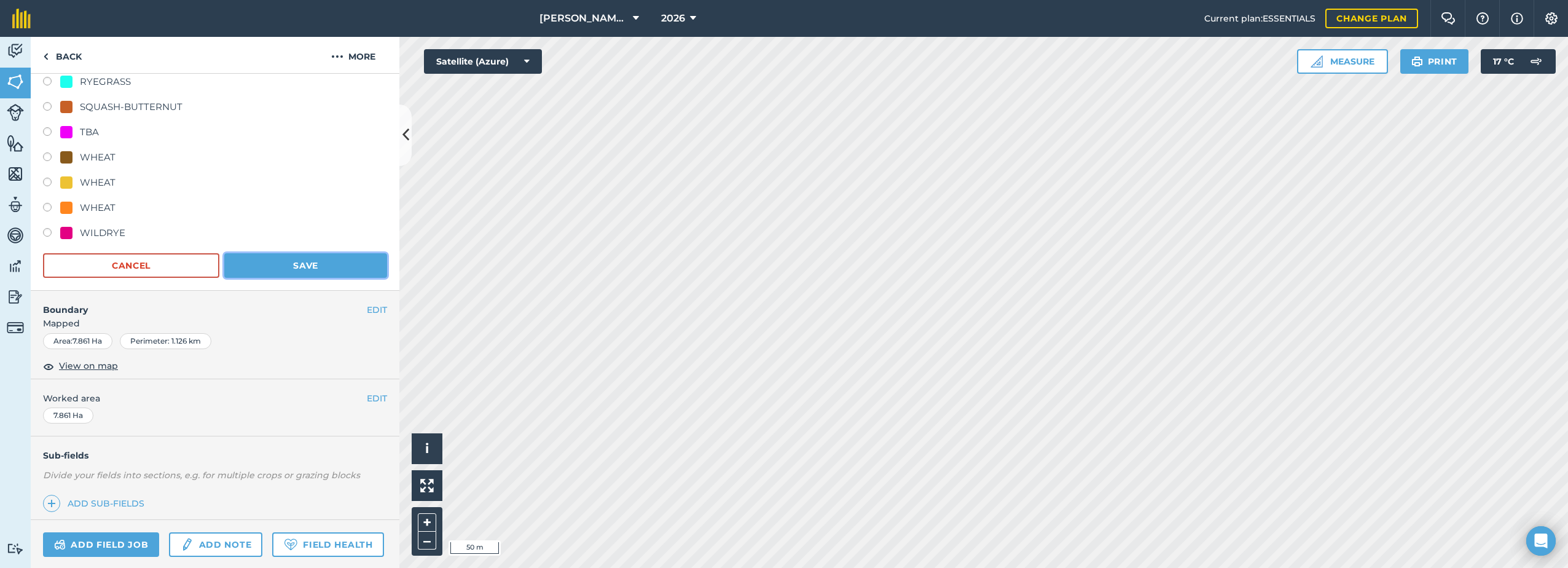
click at [294, 273] on button "Save" at bounding box center [306, 265] width 163 height 25
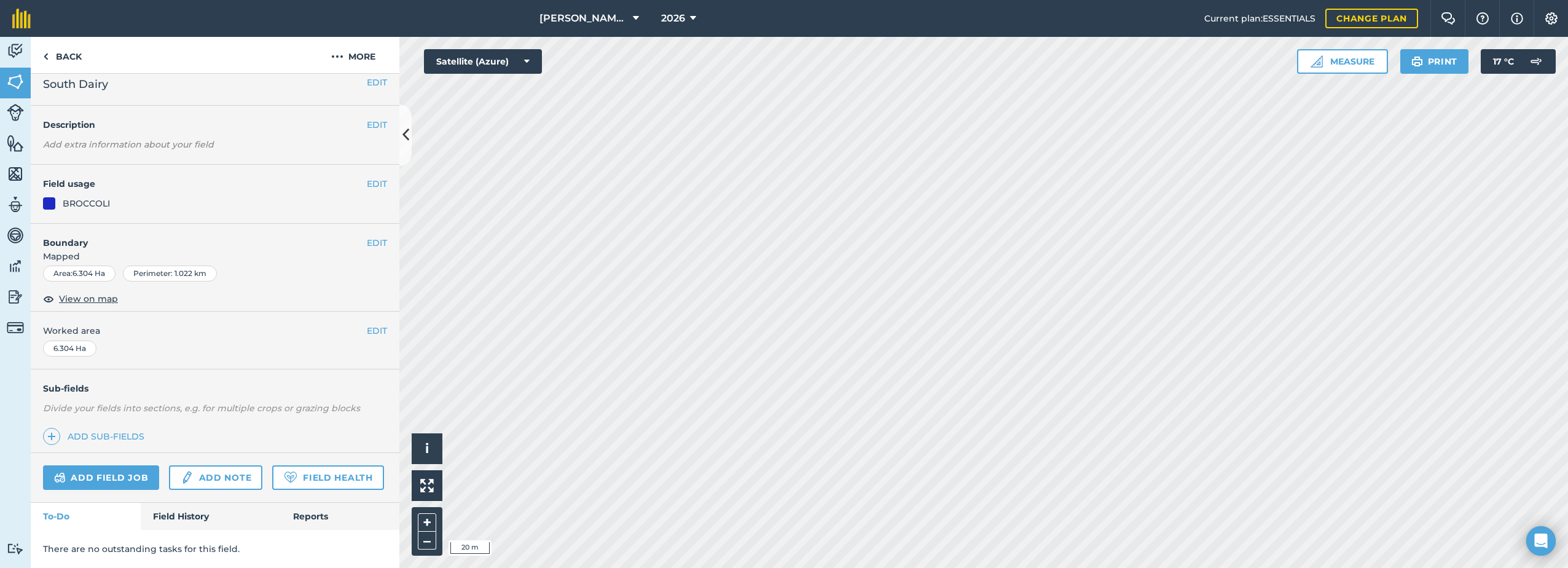
click at [100, 118] on h4 "Description" at bounding box center [214, 125] width 344 height 14
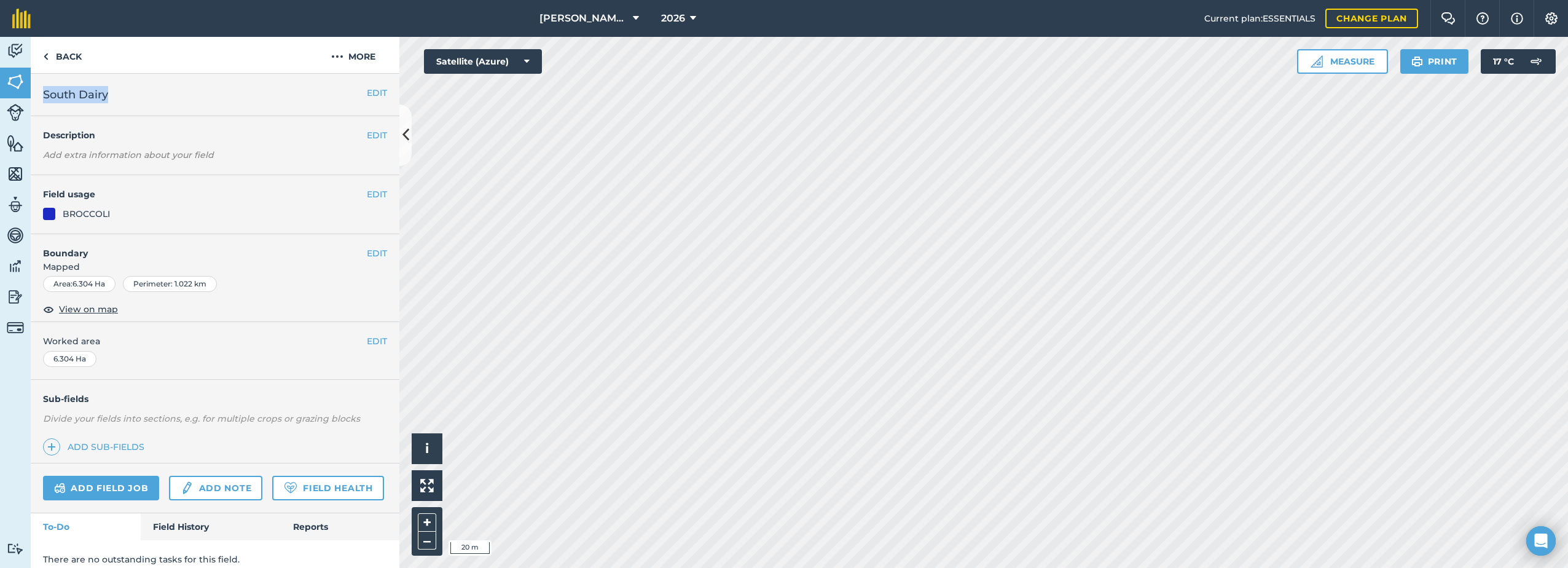
drag, startPoint x: 116, startPoint y: 94, endPoint x: 44, endPoint y: 99, distance: 72.2
click at [44, 99] on h2 "South Dairy" at bounding box center [205, 94] width 324 height 17
copy span "South Dairy"
click at [348, 54] on button "More" at bounding box center [353, 54] width 92 height 36
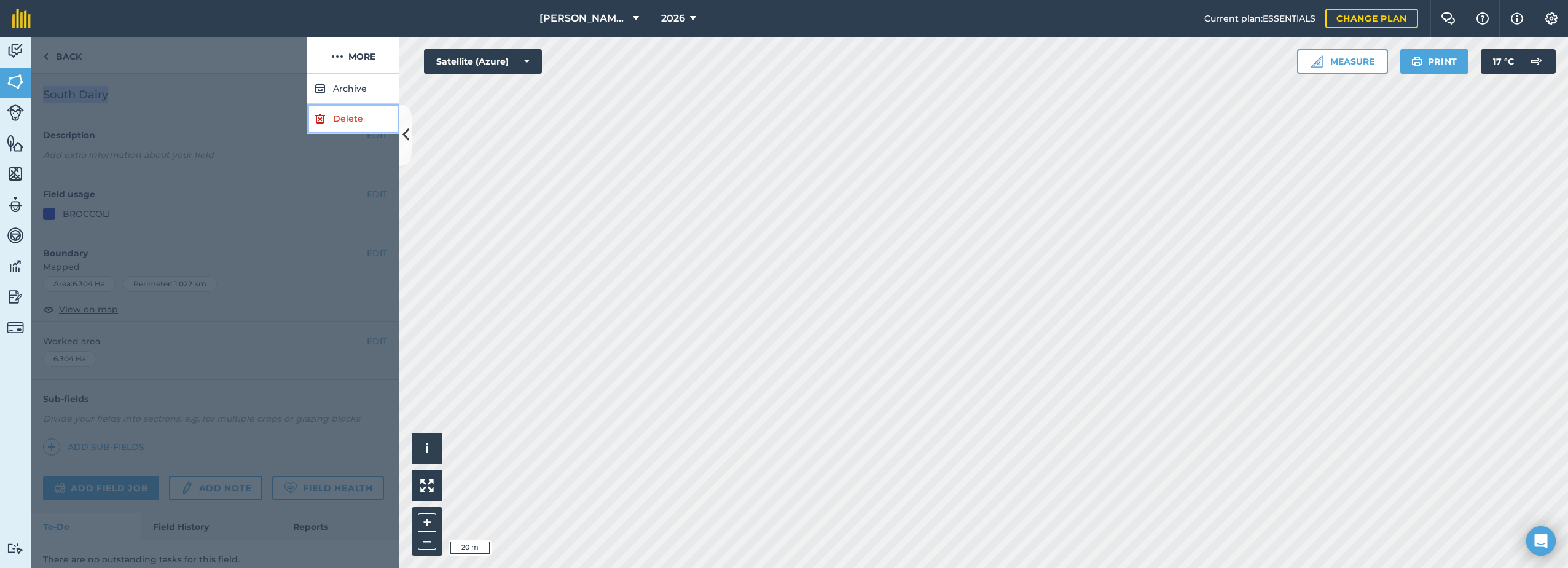
click at [343, 120] on link "Delete" at bounding box center [353, 119] width 92 height 30
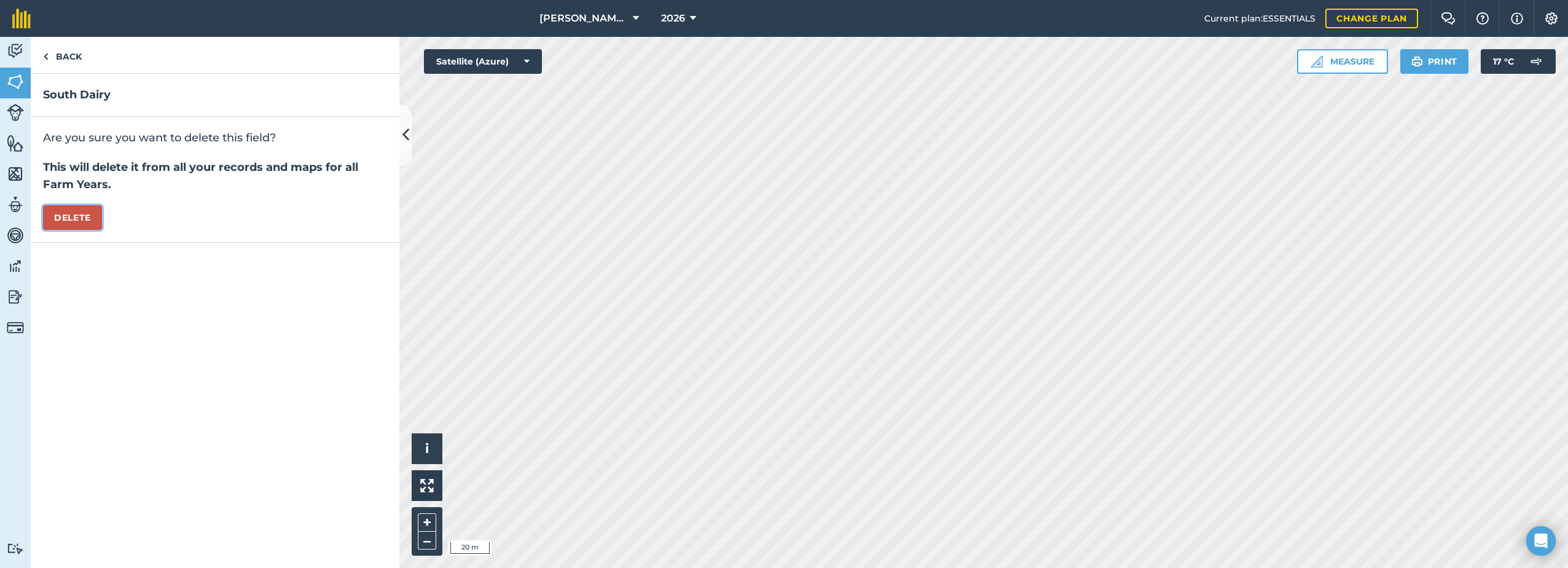
click at [73, 215] on button "Delete" at bounding box center [72, 218] width 59 height 25
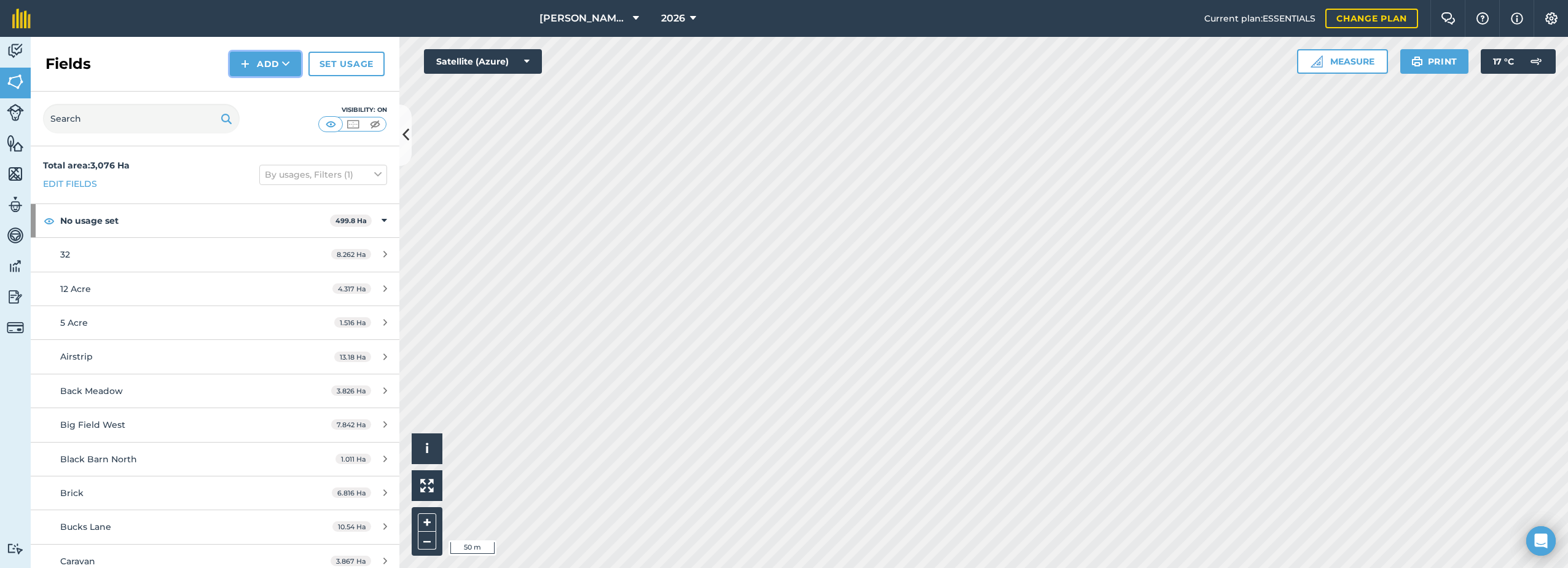
click at [258, 70] on button "Add" at bounding box center [265, 64] width 71 height 25
click at [264, 90] on link "Draw" at bounding box center [265, 91] width 67 height 27
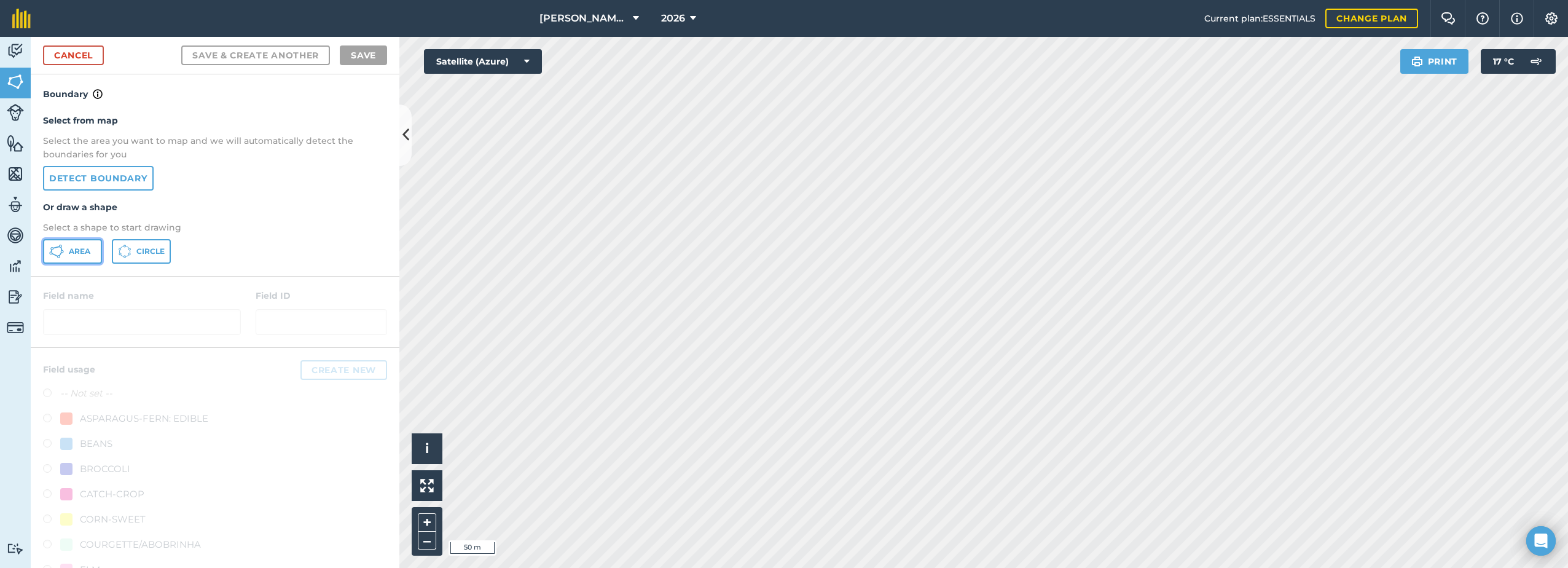
click at [50, 251] on icon at bounding box center [56, 251] width 15 height 15
click at [77, 48] on link "Cancel" at bounding box center [73, 55] width 61 height 20
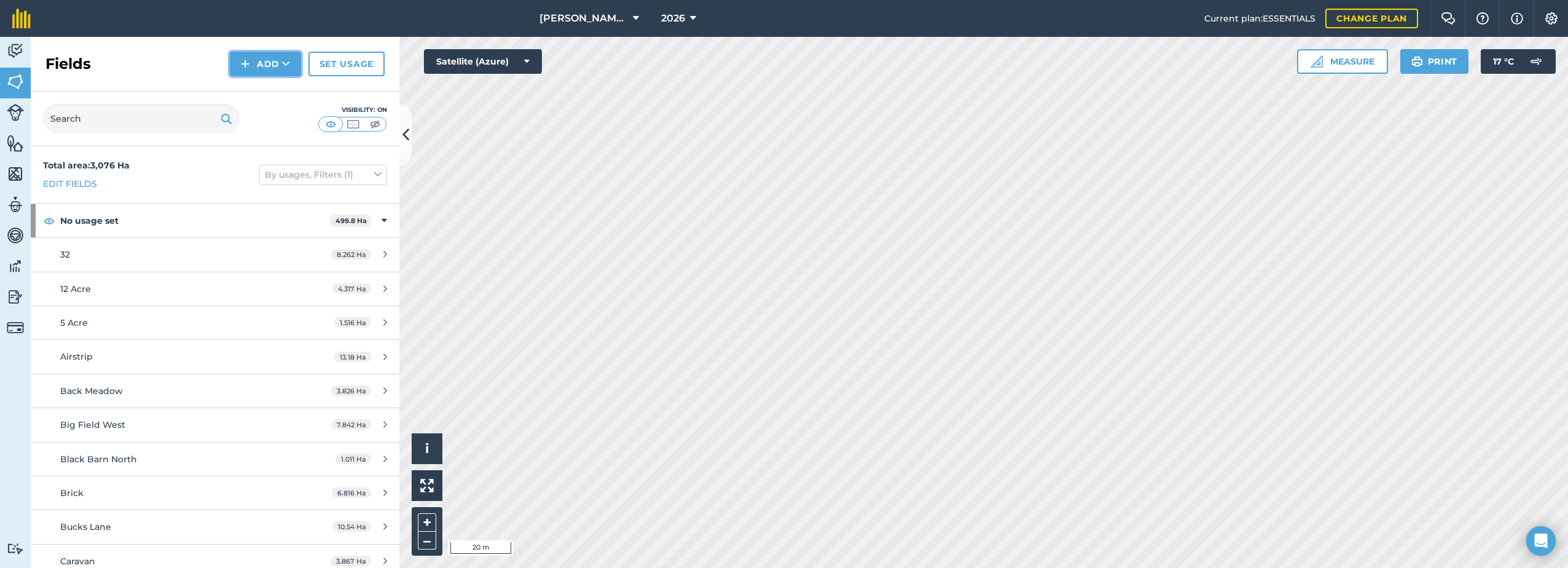
click at [268, 61] on button "Add" at bounding box center [265, 64] width 71 height 25
click at [257, 93] on link "Draw" at bounding box center [265, 91] width 67 height 27
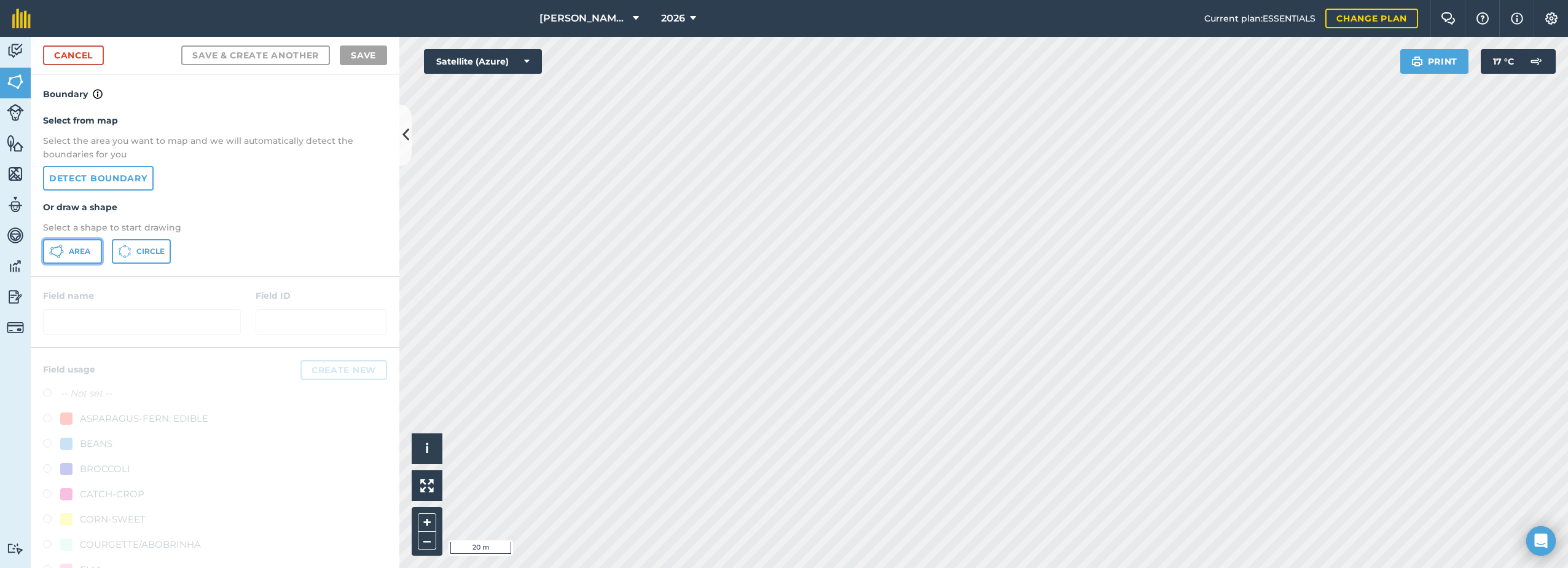
drag, startPoint x: 54, startPoint y: 253, endPoint x: 387, endPoint y: 365, distance: 351.3
click at [55, 253] on icon at bounding box center [56, 251] width 15 height 15
click at [1125, 14] on div "[PERSON_NAME] Farm Life 2026 Current plan : ESSENTIALS Change plan Farm Chat He…" at bounding box center [784, 284] width 1568 height 568
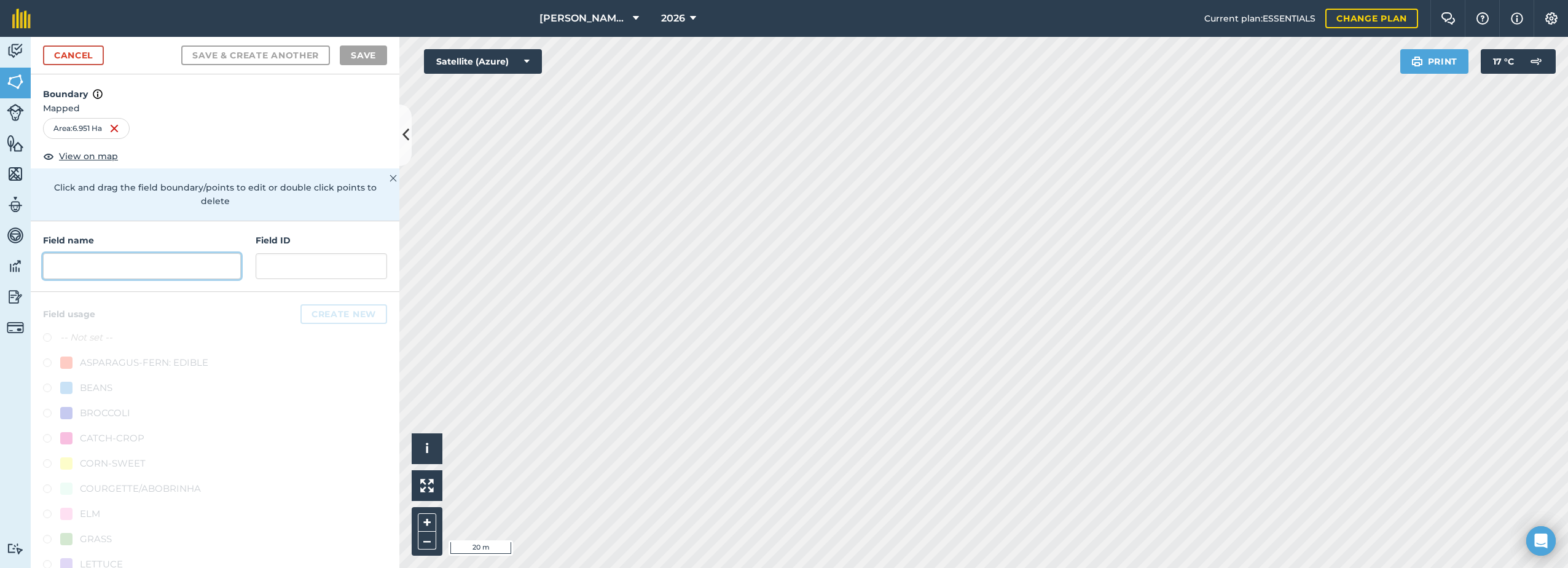
click at [161, 271] on input "text" at bounding box center [142, 266] width 198 height 26
paste input "South Dairy"
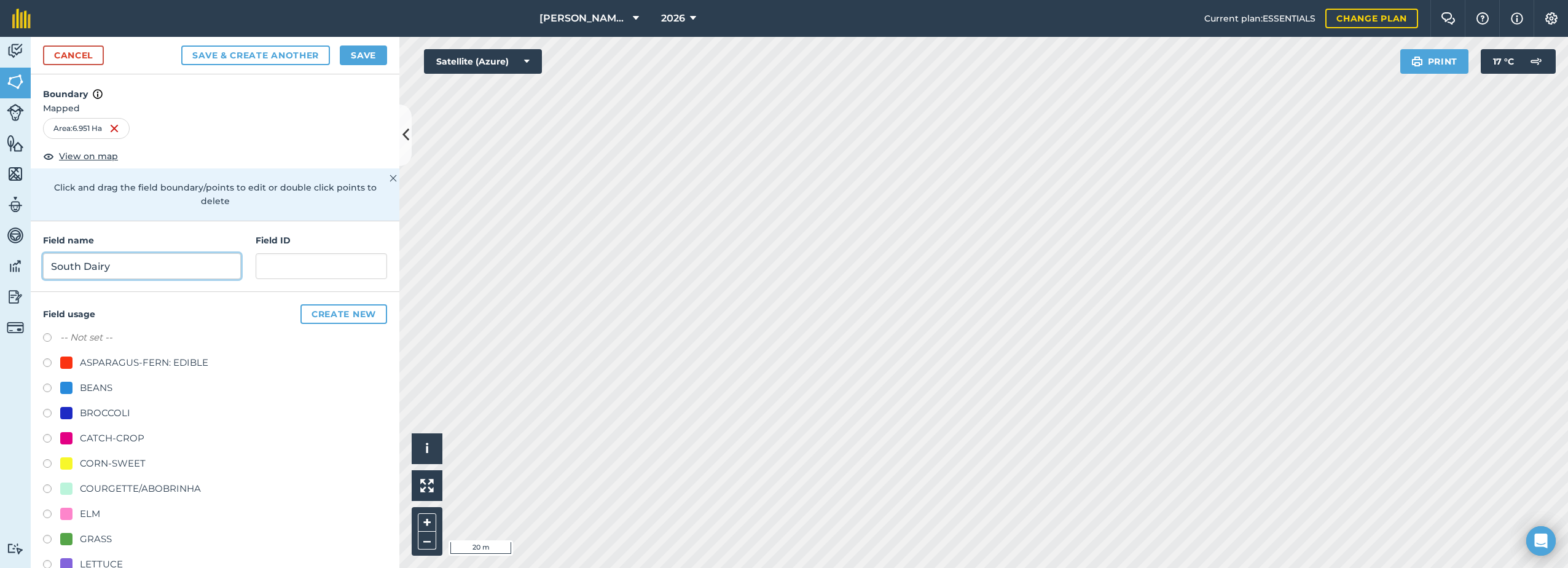
type input "South Dairy"
click at [85, 467] on div "CORN-SWEET" at bounding box center [113, 463] width 66 height 15
radio input "true"
click at [361, 54] on button "Save" at bounding box center [363, 55] width 47 height 20
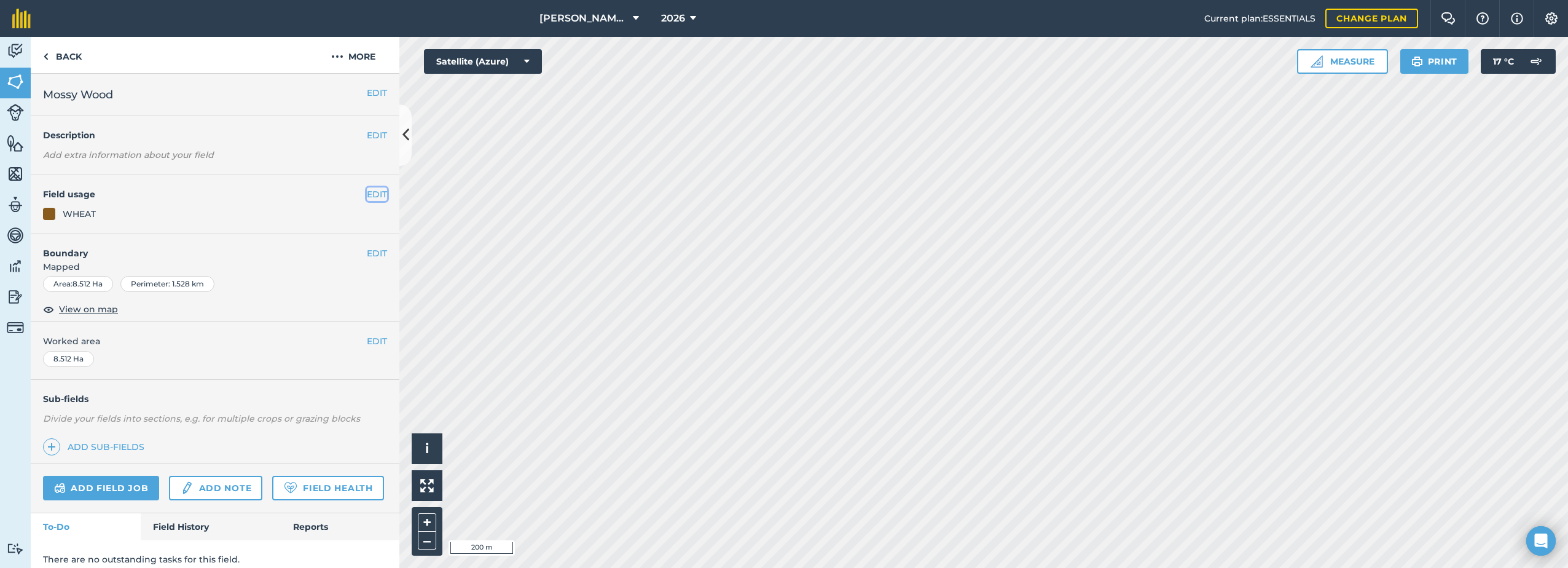
click at [368, 196] on button "EDIT" at bounding box center [377, 195] width 20 height 14
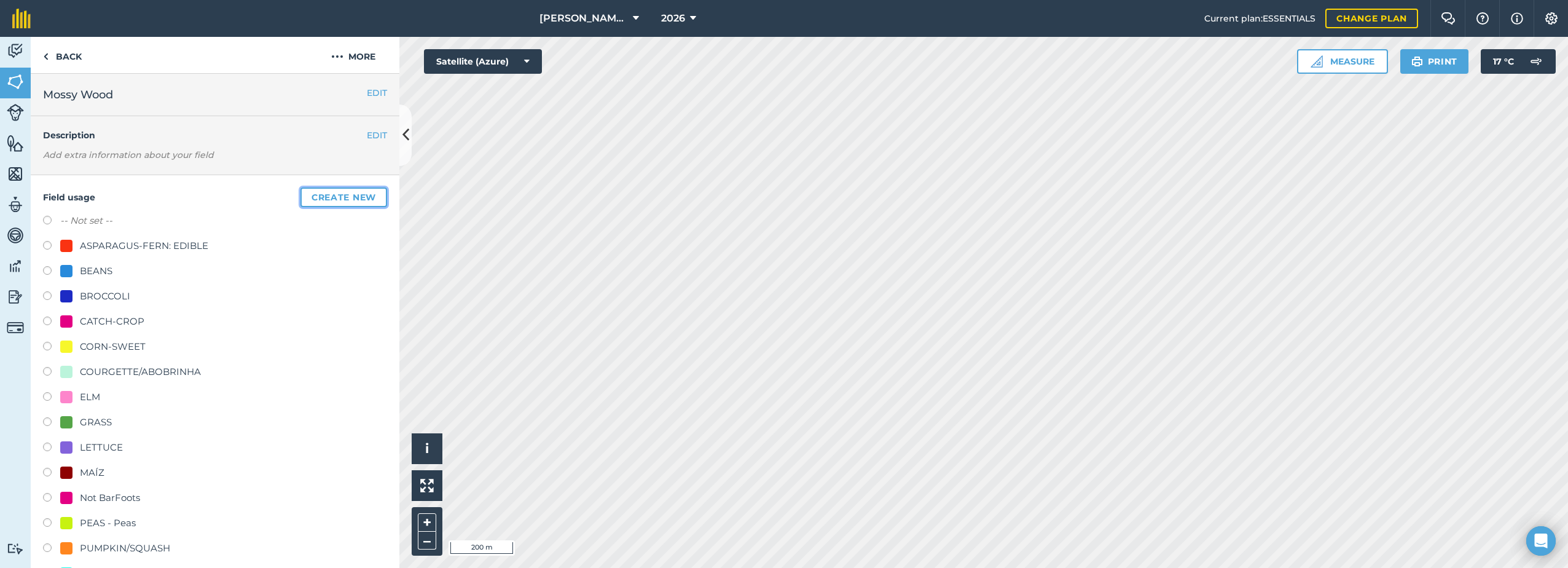
click at [330, 199] on button "Create new" at bounding box center [343, 198] width 87 height 20
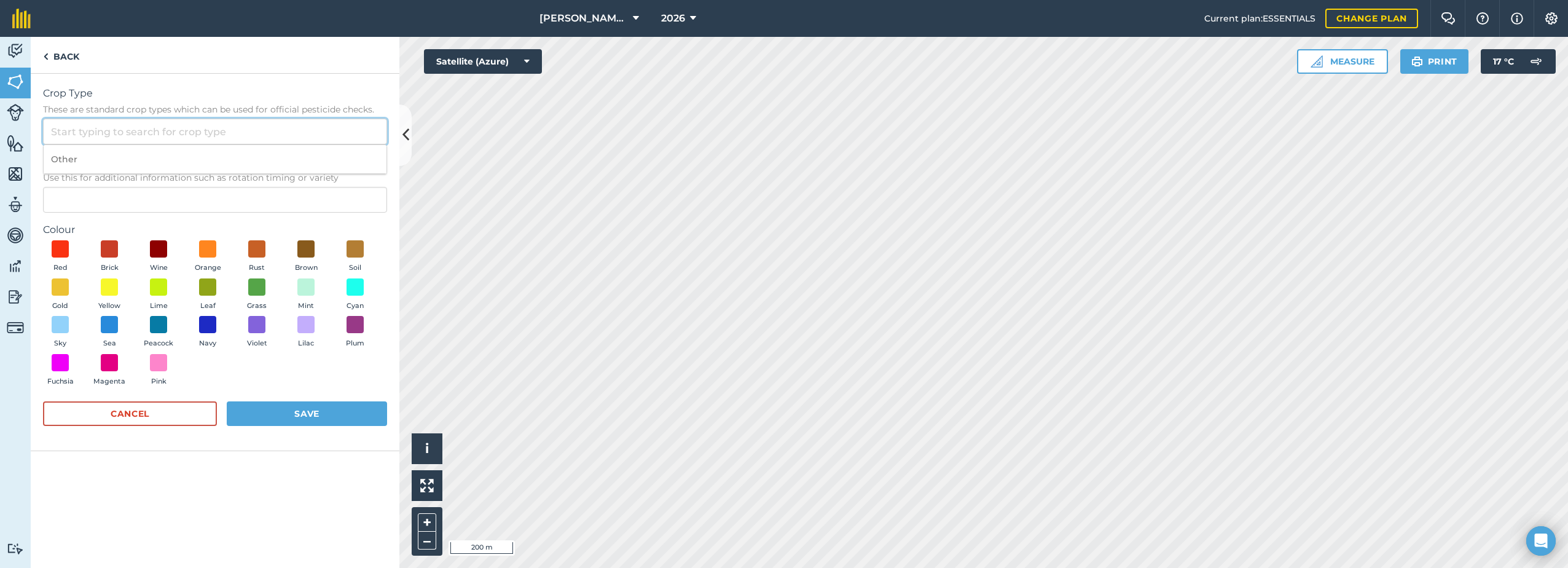
click at [93, 140] on input "Crop Type These are standard crop types which can be used for official pesticid…" at bounding box center [214, 132] width 344 height 26
click at [91, 187] on li "BARLEY" at bounding box center [214, 189] width 342 height 29
type input "BARLEY"
click at [303, 249] on span at bounding box center [306, 249] width 19 height 19
click at [315, 411] on button "Save" at bounding box center [306, 414] width 160 height 25
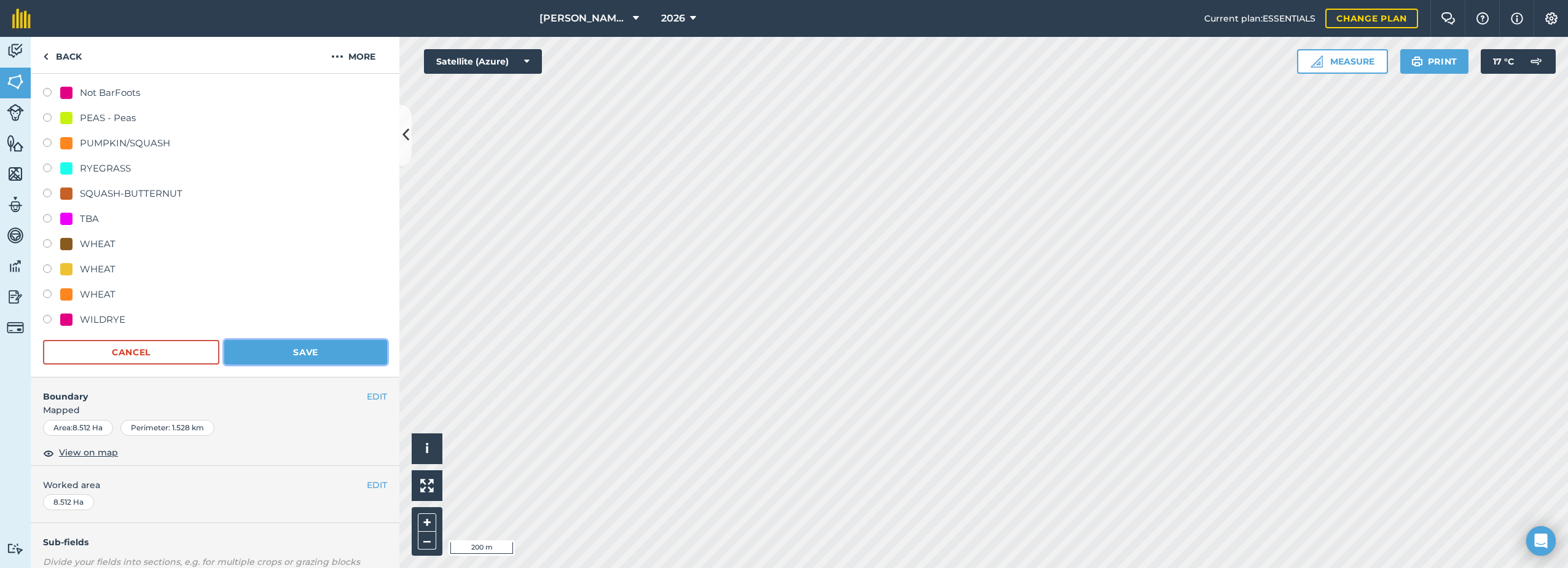
click at [314, 354] on button "Save" at bounding box center [306, 352] width 163 height 25
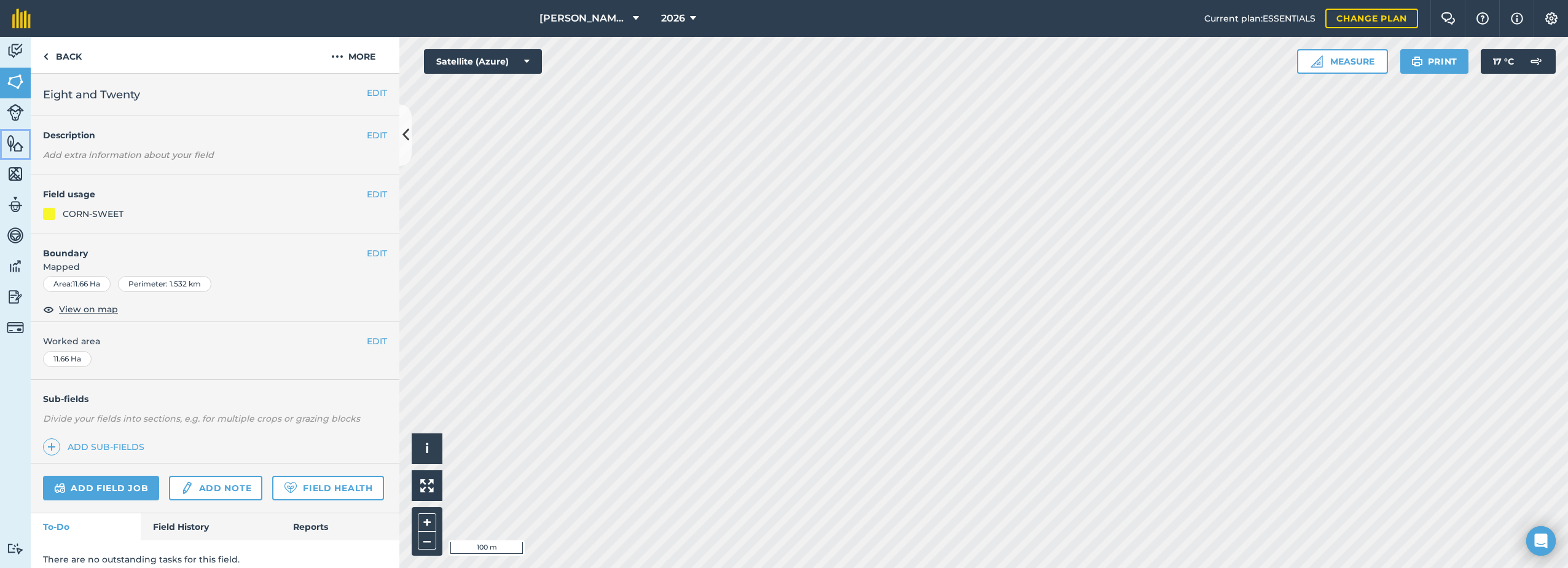
click at [21, 143] on img at bounding box center [15, 143] width 17 height 18
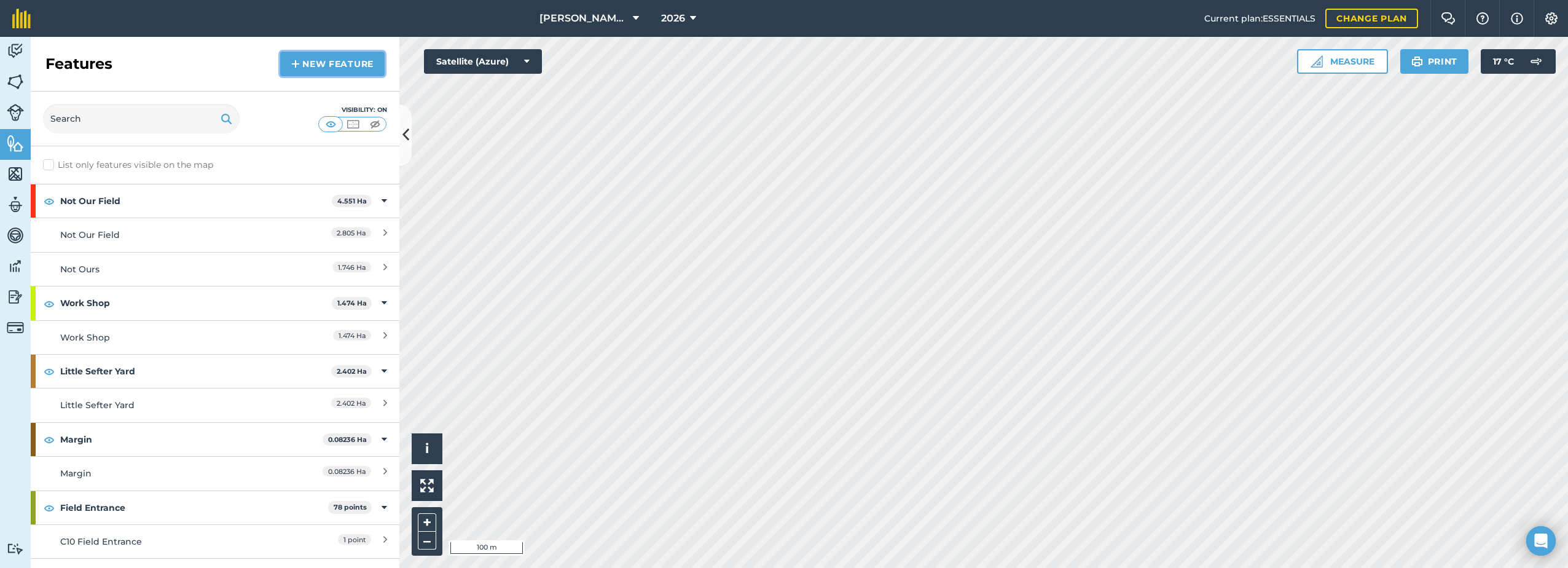
click at [327, 74] on link "New feature" at bounding box center [332, 64] width 104 height 25
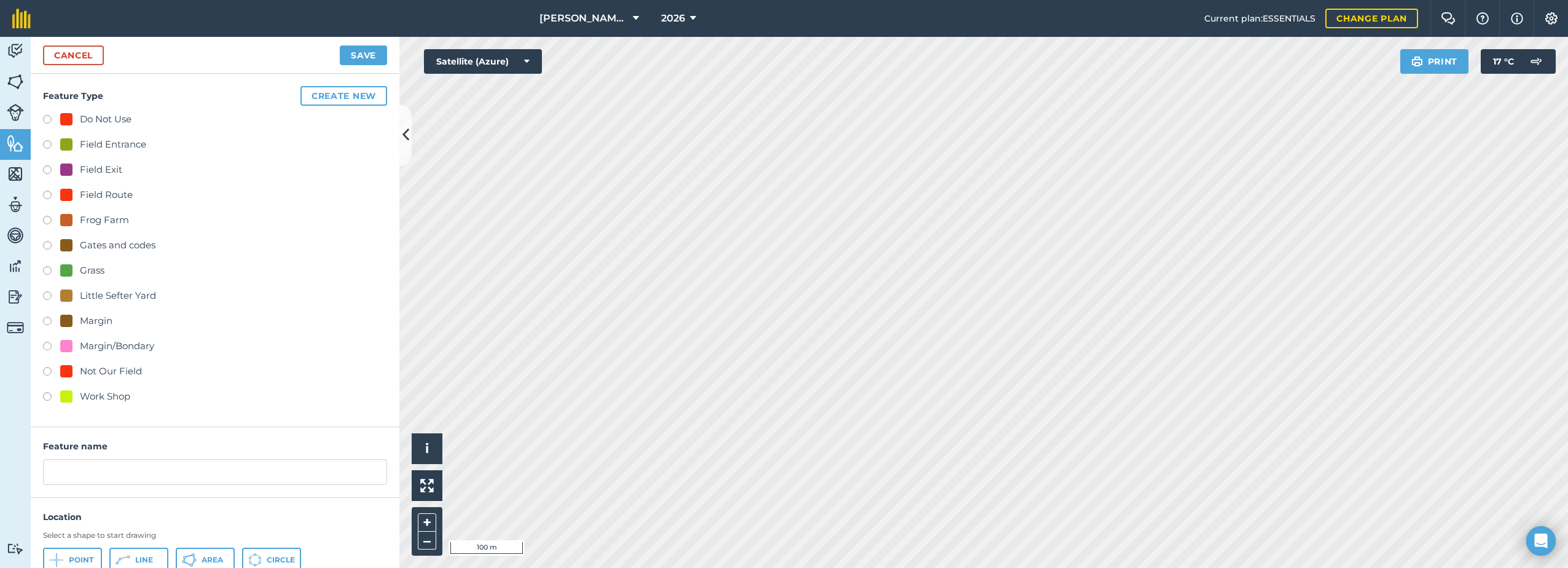
click at [68, 268] on div at bounding box center [67, 271] width 12 height 12
radio input "true"
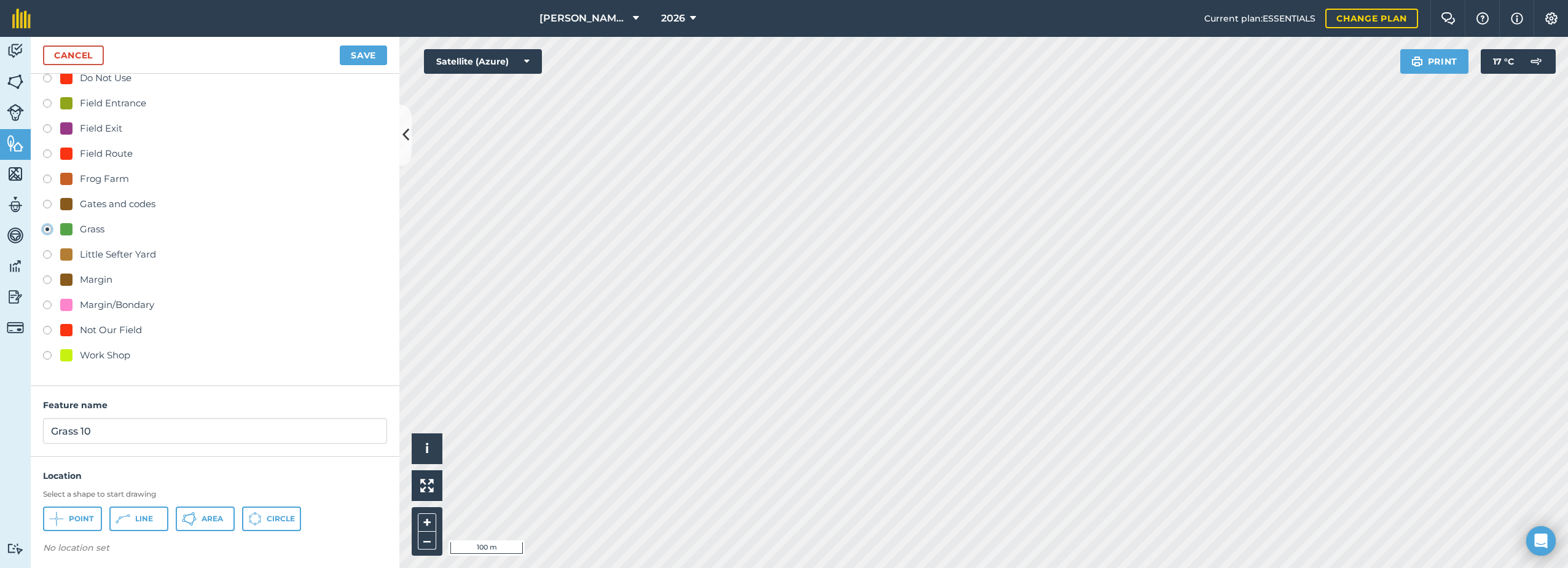
scroll to position [45, 0]
click at [102, 431] on input "Grass 10" at bounding box center [214, 427] width 344 height 26
type input "Grass"
click at [204, 514] on span "Area" at bounding box center [212, 514] width 21 height 10
click at [368, 54] on button "Save" at bounding box center [363, 55] width 47 height 20
